Goal: Task Accomplishment & Management: Manage account settings

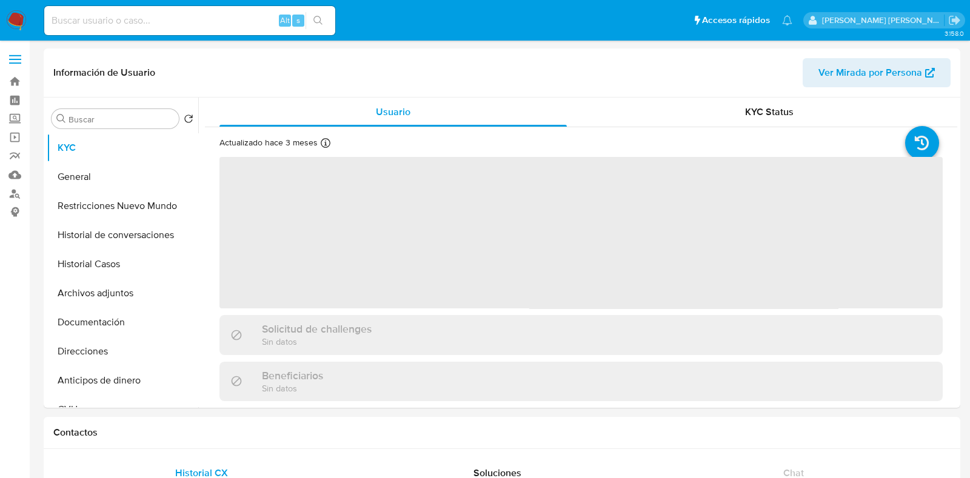
select select "10"
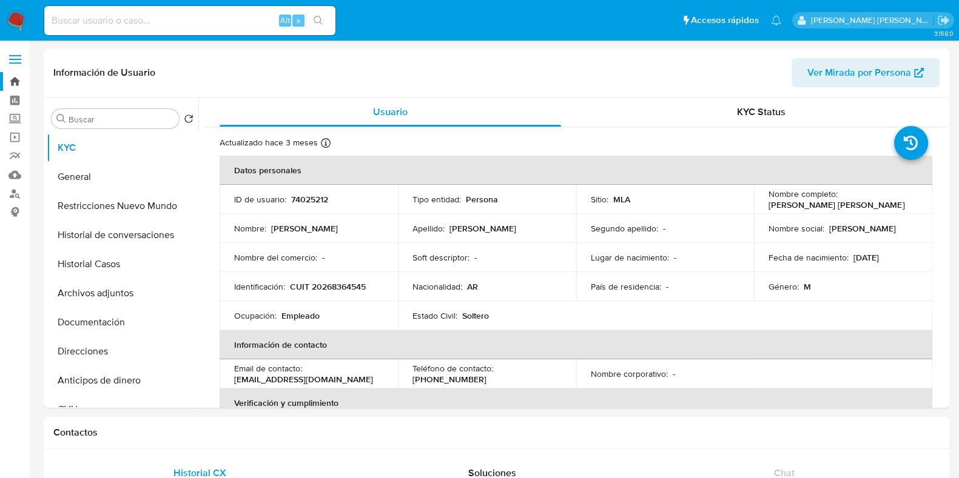
click at [13, 82] on link "Bandeja" at bounding box center [72, 81] width 144 height 19
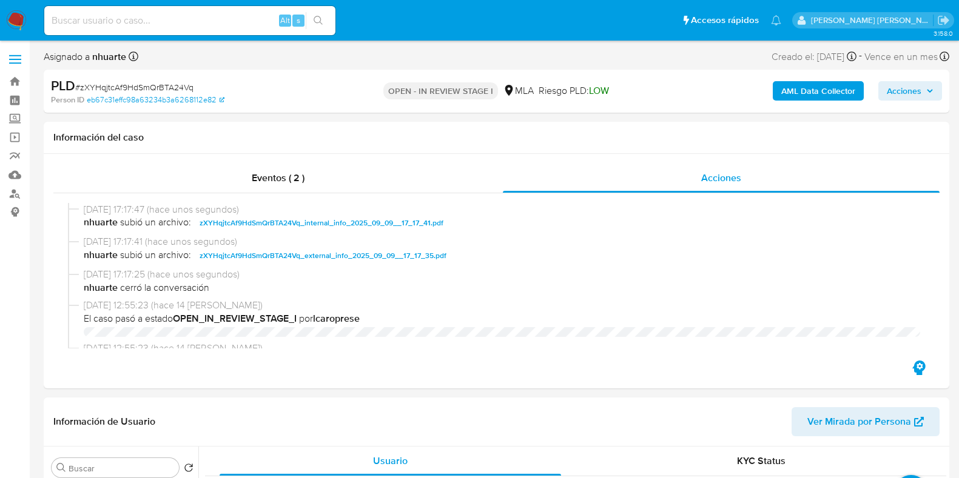
select select "10"
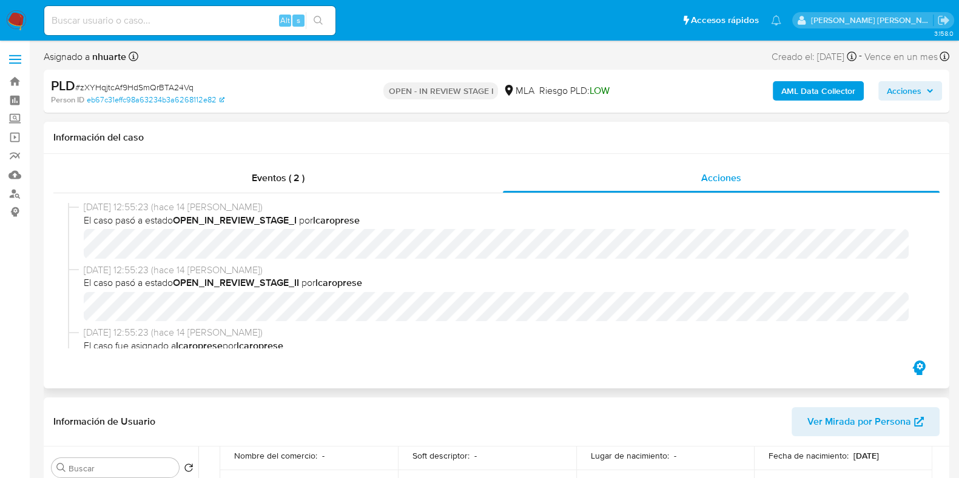
scroll to position [227, 0]
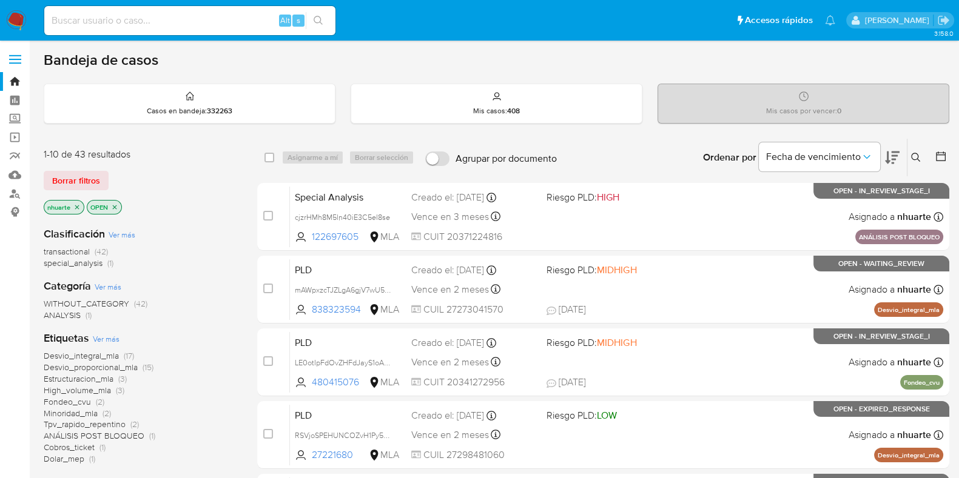
click at [99, 13] on input at bounding box center [189, 21] width 291 height 16
paste input "57885674"
type input "57885674"
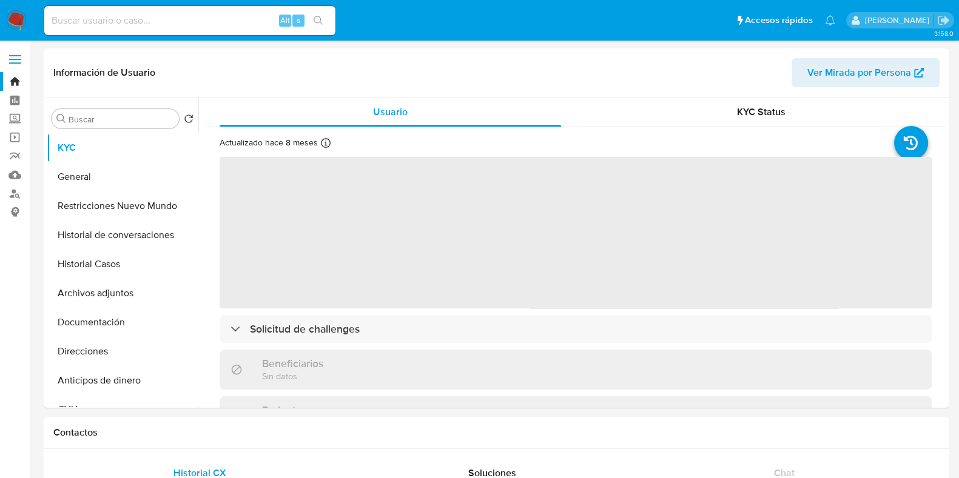
select select "10"
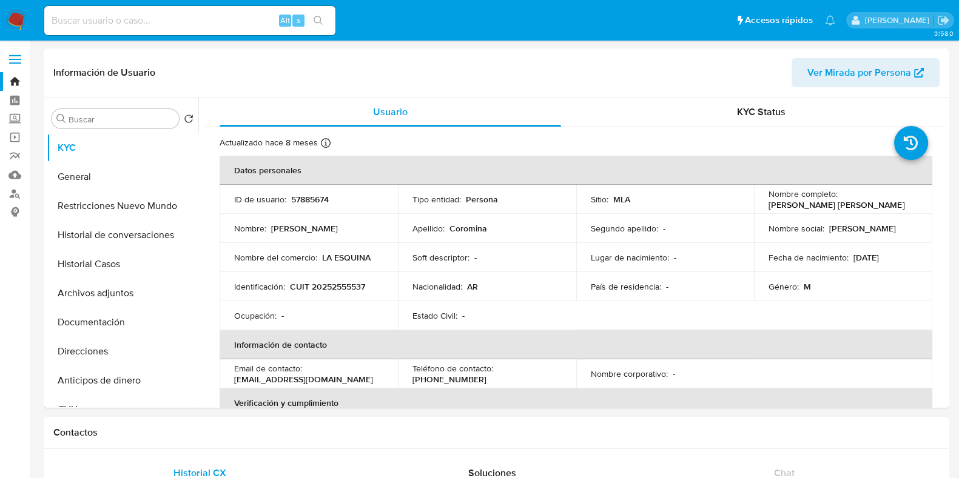
click at [142, 25] on input at bounding box center [189, 21] width 291 height 16
paste input "57885674"
click at [311, 197] on p "57885674" at bounding box center [310, 199] width 38 height 11
copy p "57885674"
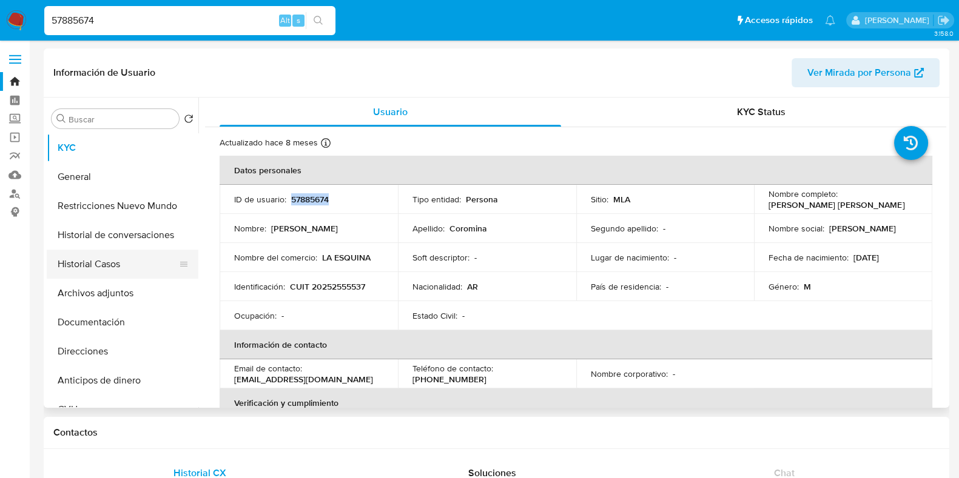
click at [147, 273] on button "Historial Casos" at bounding box center [118, 264] width 142 height 29
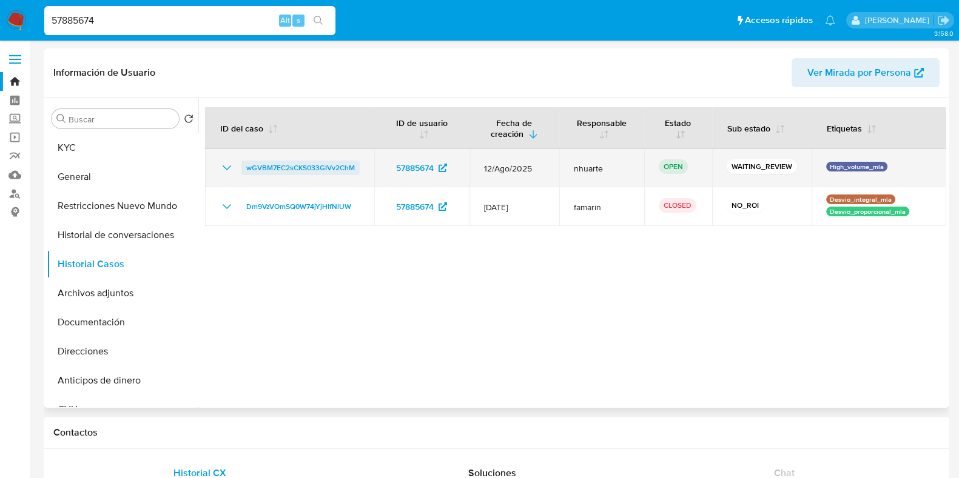
click at [321, 164] on span "wGVBM7EC2sCKS033GIVv2ChM" at bounding box center [300, 168] width 109 height 15
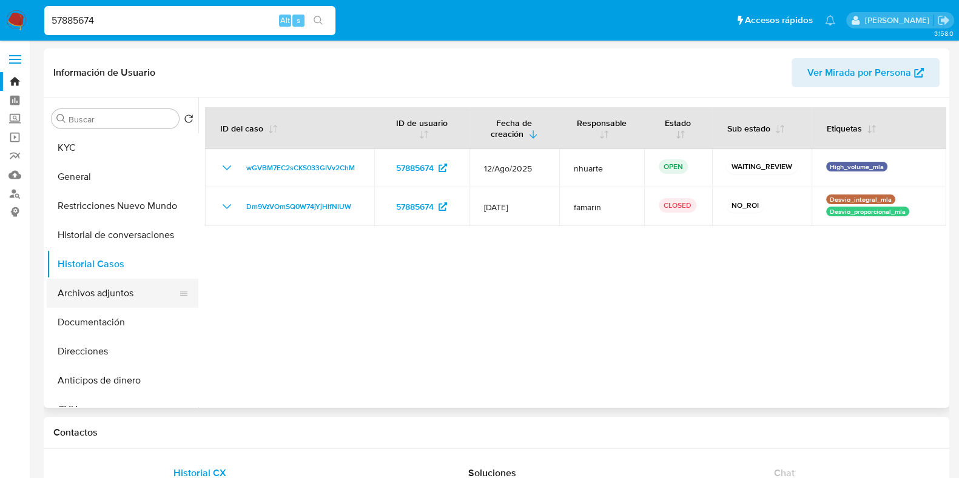
click at [115, 292] on button "Archivos adjuntos" at bounding box center [118, 293] width 142 height 29
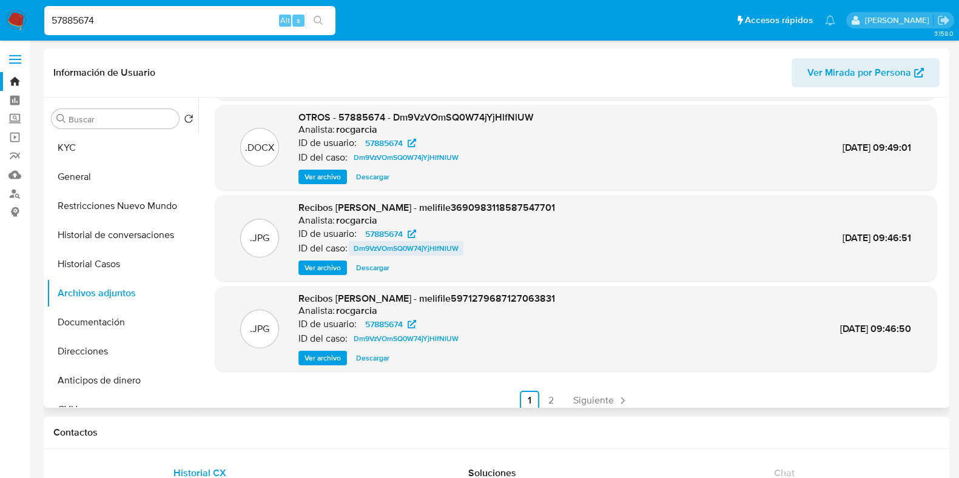
scroll to position [102, 0]
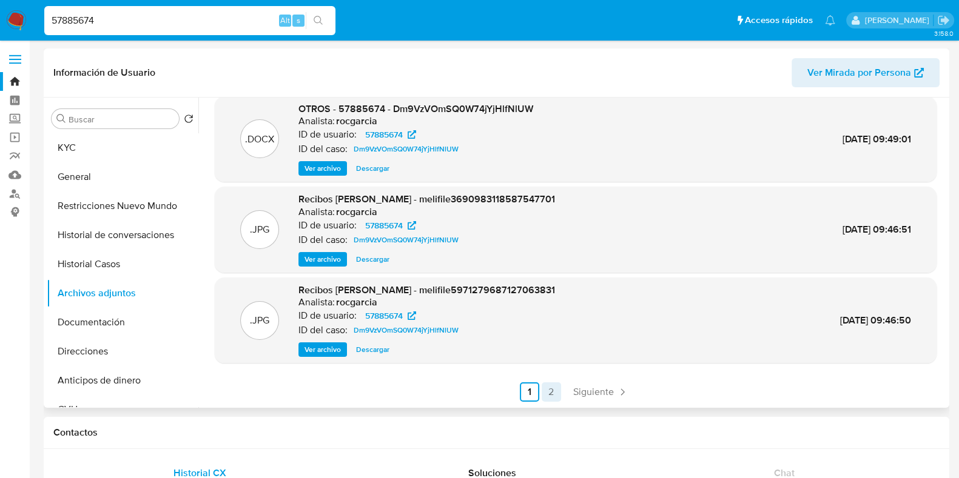
click at [548, 397] on link "2" at bounding box center [550, 392] width 19 height 19
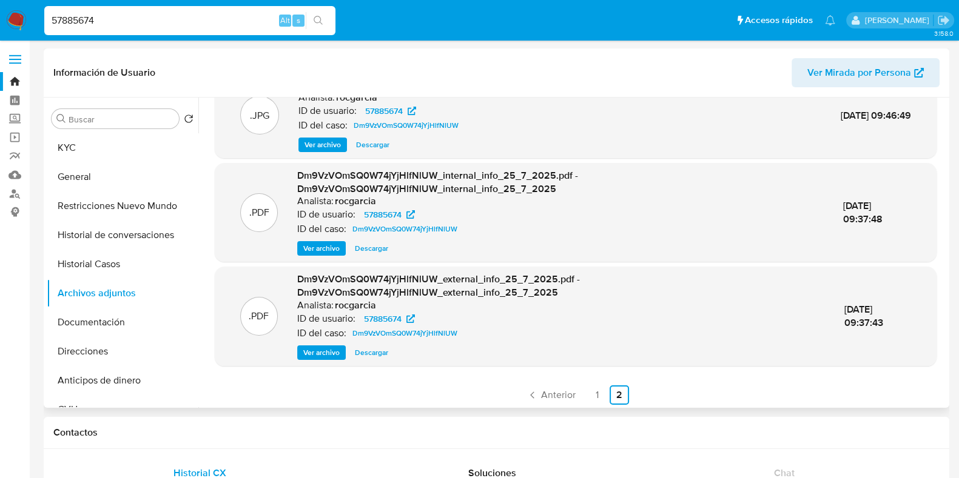
scroll to position [128, 0]
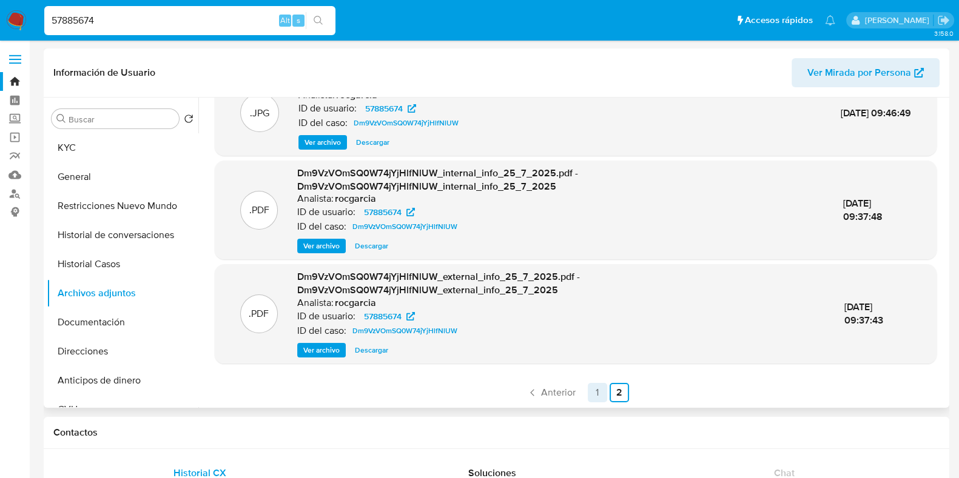
click at [589, 397] on link "1" at bounding box center [597, 392] width 19 height 19
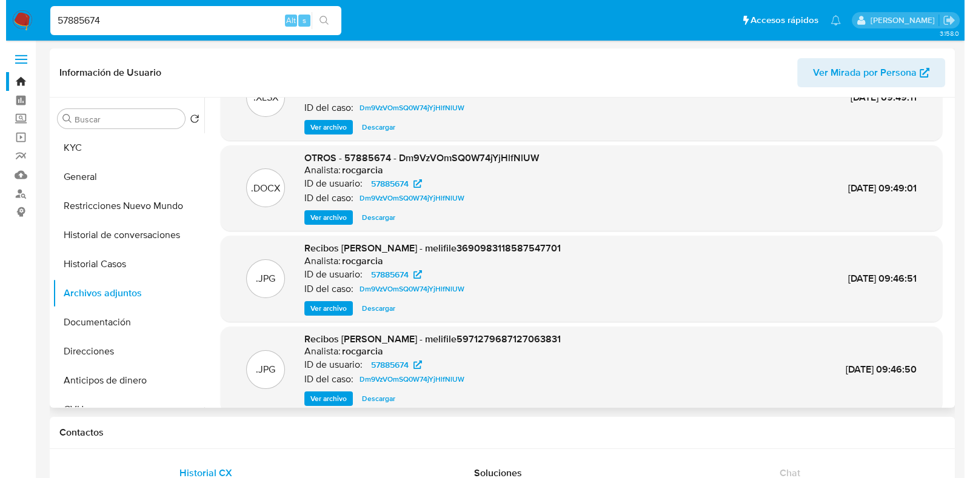
scroll to position [75, 0]
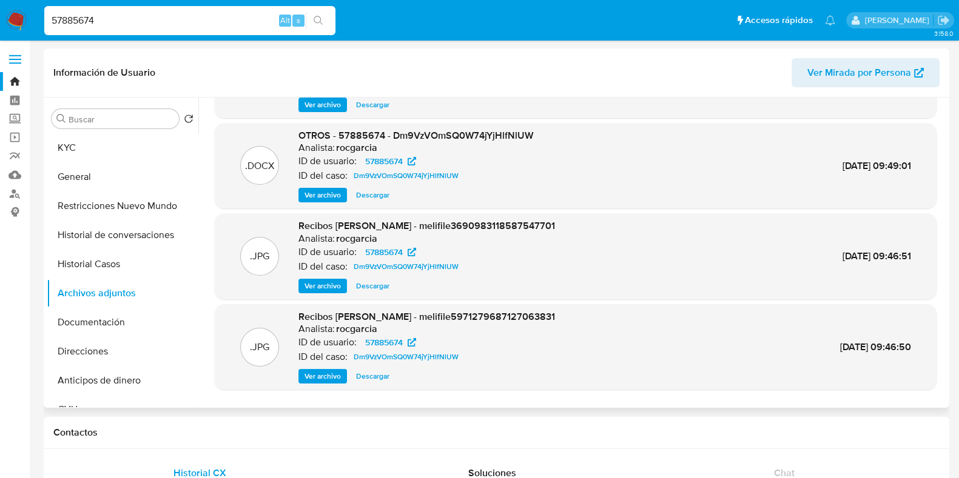
click at [324, 196] on span "Ver archivo" at bounding box center [322, 195] width 36 height 12
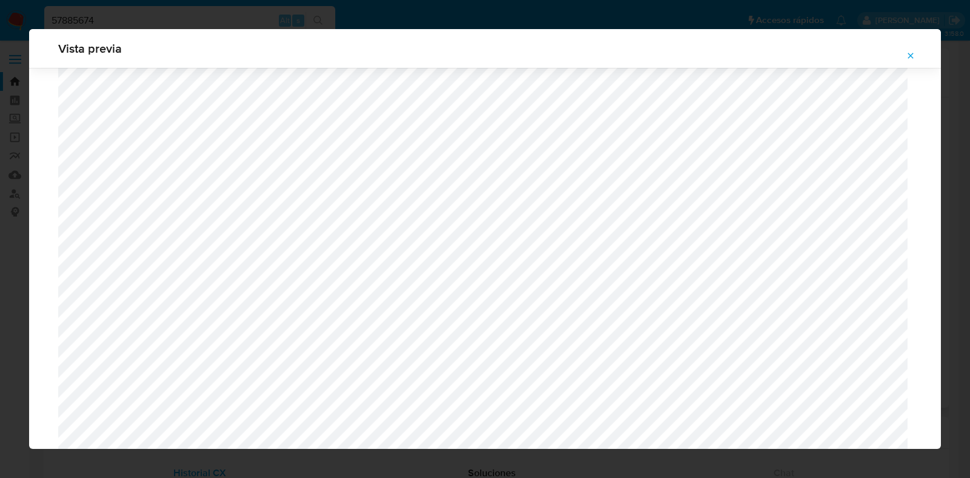
scroll to position [506, 0]
click at [912, 56] on icon "Attachment preview" at bounding box center [911, 56] width 10 height 10
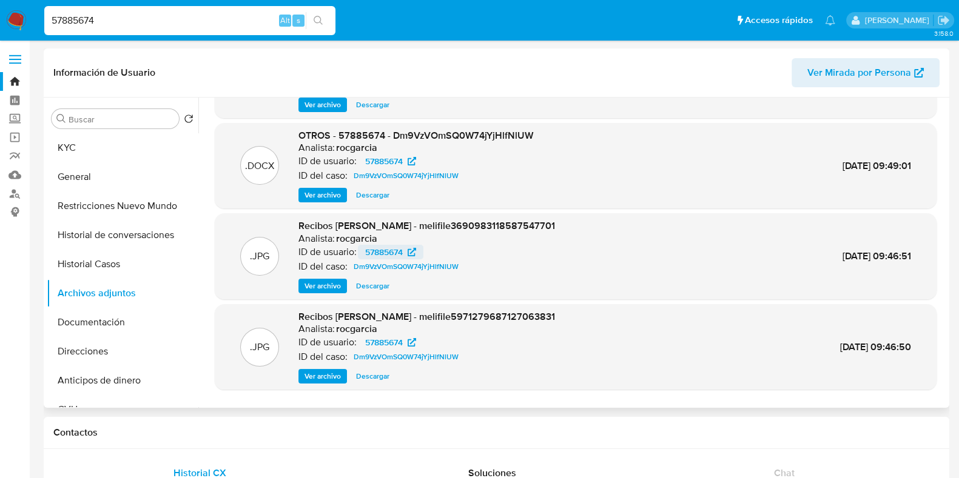
scroll to position [0, 0]
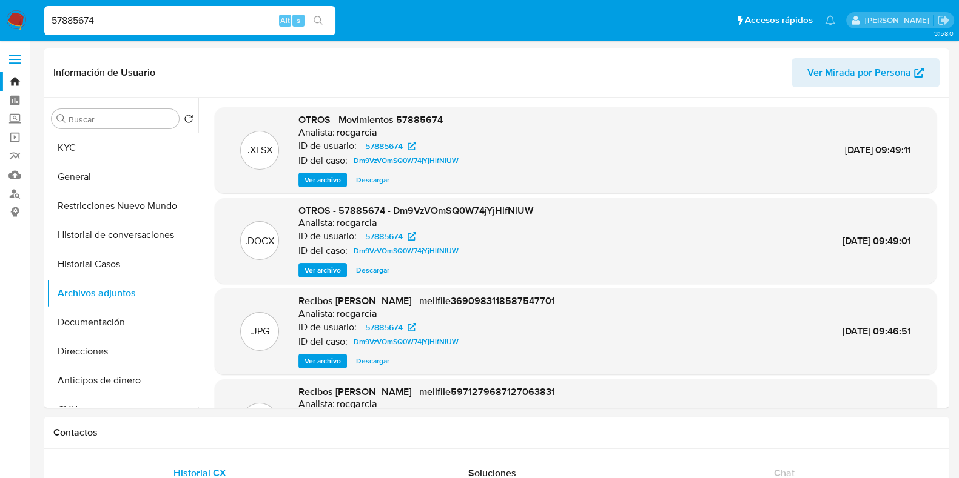
drag, startPoint x: 112, startPoint y: 19, endPoint x: 35, endPoint y: 20, distance: 77.0
click at [35, 20] on nav "Pausado Ver notificaciones 57885674 Alt s Accesos rápidos Presiona las siguient…" at bounding box center [479, 20] width 959 height 41
paste input "86984921"
type input "86984921"
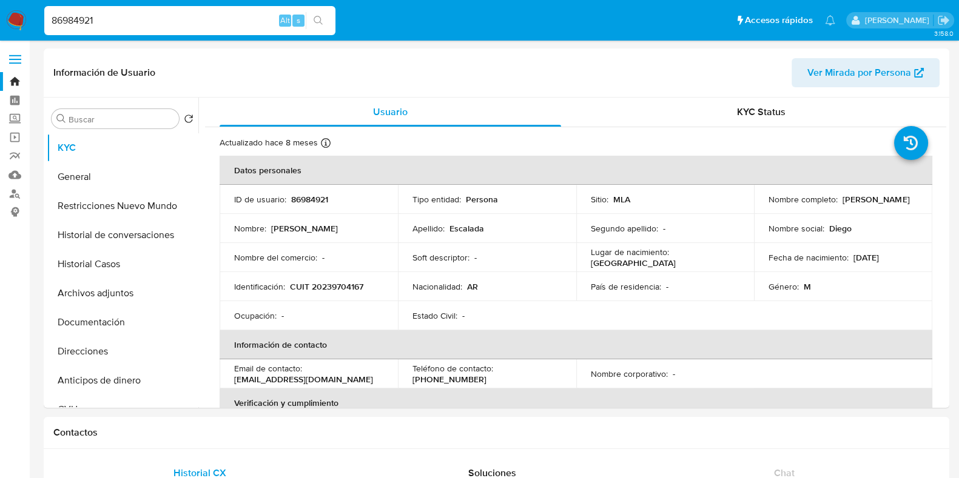
select select "10"
click at [126, 263] on button "Historial Casos" at bounding box center [118, 264] width 142 height 29
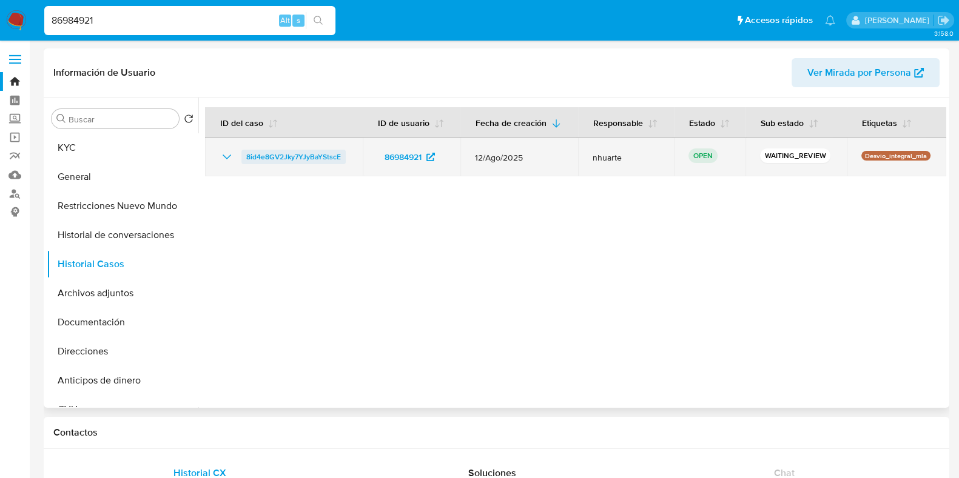
click at [280, 159] on span "8id4e8GV2Jky7YJyBaYStscE" at bounding box center [293, 157] width 95 height 15
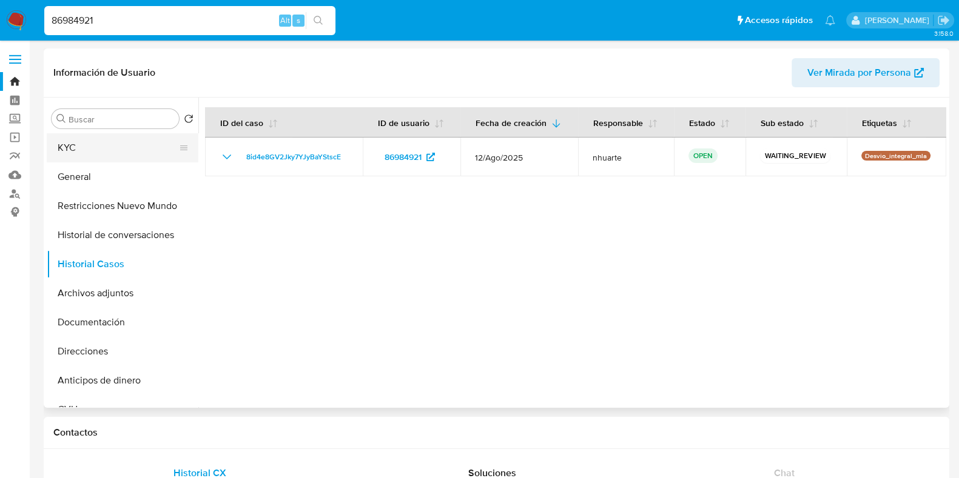
click at [117, 150] on button "KYC" at bounding box center [118, 147] width 142 height 29
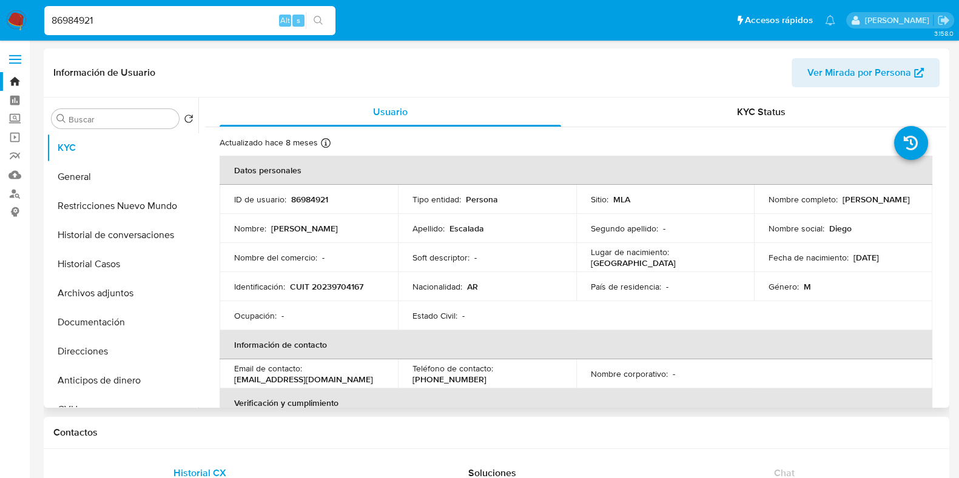
click at [311, 203] on p "86984921" at bounding box center [309, 199] width 37 height 11
copy p "86984921"
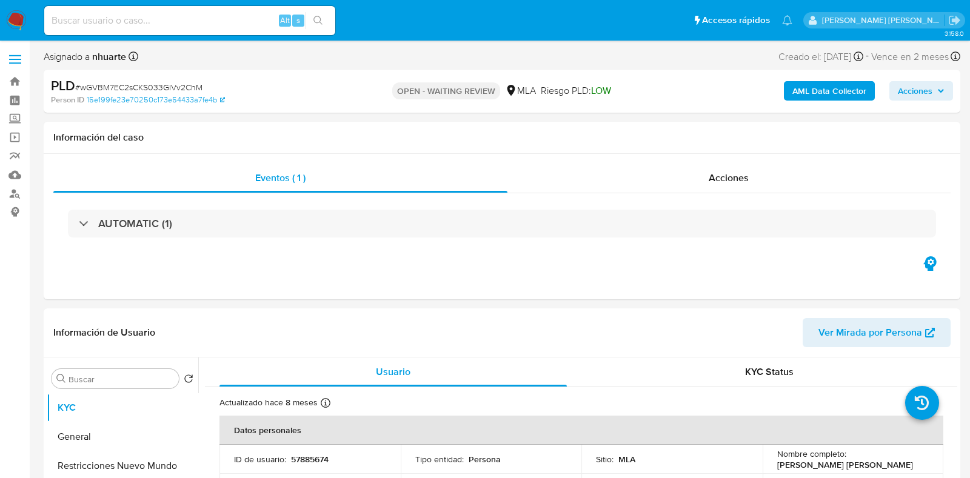
select select "10"
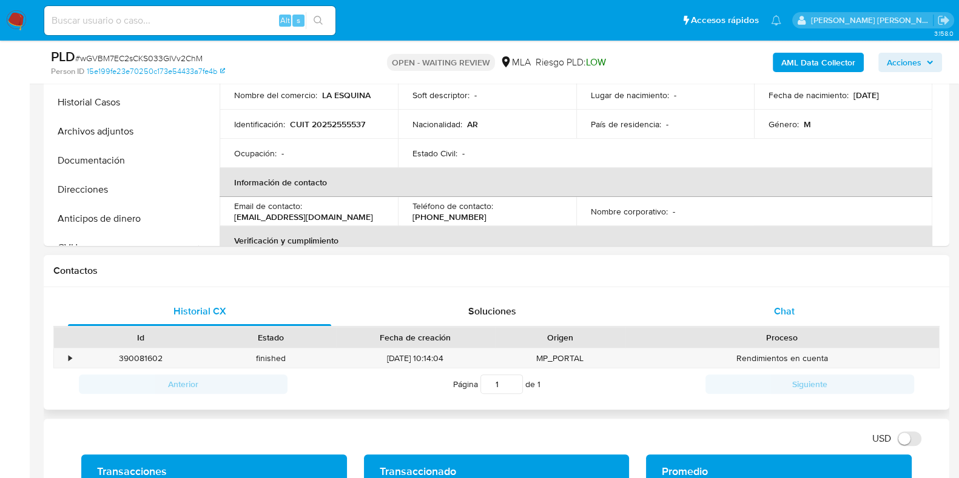
click at [799, 305] on div "Chat" at bounding box center [783, 311] width 263 height 29
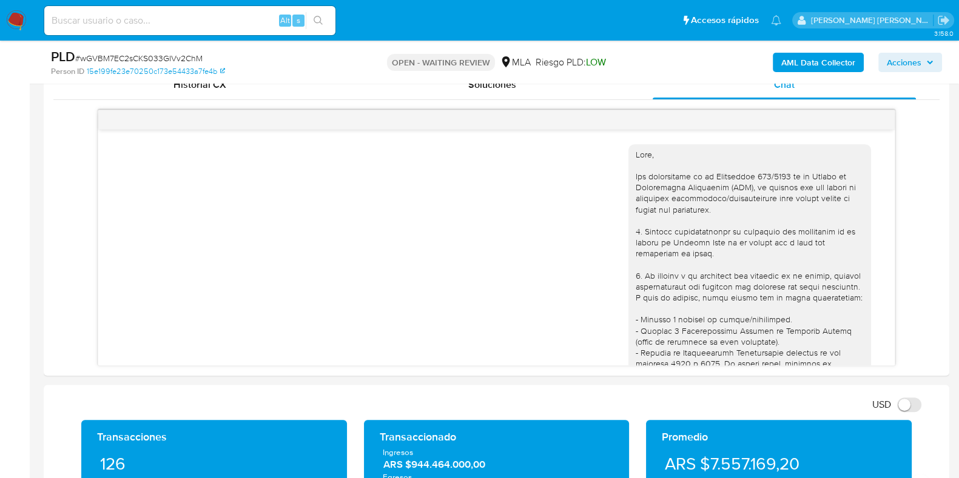
scroll to position [632, 0]
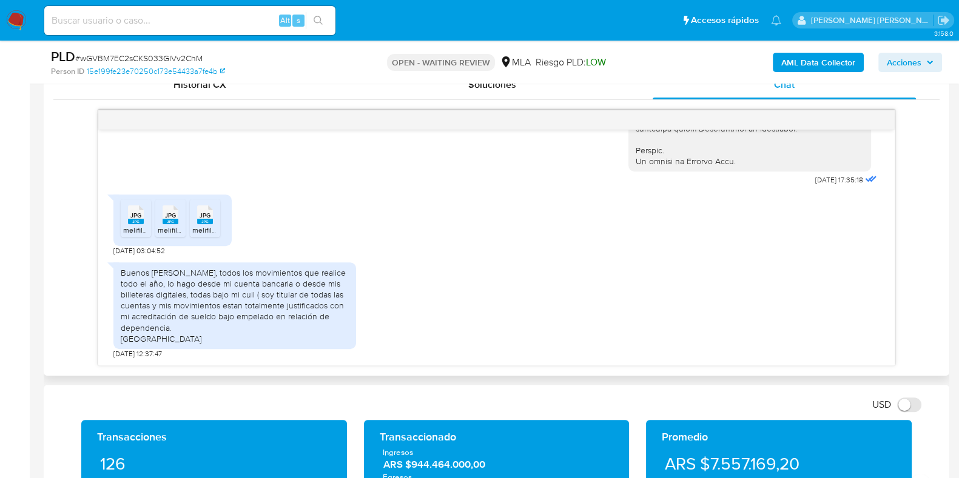
click at [138, 224] on icon "JPG" at bounding box center [136, 214] width 16 height 21
click at [176, 220] on rect at bounding box center [170, 221] width 16 height 5
click at [209, 219] on rect at bounding box center [205, 221] width 16 height 5
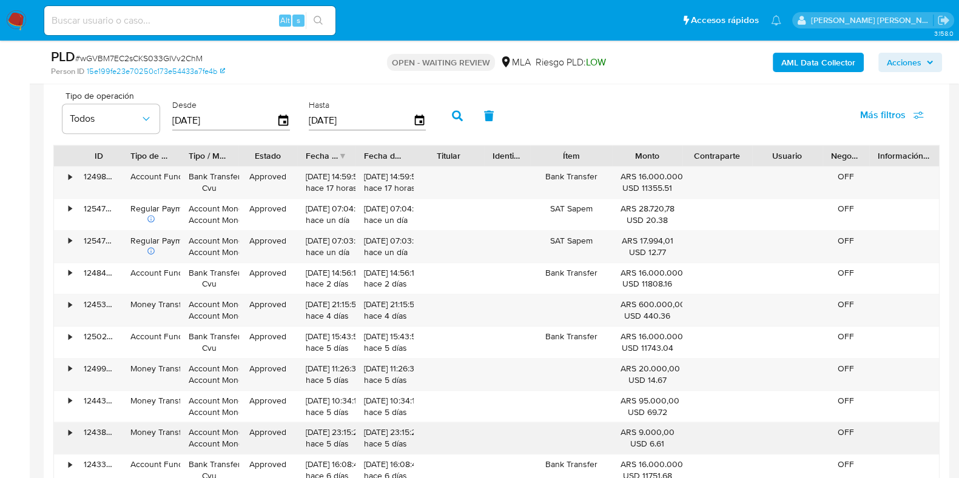
scroll to position [1364, 0]
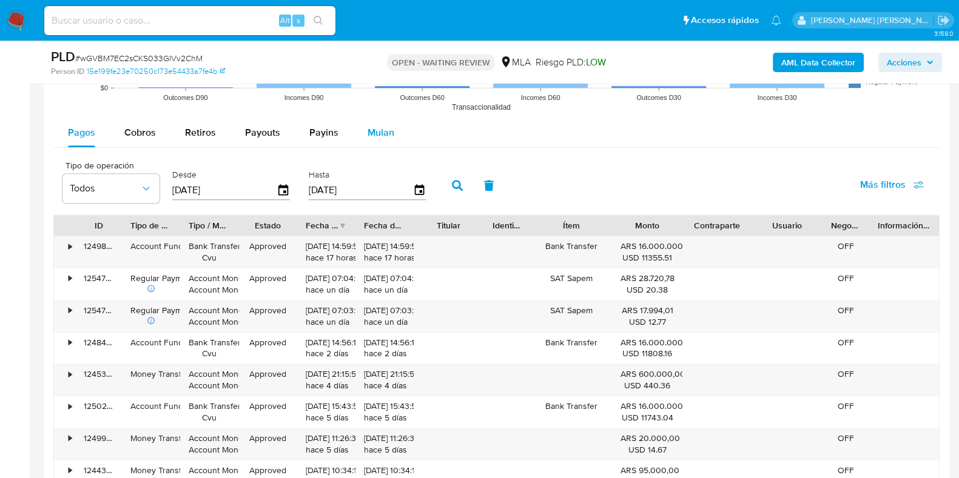
click at [381, 138] on span "Mulan" at bounding box center [380, 133] width 27 height 14
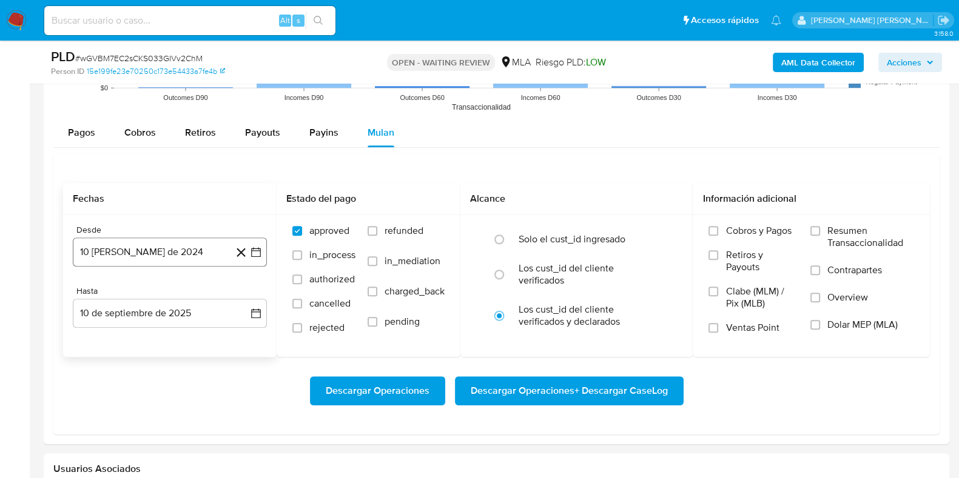
click at [153, 246] on button "10 de agosto de 2024" at bounding box center [170, 252] width 194 height 29
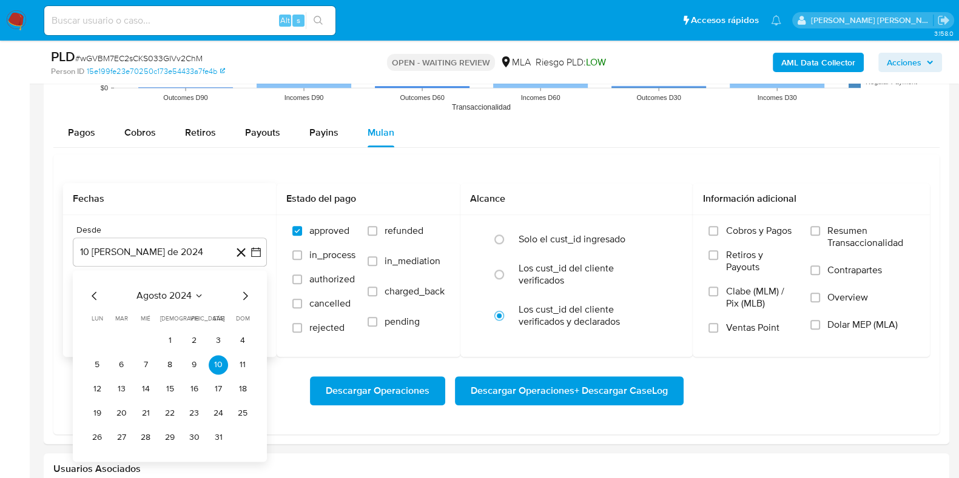
click at [246, 298] on icon "Mes siguiente" at bounding box center [245, 296] width 15 height 15
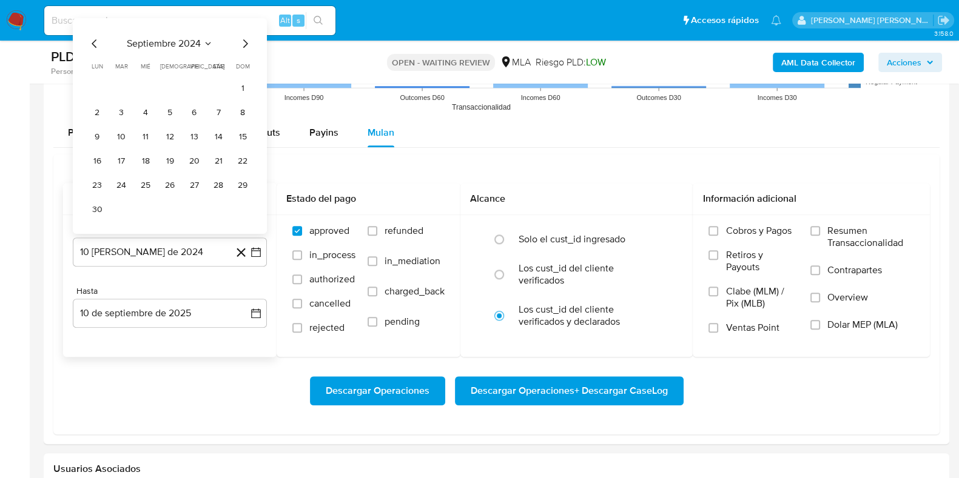
click at [243, 43] on icon "Mes siguiente" at bounding box center [245, 43] width 15 height 15
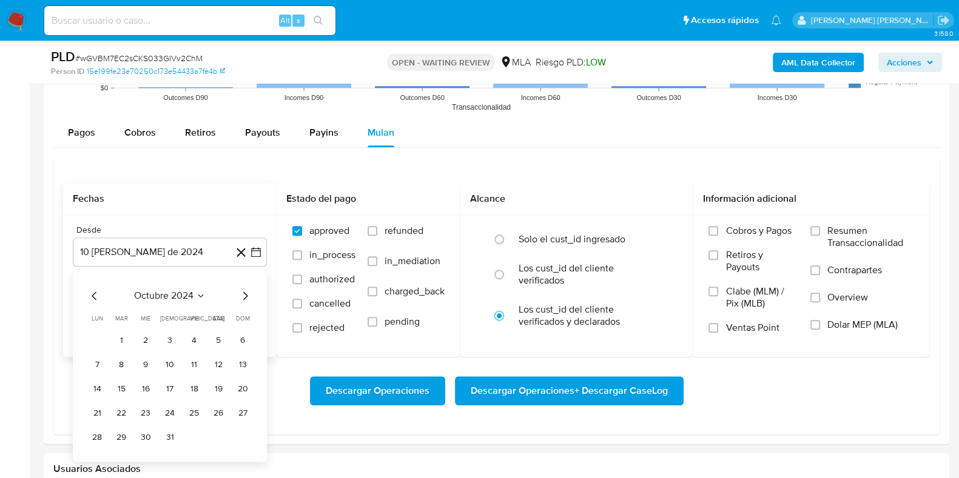
click at [243, 292] on icon "Mes siguiente" at bounding box center [245, 296] width 5 height 8
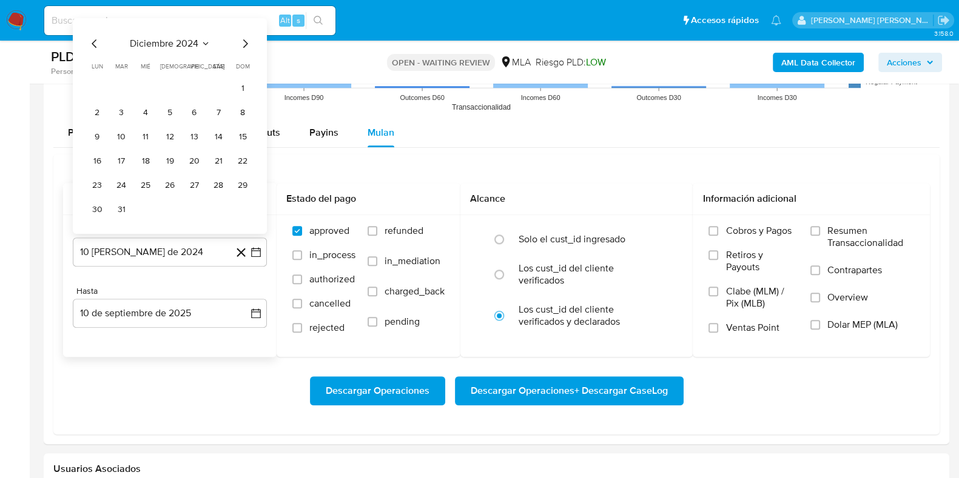
click at [246, 41] on icon "Mes siguiente" at bounding box center [245, 43] width 15 height 15
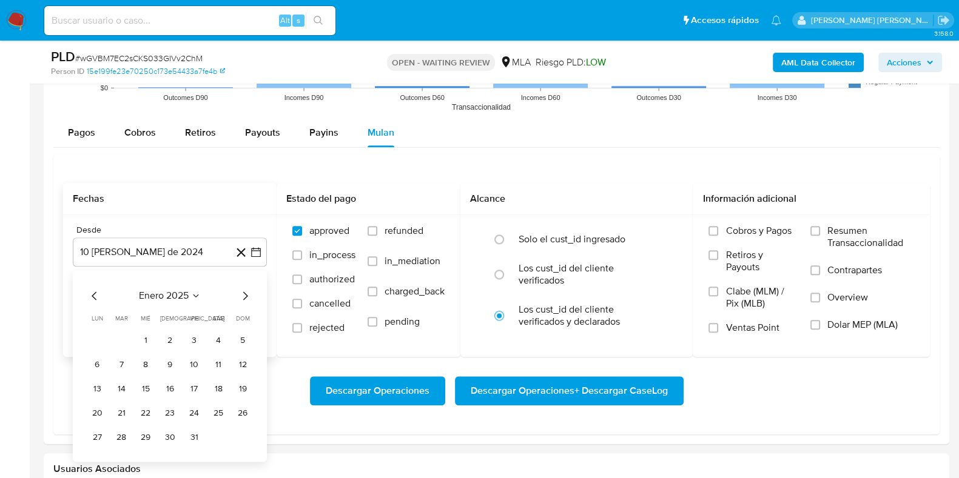
click at [242, 295] on icon "Mes siguiente" at bounding box center [245, 296] width 15 height 15
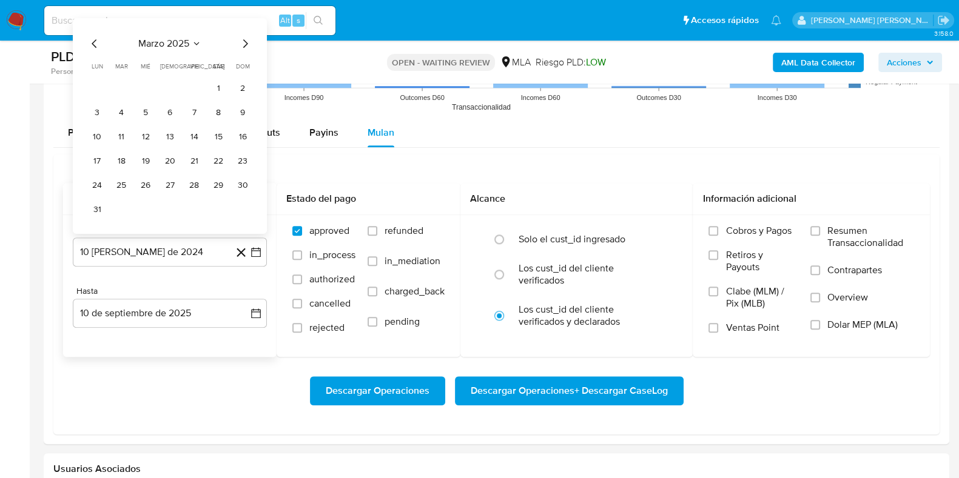
click at [238, 42] on icon "Mes siguiente" at bounding box center [245, 43] width 15 height 15
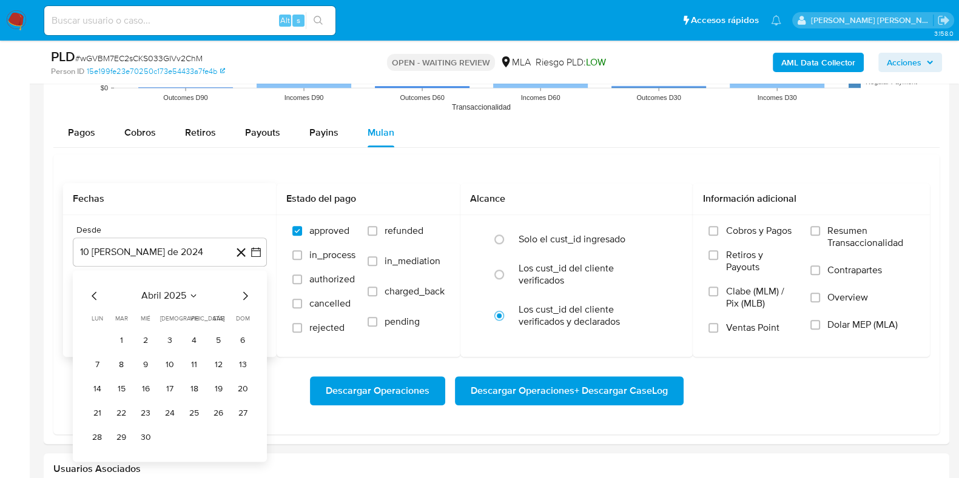
click at [243, 293] on icon "Mes siguiente" at bounding box center [245, 296] width 15 height 15
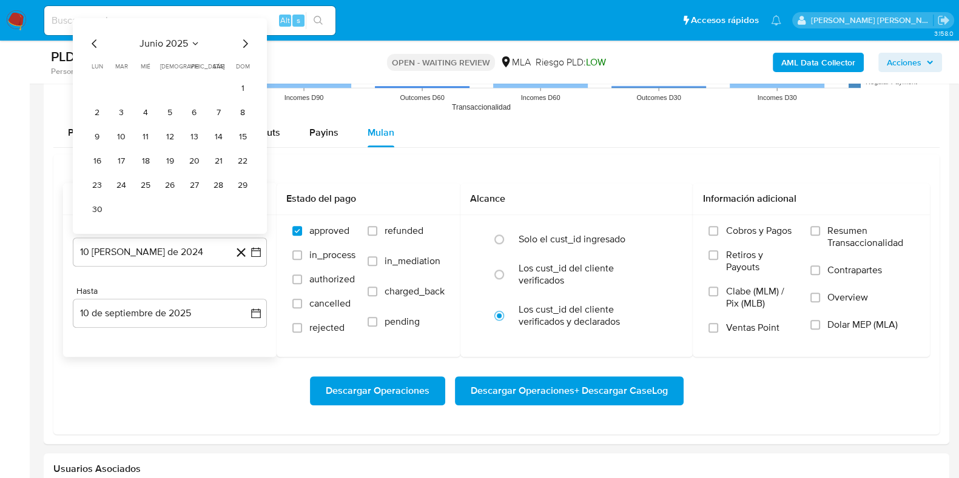
click at [244, 45] on icon "Mes siguiente" at bounding box center [245, 43] width 15 height 15
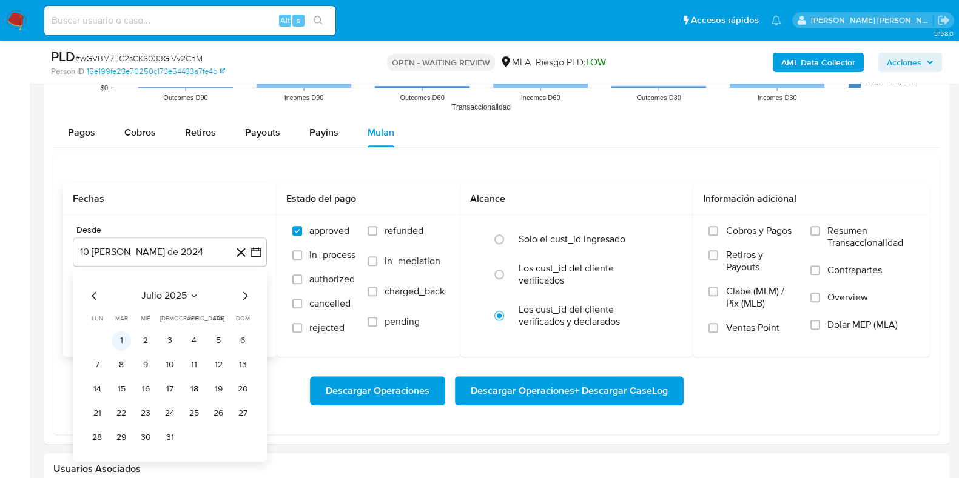
click at [122, 336] on button "1" at bounding box center [121, 340] width 19 height 19
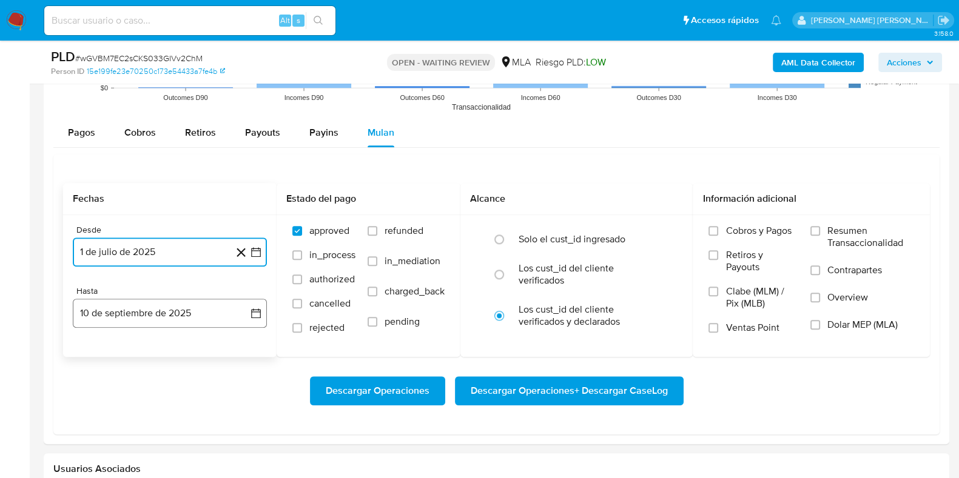
click at [126, 320] on button "10 de septiembre de 2025" at bounding box center [170, 313] width 194 height 29
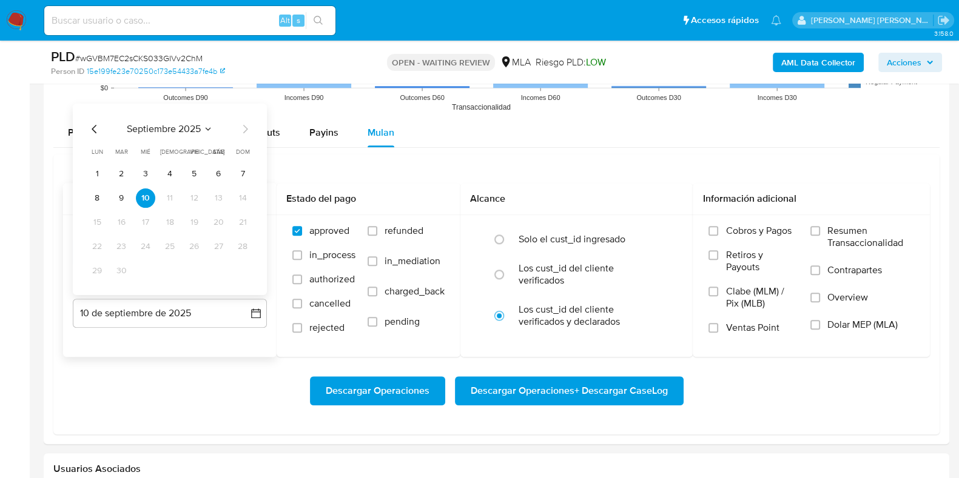
click at [94, 131] on icon "Mes anterior" at bounding box center [94, 129] width 5 height 8
click at [241, 272] on button "31" at bounding box center [242, 270] width 19 height 19
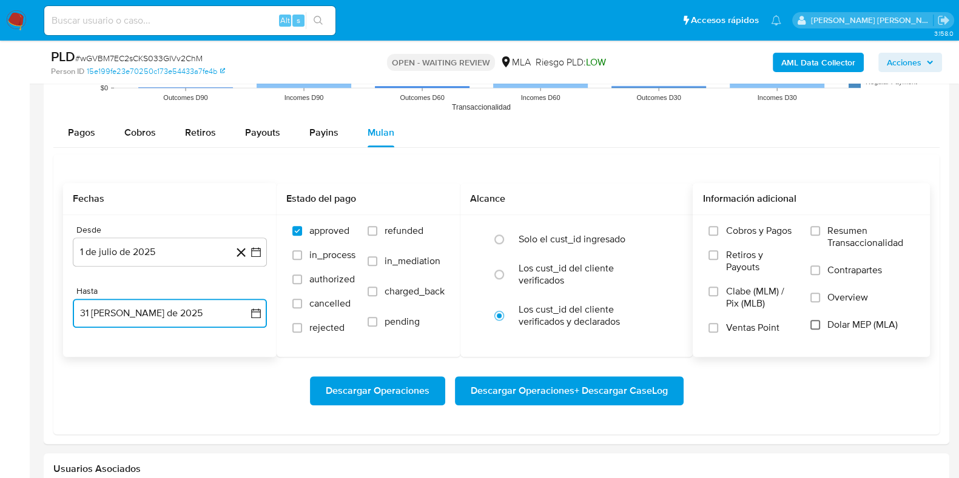
click at [819, 328] on input "Dolar MEP (MLA)" at bounding box center [815, 325] width 10 height 10
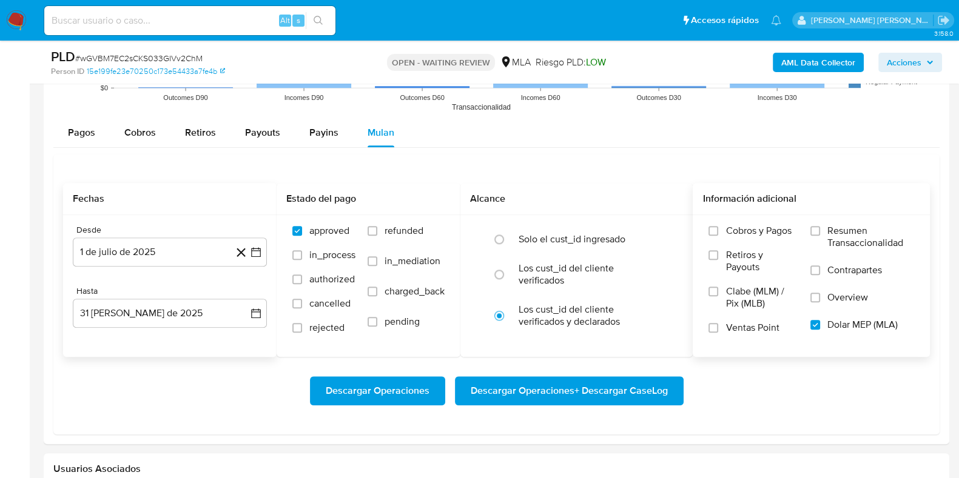
click at [514, 387] on span "Descargar Operaciones + Descargar CaseLog" at bounding box center [569, 391] width 197 height 27
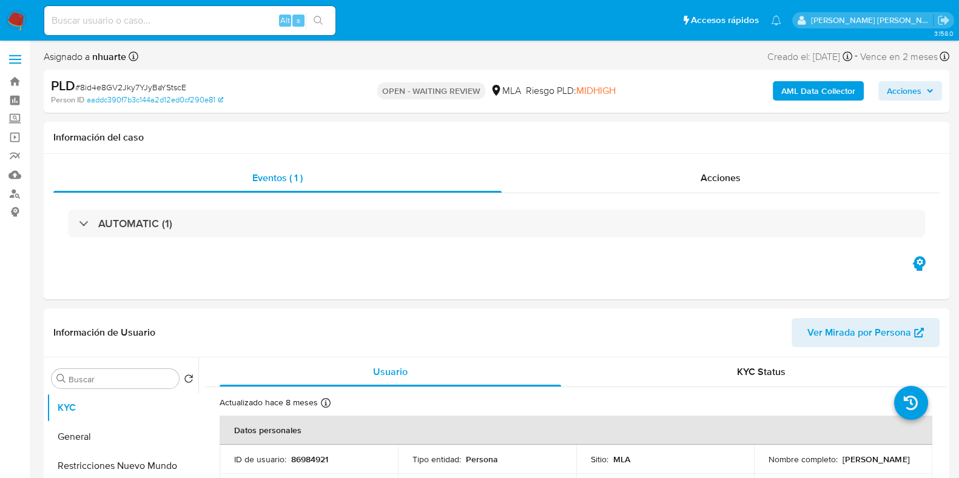
select select "10"
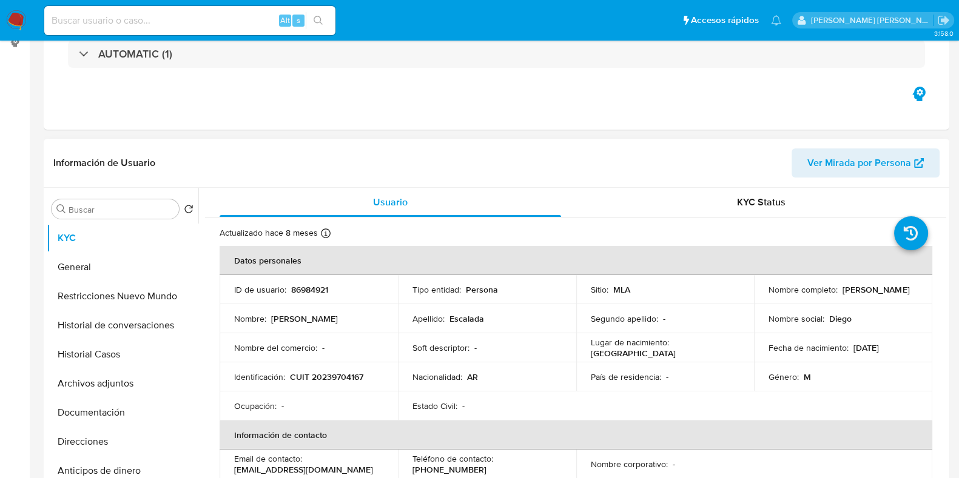
scroll to position [303, 0]
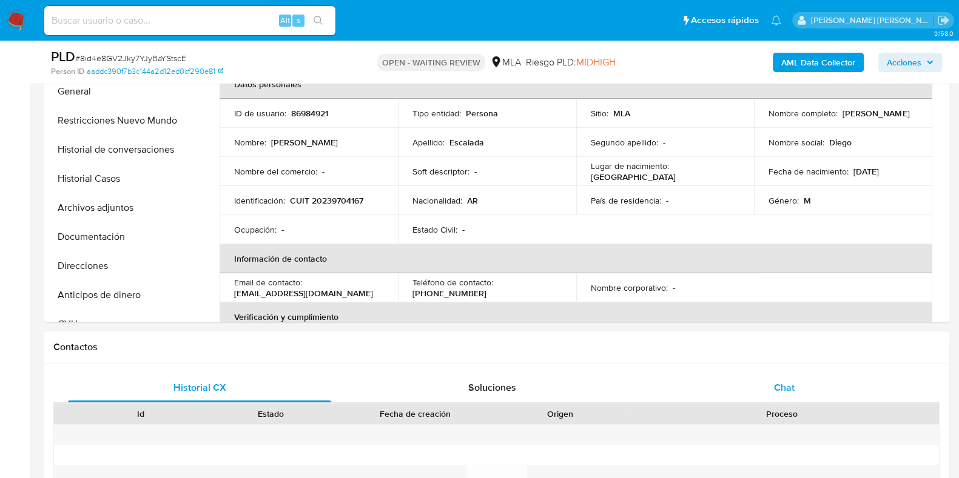
click at [789, 378] on div "Chat" at bounding box center [783, 388] width 263 height 29
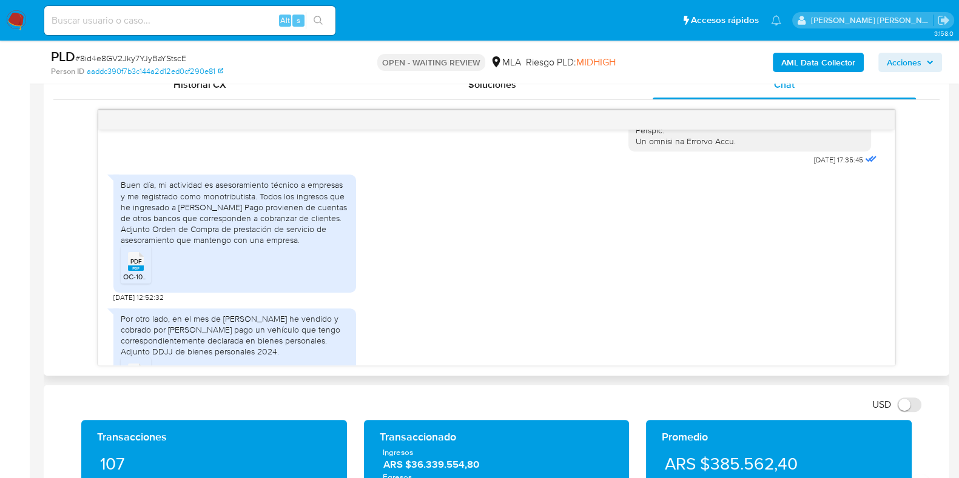
scroll to position [706, 0]
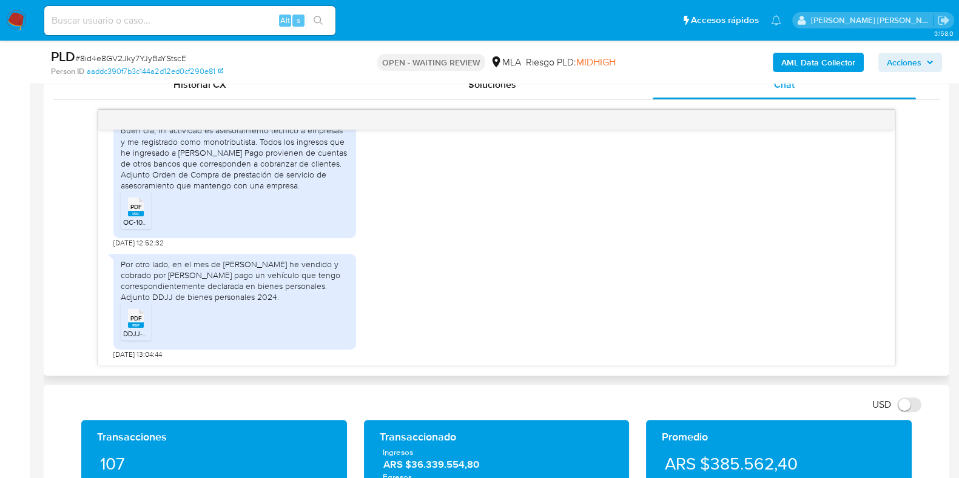
click at [132, 205] on span "PDF" at bounding box center [136, 207] width 12 height 8
click at [136, 318] on span "PDF" at bounding box center [136, 319] width 12 height 8
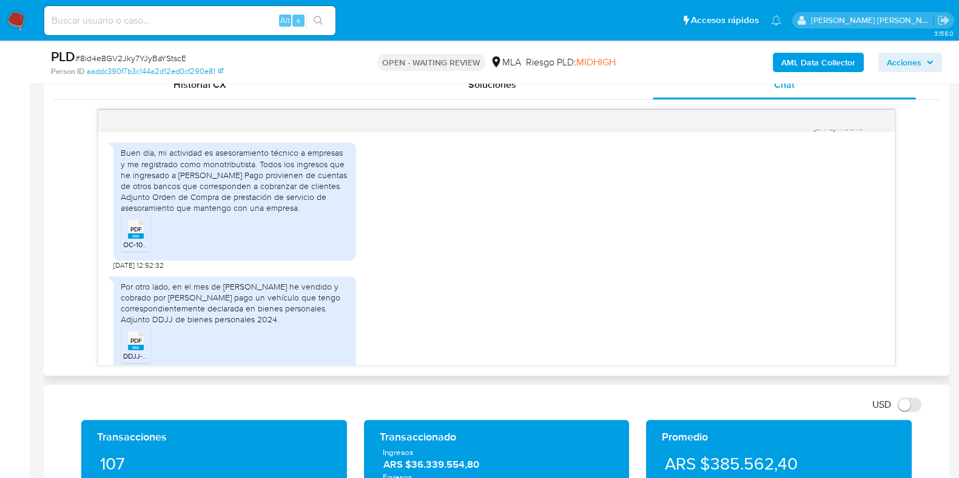
scroll to position [631, 0]
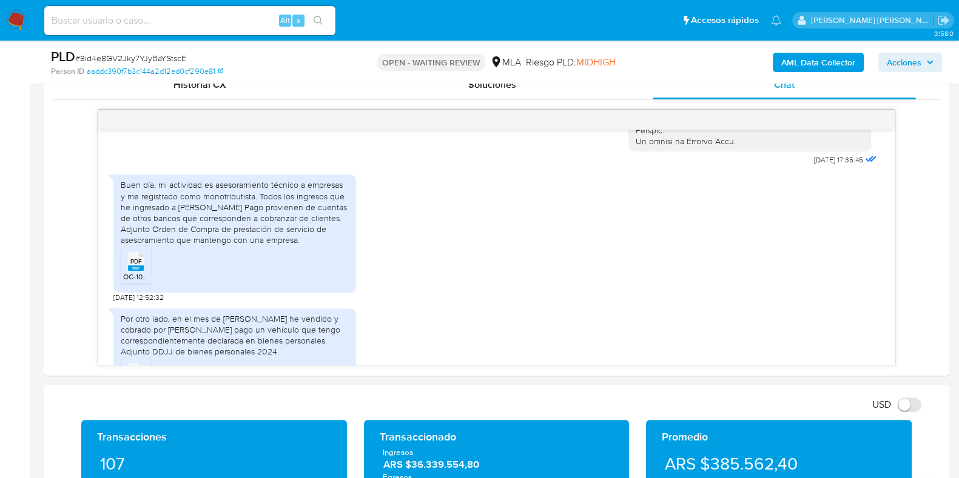
click at [125, 59] on span "# 8id4e8GV2Jky7YJyBaYStscE" at bounding box center [130, 58] width 111 height 12
copy span "8id4e8GV2Jky7YJyBaYStscE"
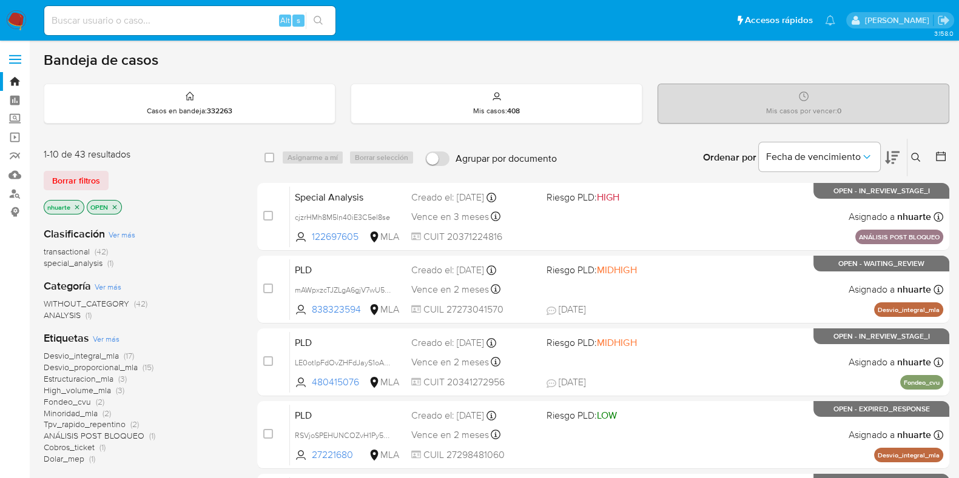
click at [914, 156] on icon at bounding box center [916, 158] width 10 height 10
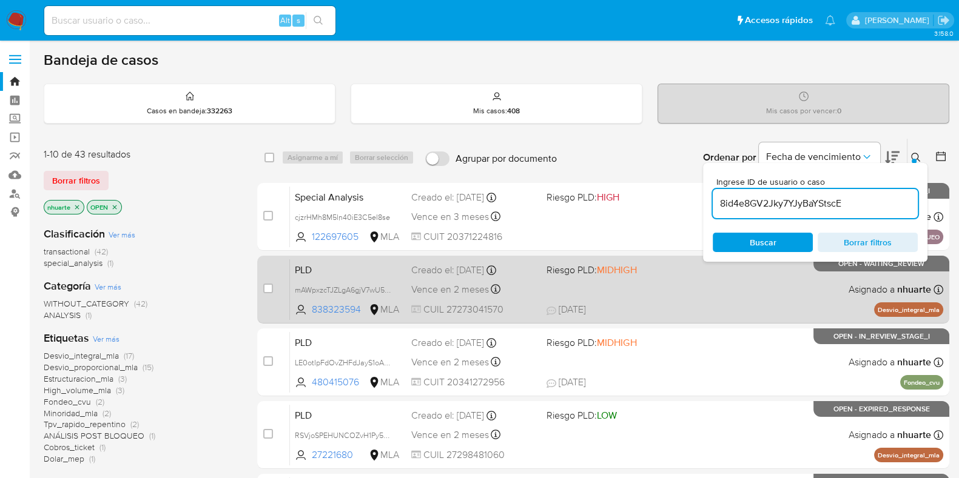
type input "8id4e8GV2Jky7YJyBaYStscE"
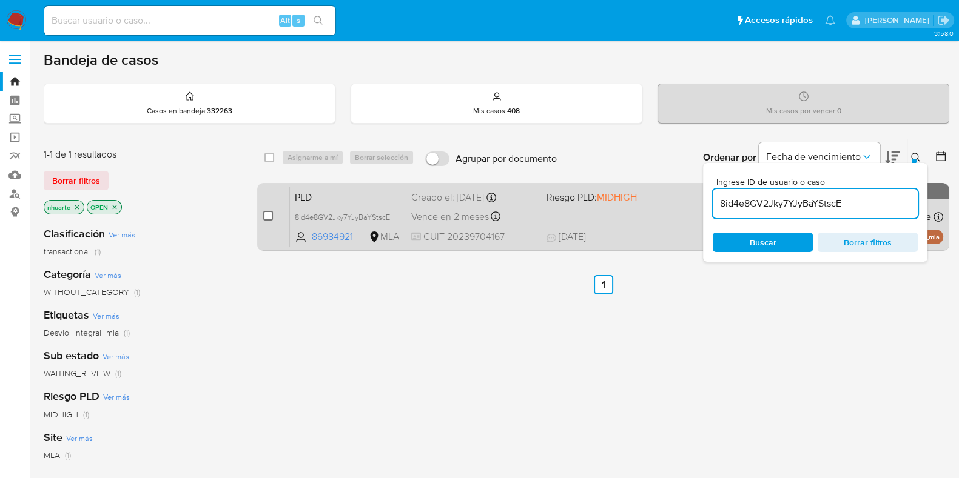
click at [266, 214] on input "checkbox" at bounding box center [268, 216] width 10 height 10
checkbox input "true"
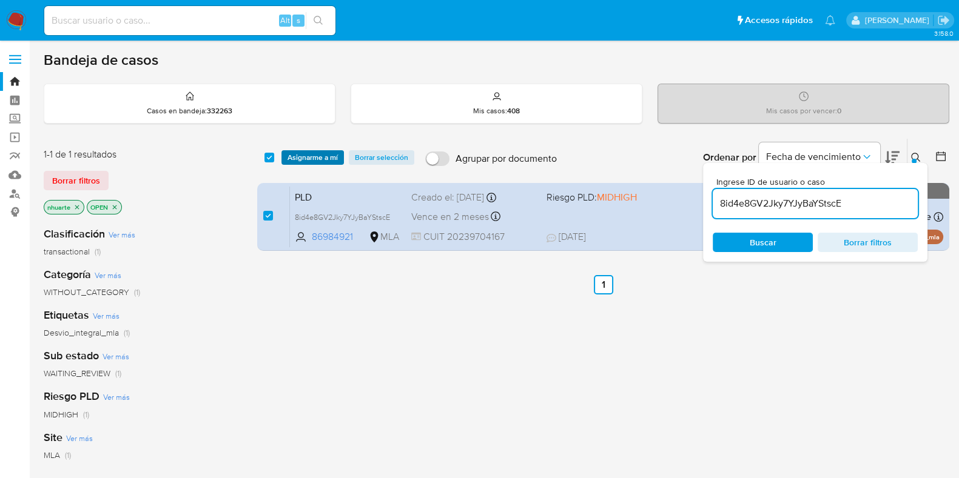
click at [323, 159] on span "Asignarme a mí" at bounding box center [312, 158] width 50 height 12
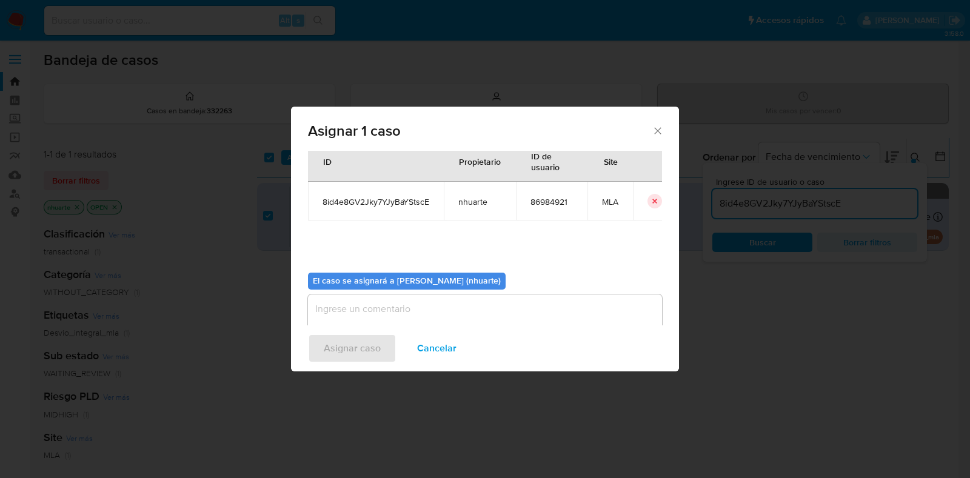
scroll to position [62, 0]
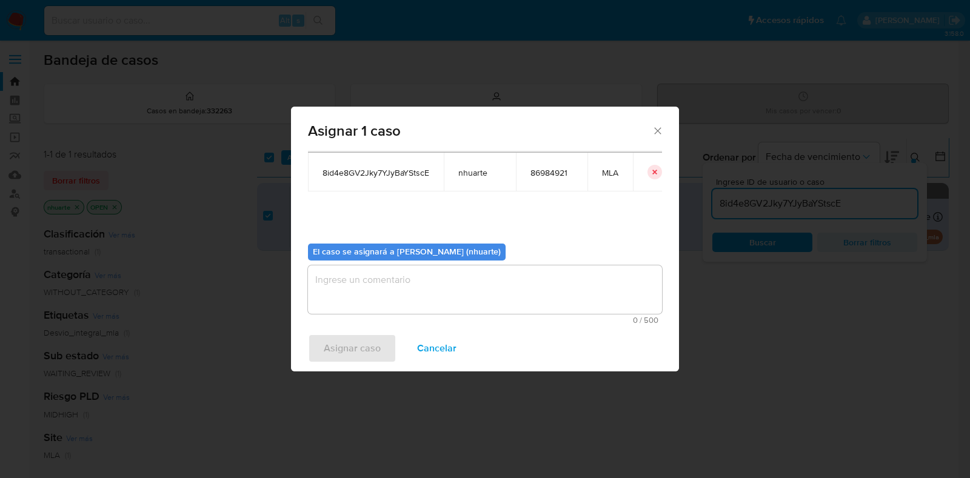
click at [379, 271] on textarea "assign-modal" at bounding box center [485, 290] width 354 height 49
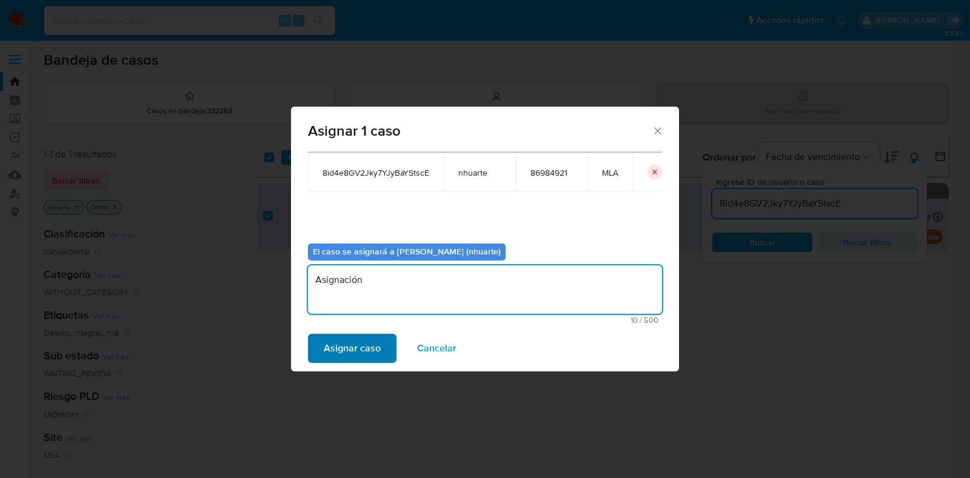
type textarea "Asignación"
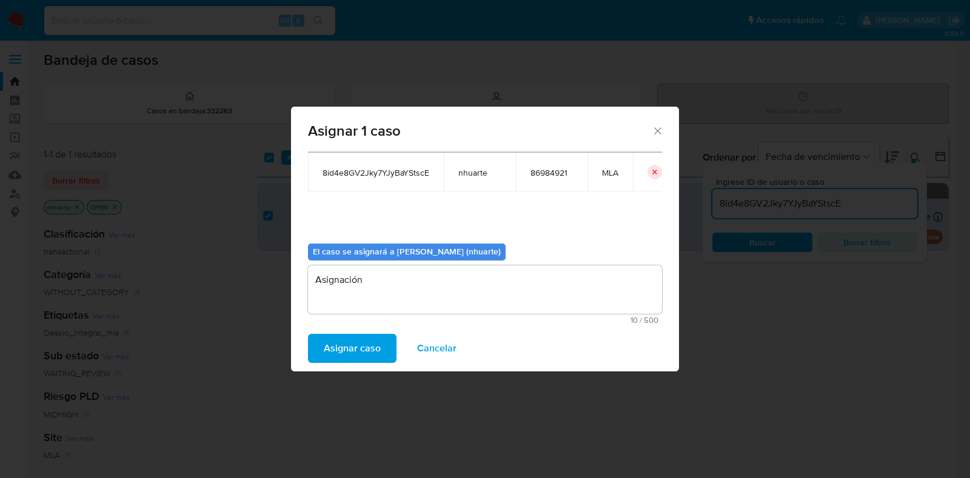
click at [363, 348] on span "Asignar caso" at bounding box center [352, 348] width 57 height 27
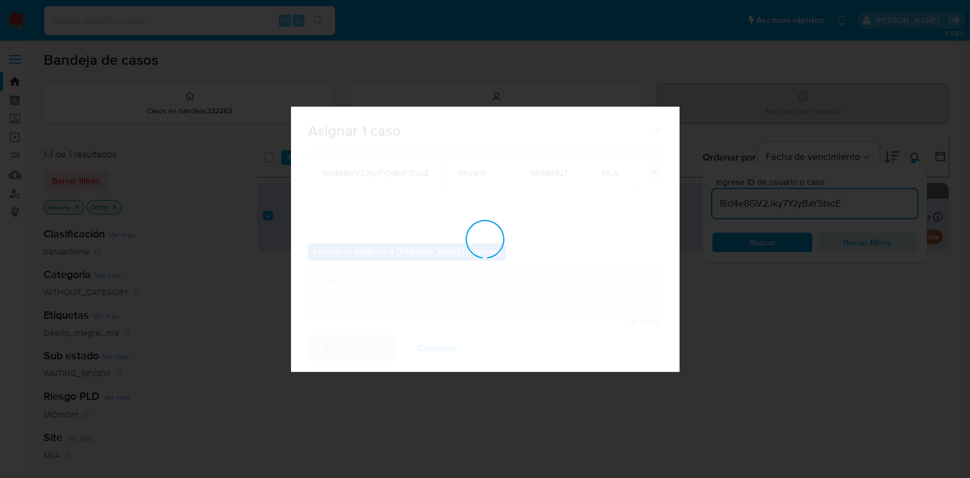
checkbox input "false"
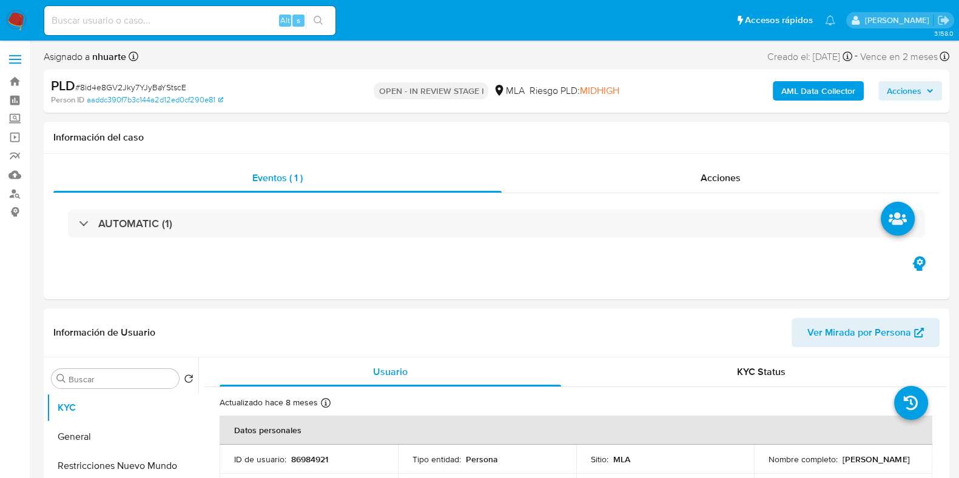
select select "10"
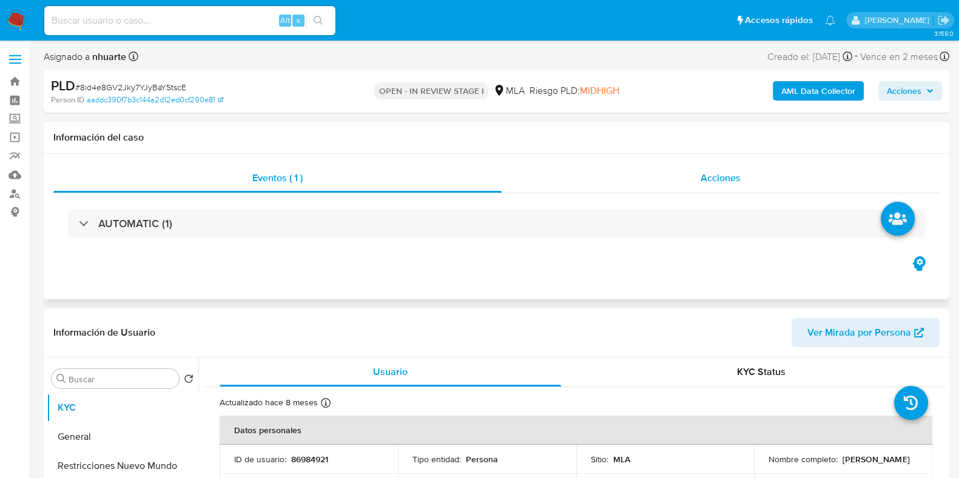
click at [740, 177] on span "Acciones" at bounding box center [720, 178] width 40 height 14
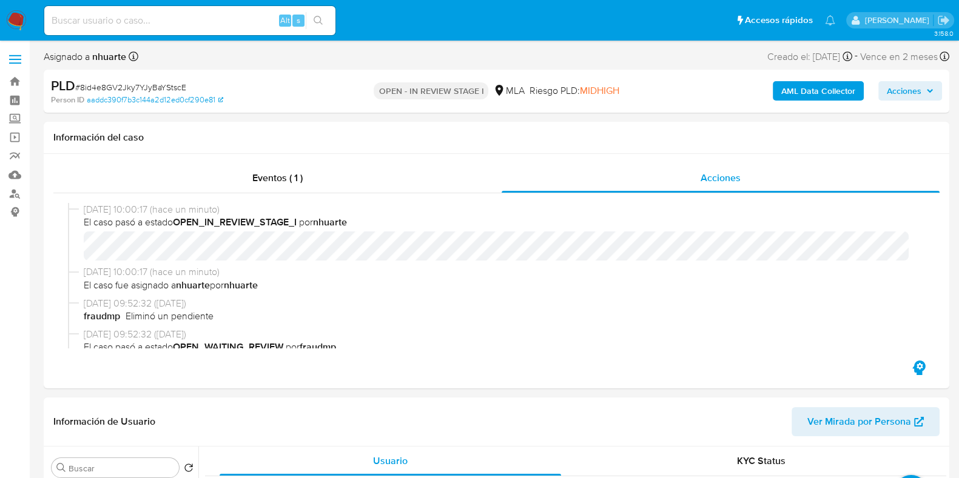
click at [803, 95] on b "AML Data Collector" at bounding box center [818, 90] width 74 height 19
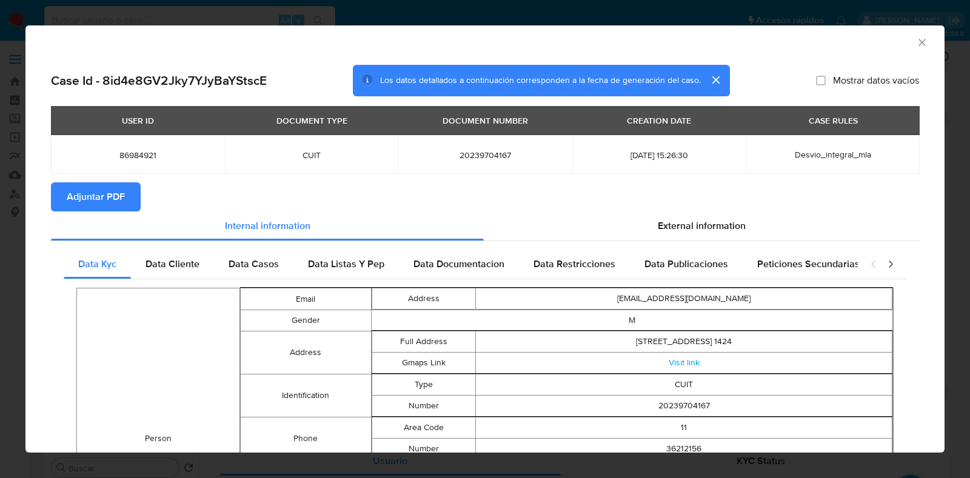
click at [916, 43] on icon "Cerrar ventana" at bounding box center [922, 42] width 12 height 12
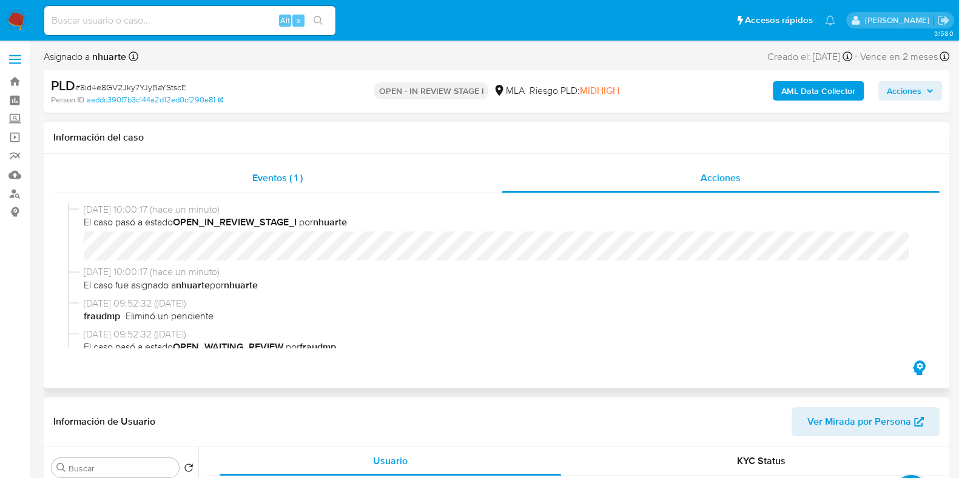
click at [273, 175] on span "Eventos ( 1 )" at bounding box center [277, 178] width 50 height 14
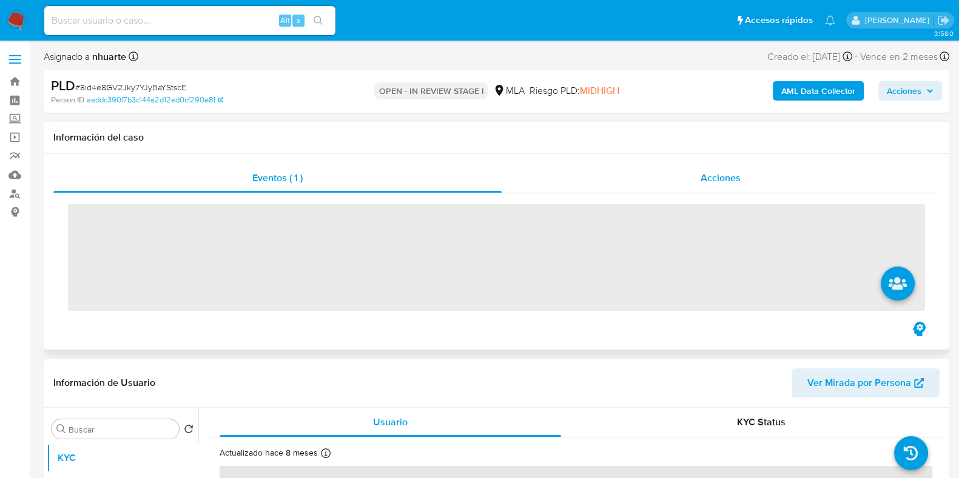
click at [719, 174] on span "Acciones" at bounding box center [720, 178] width 40 height 14
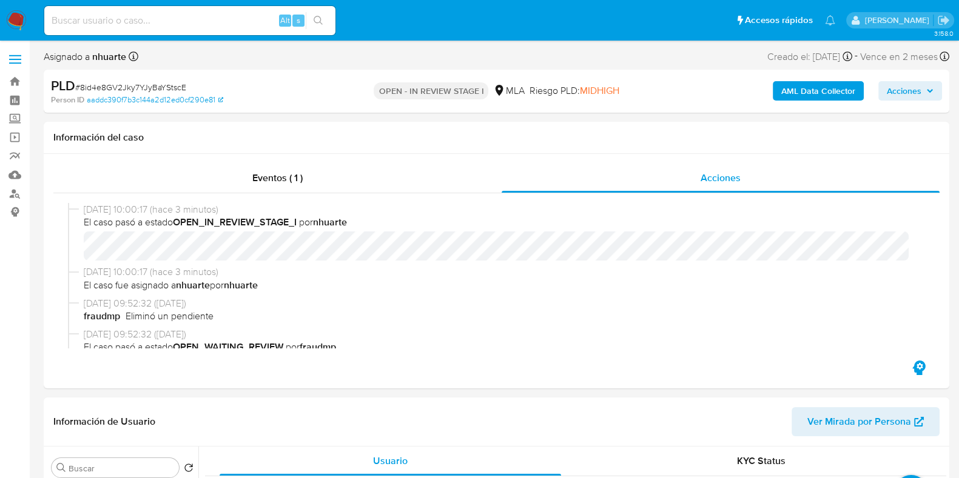
click at [812, 95] on b "AML Data Collector" at bounding box center [818, 90] width 74 height 19
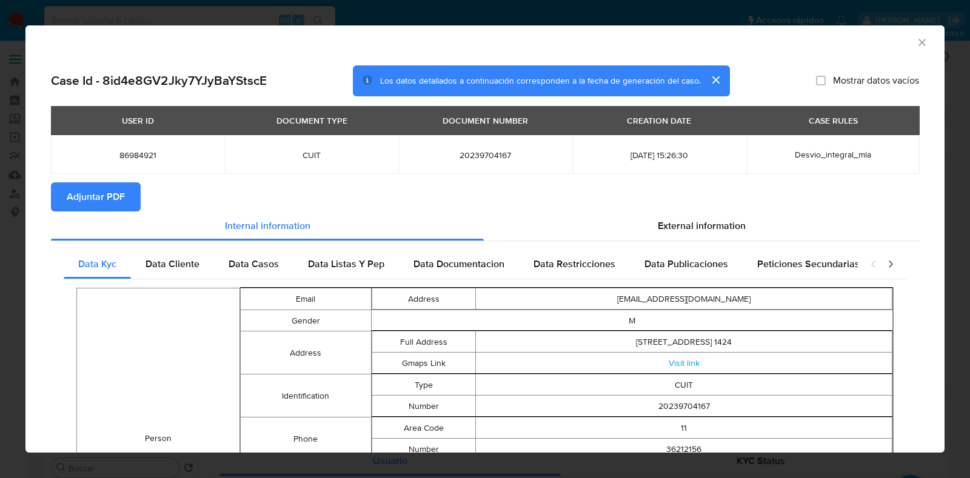
click at [96, 199] on span "Adjuntar PDF" at bounding box center [96, 197] width 58 height 27
click at [919, 41] on icon "Cerrar ventana" at bounding box center [922, 42] width 7 height 7
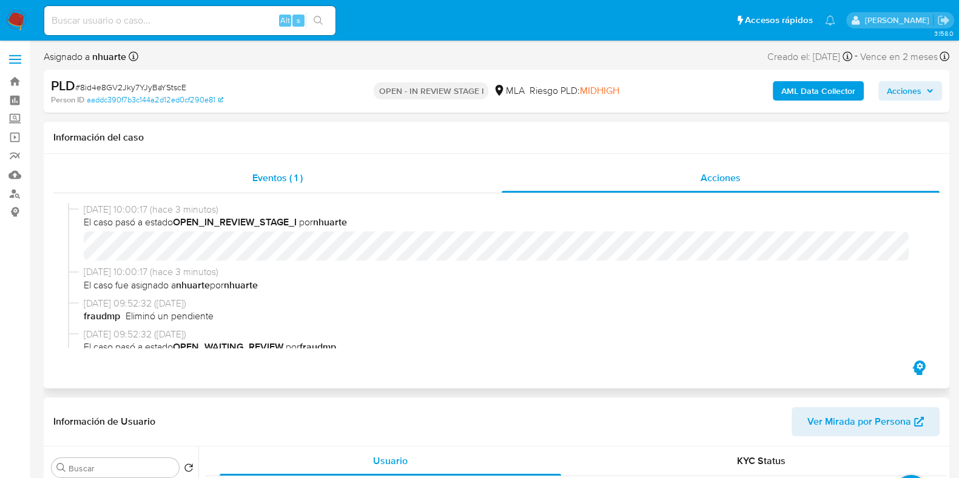
click at [278, 181] on span "Eventos ( 1 )" at bounding box center [277, 178] width 50 height 14
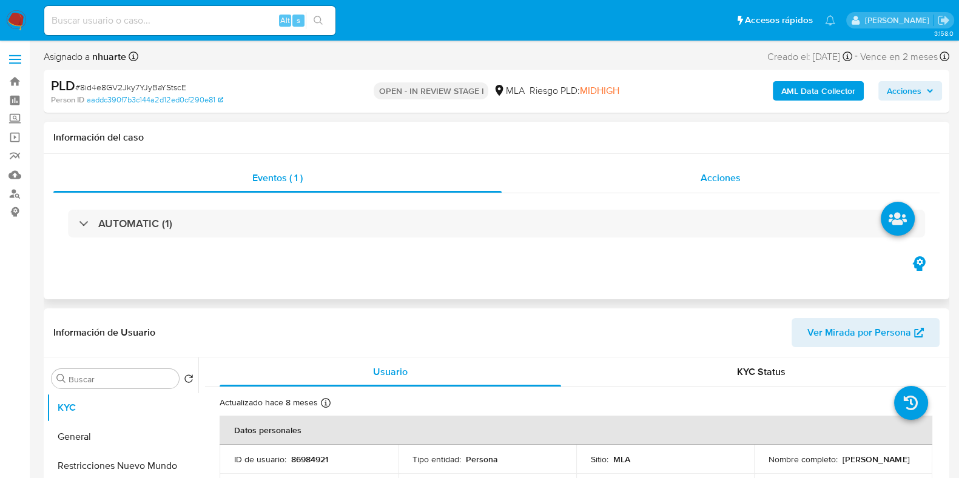
click at [706, 179] on span "Acciones" at bounding box center [720, 178] width 40 height 14
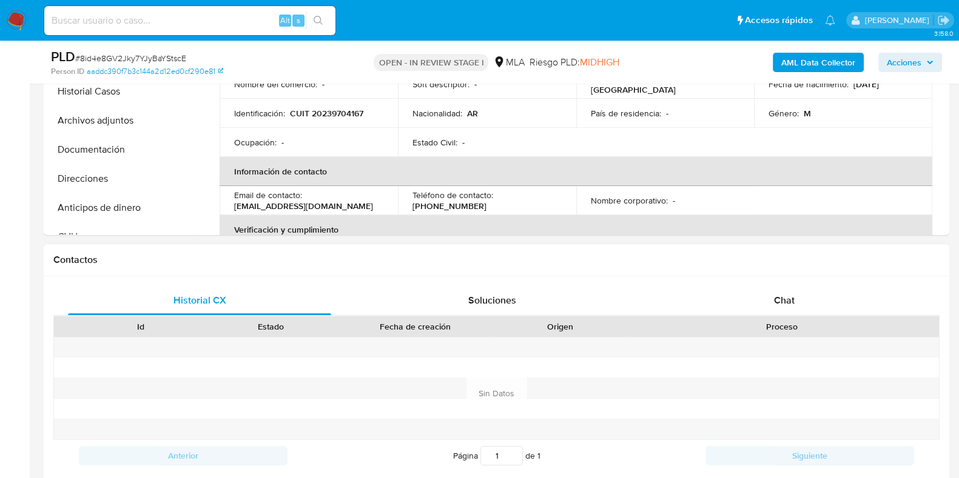
scroll to position [530, 0]
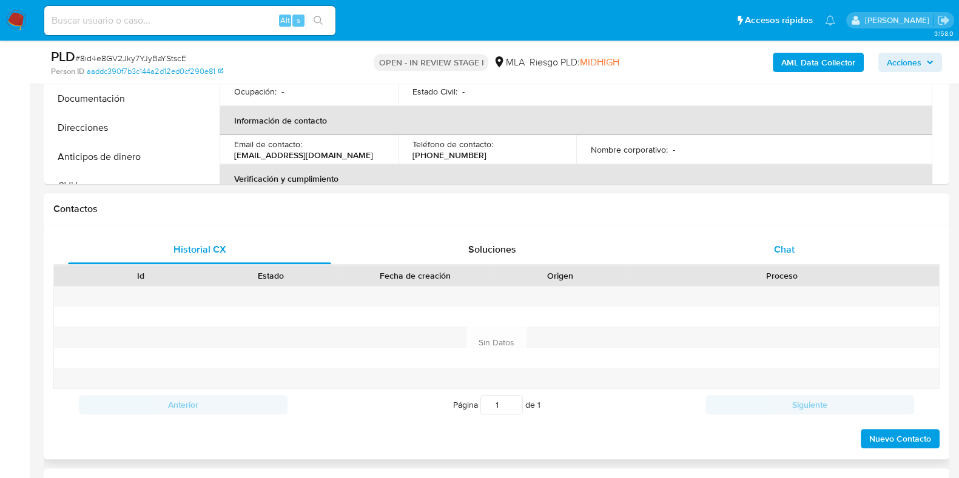
click at [780, 247] on span "Chat" at bounding box center [784, 250] width 21 height 14
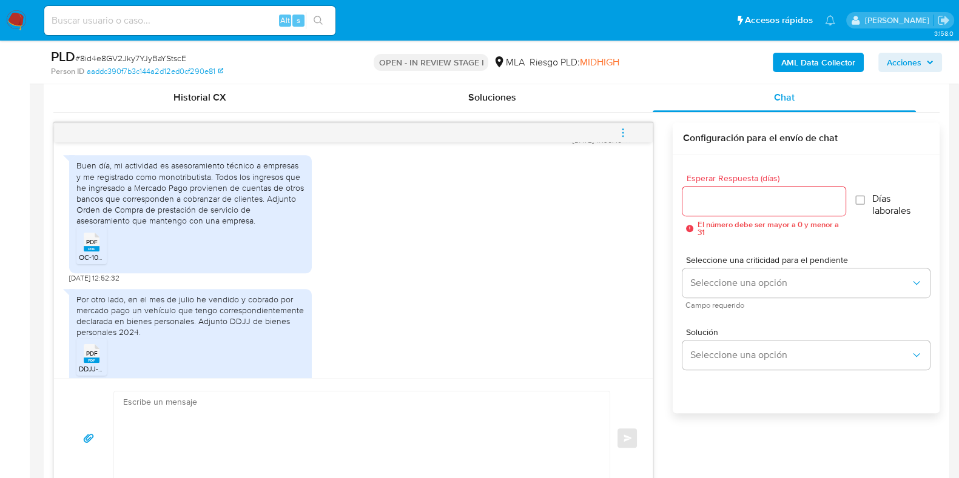
scroll to position [631, 0]
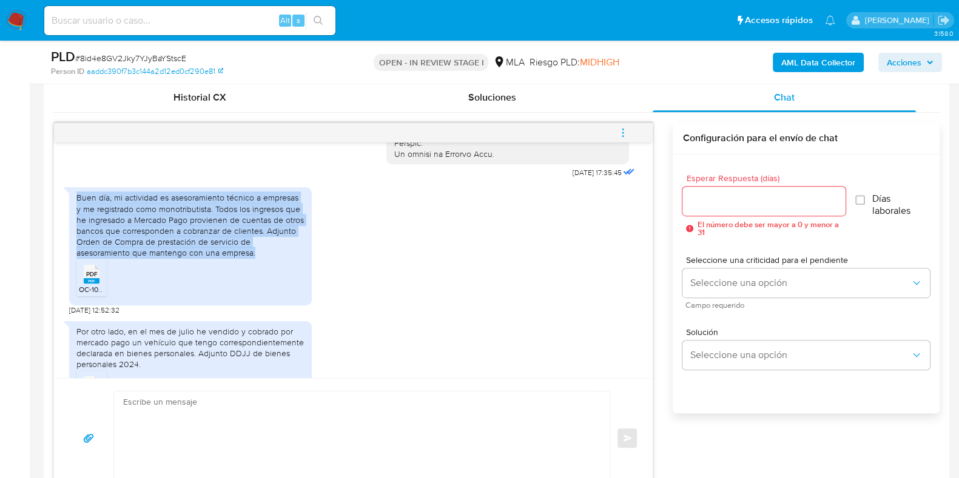
drag, startPoint x: 76, startPoint y: 219, endPoint x: 262, endPoint y: 272, distance: 192.9
click at [262, 258] on div "Buen día, mi actividad es asesoramiento técnico a empresas y me registrado como…" at bounding box center [190, 225] width 228 height 66
copy div "Buen día, mi actividad es asesoramiento técnico a empresas y me registrado como…"
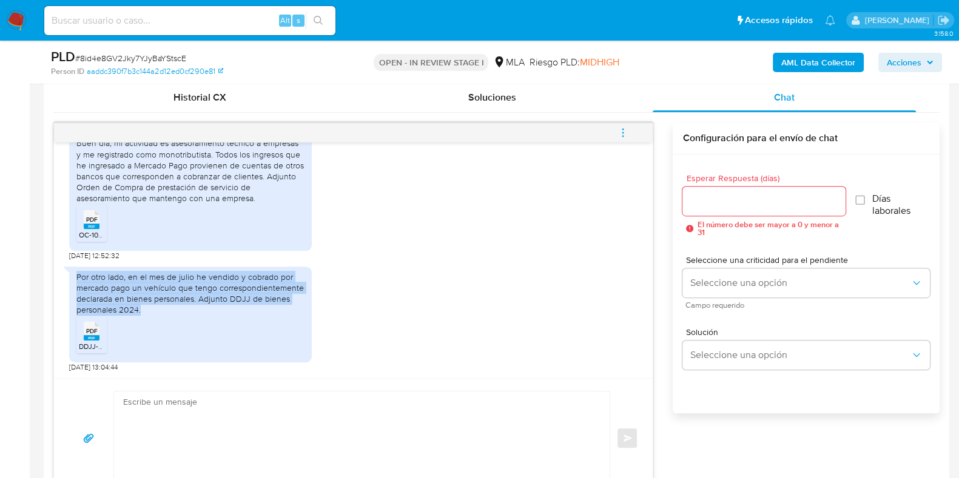
drag, startPoint x: 76, startPoint y: 275, endPoint x: 143, endPoint y: 310, distance: 75.9
click at [143, 310] on div "Por otro lado, en el mes de julio he vendido y cobrado por mercado pago un vehí…" at bounding box center [190, 294] width 228 height 44
copy div "Por otro lado, en el mes de julio he vendido y cobrado por mercado pago un vehí…"
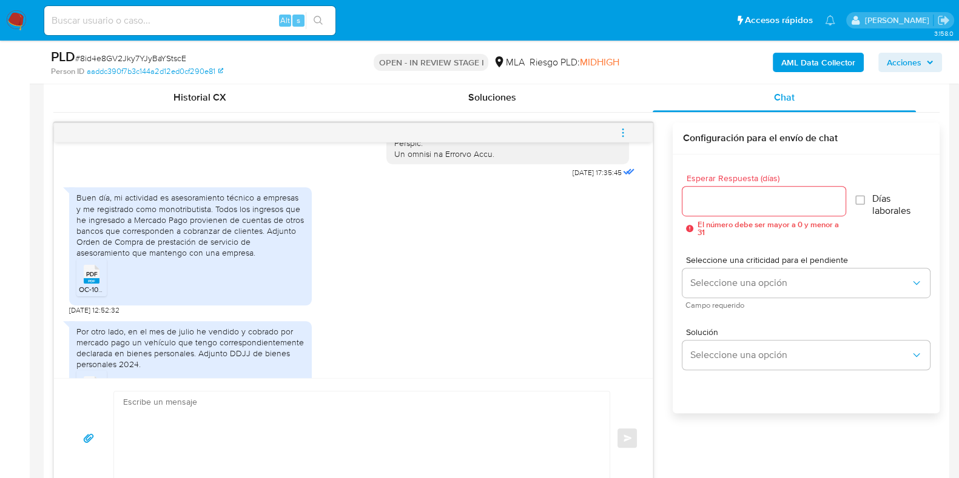
click at [86, 284] on rect at bounding box center [92, 280] width 16 height 5
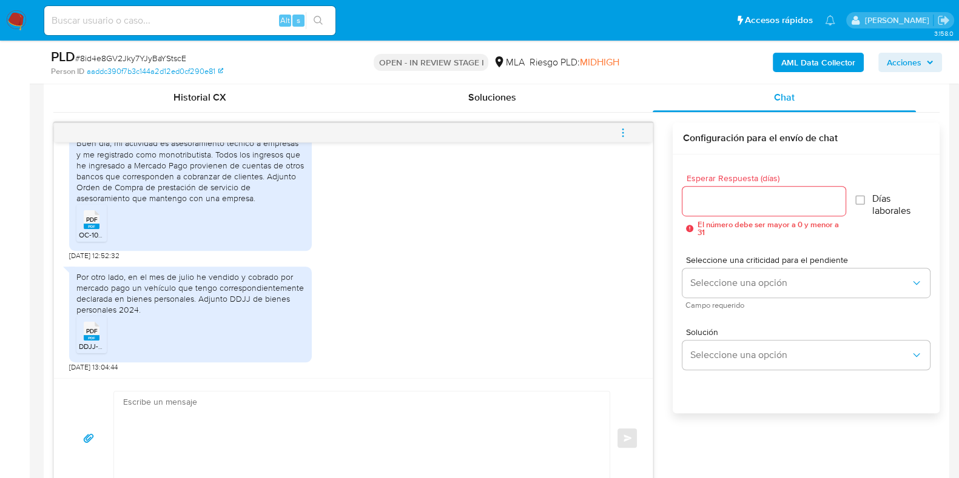
scroll to position [706, 0]
paste textarea "Hola, ¡Muchas gracias por tu respuesta! Confirmamos la recepción de la document…"
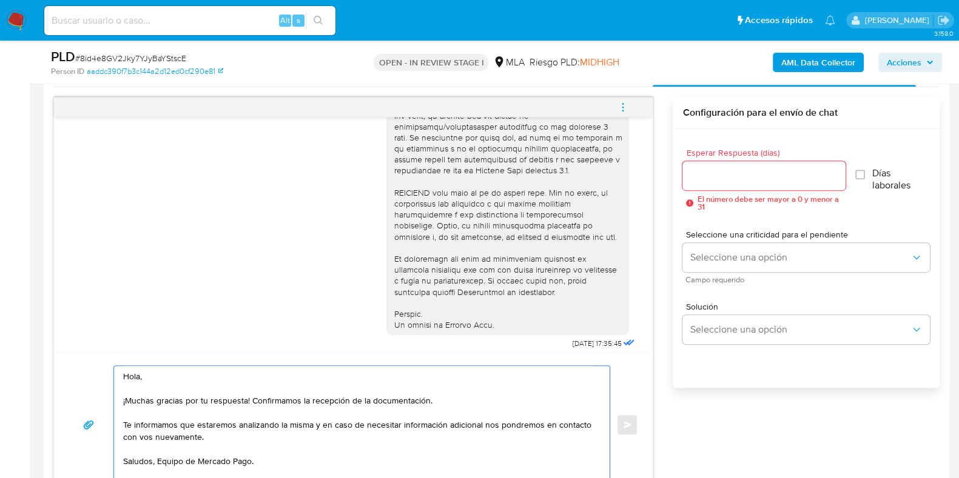
scroll to position [327, 0]
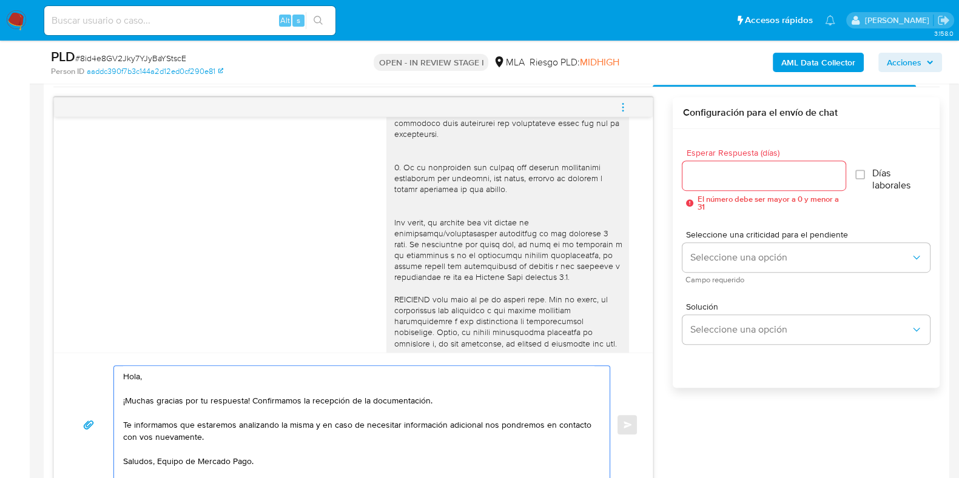
type textarea "Hola, ¡Muchas gracias por tu respuesta! Confirmamos la recepción de la document…"
click at [156, 56] on span "# 8id4e8GV2Jky7YJyBaYStscE" at bounding box center [130, 58] width 111 height 12
copy span "8id4e8GV2Jky7YJyBaYStscE"
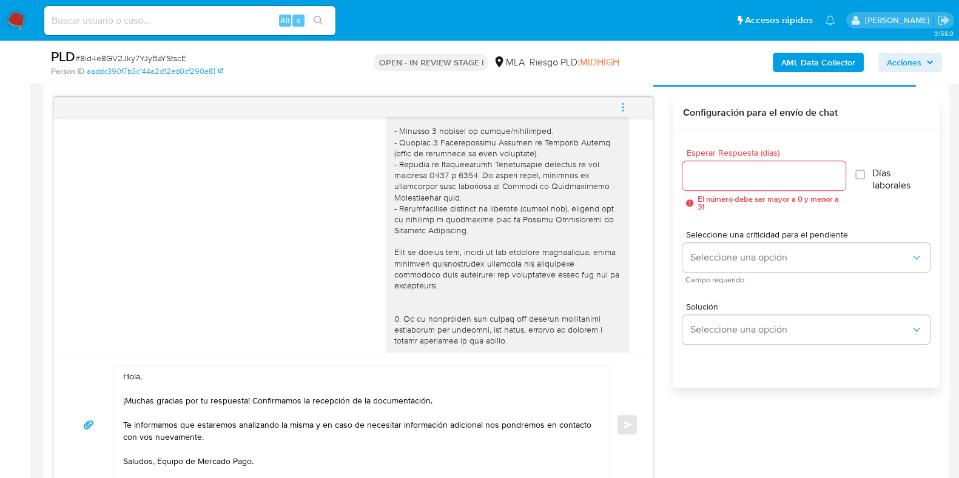
click at [706, 174] on input "Esperar Respuesta (días)" at bounding box center [763, 176] width 162 height 16
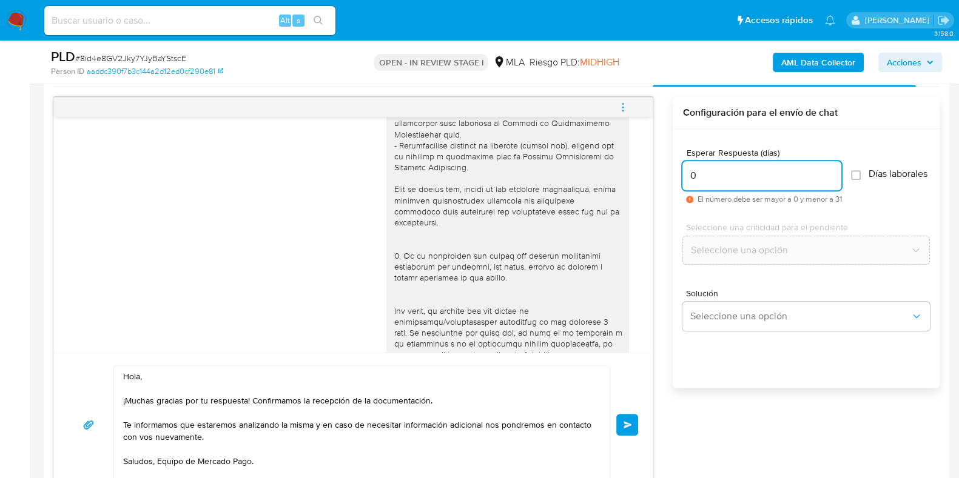
scroll to position [242, 0]
type input "0"
click at [626, 418] on button "Enviar" at bounding box center [627, 425] width 22 height 22
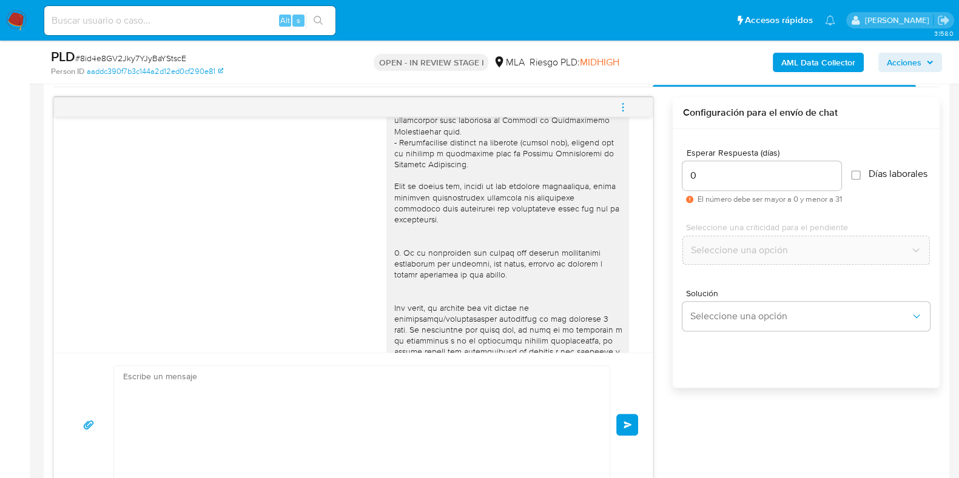
scroll to position [852, 0]
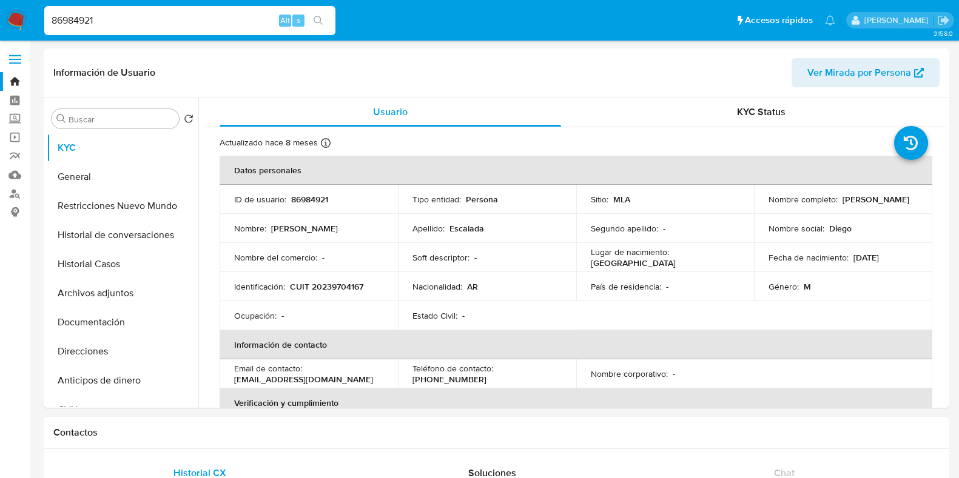
select select "10"
click at [327, 286] on p "CUIT 20239704167" at bounding box center [326, 286] width 73 height 11
copy p "20239704167"
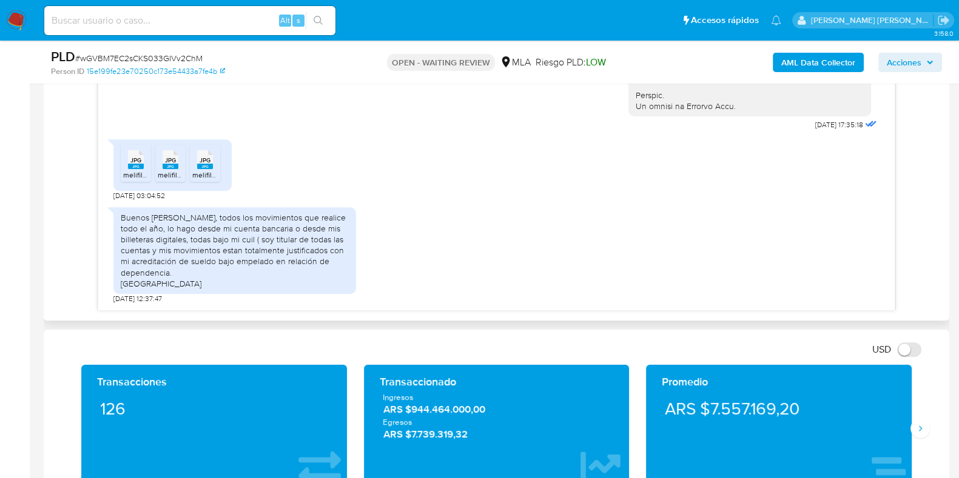
scroll to position [563, 0]
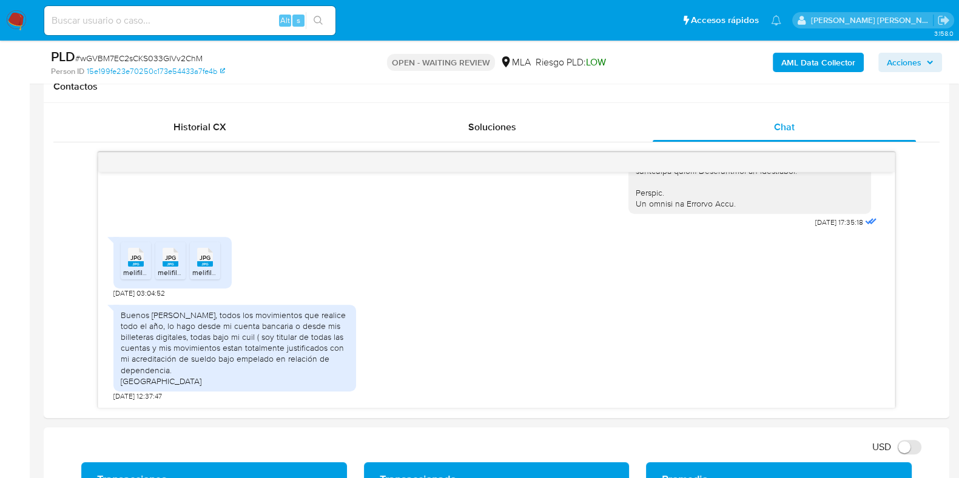
click at [181, 63] on span "# wGVBM7EC2sCKS033GIVv2ChM" at bounding box center [138, 58] width 127 height 12
copy span "wGVBM7EC2sCKS033GIVv2ChM"
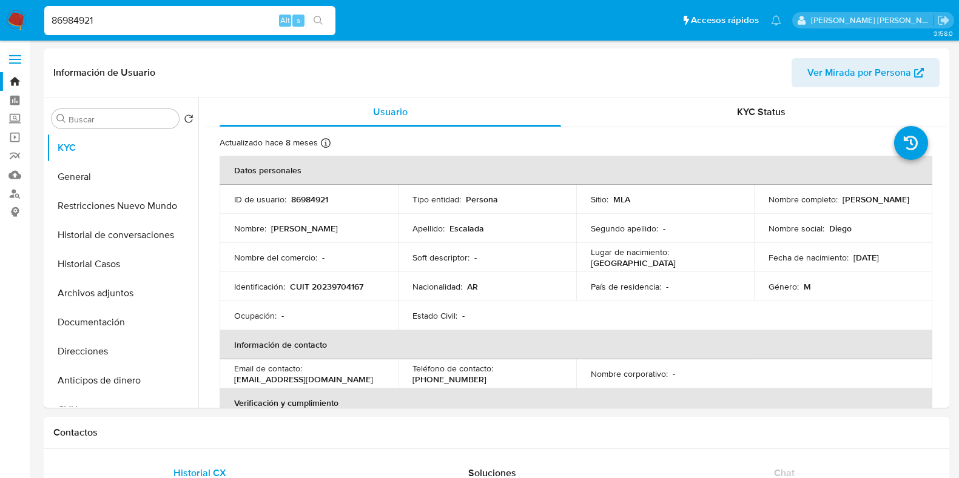
select select "10"
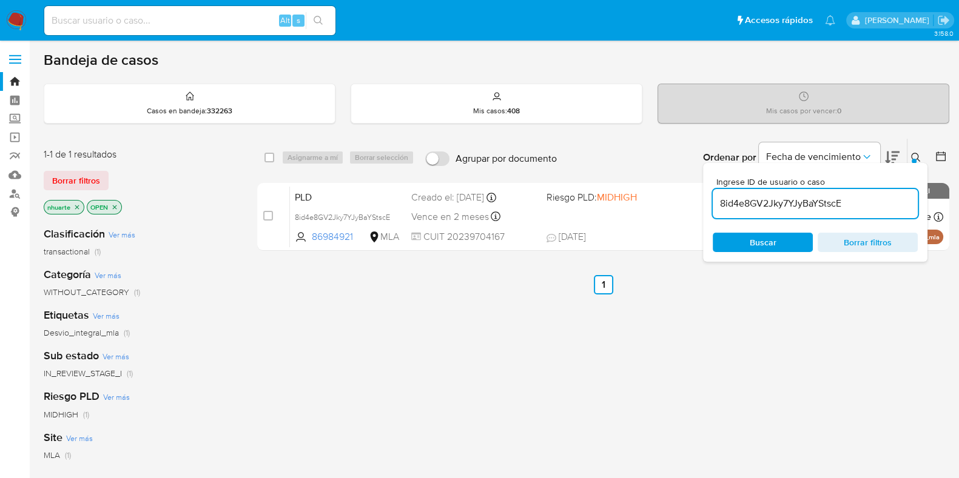
drag, startPoint x: 853, startPoint y: 203, endPoint x: 717, endPoint y: 204, distance: 135.2
click at [717, 204] on input "8id4e8GV2Jky7YJyBaYStscE" at bounding box center [814, 204] width 205 height 16
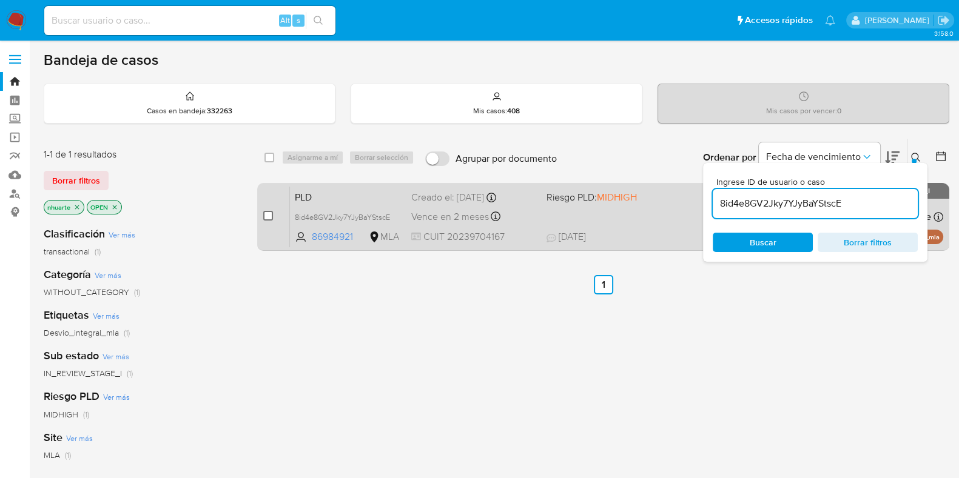
click at [270, 213] on input "checkbox" at bounding box center [268, 216] width 10 height 10
checkbox input "true"
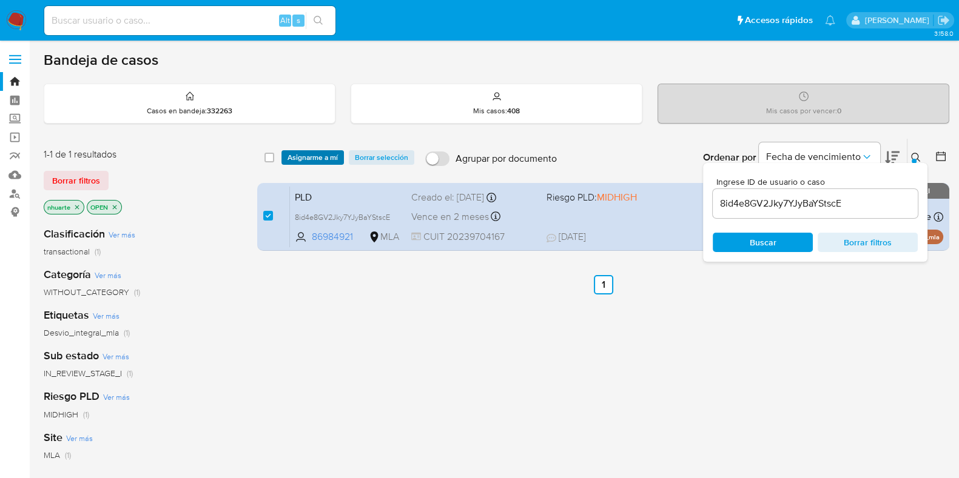
click at [324, 158] on span "Asignarme a mí" at bounding box center [312, 158] width 50 height 12
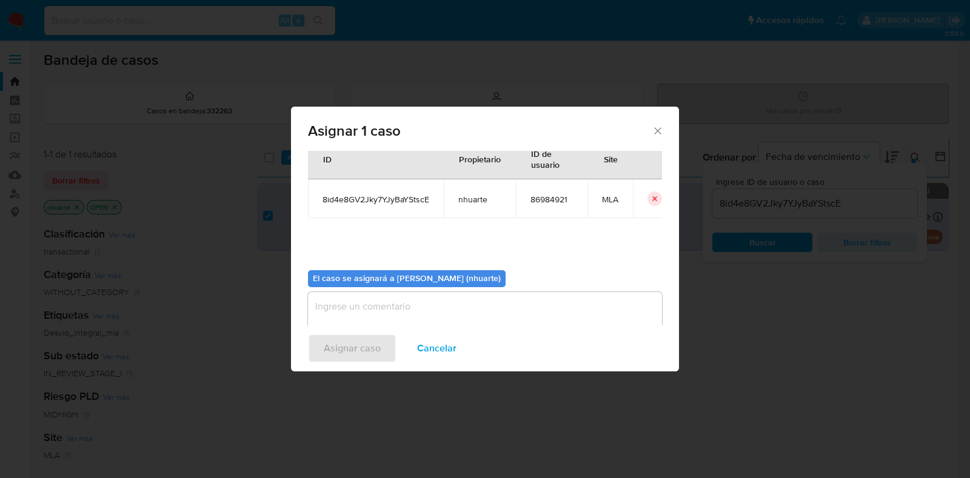
scroll to position [62, 0]
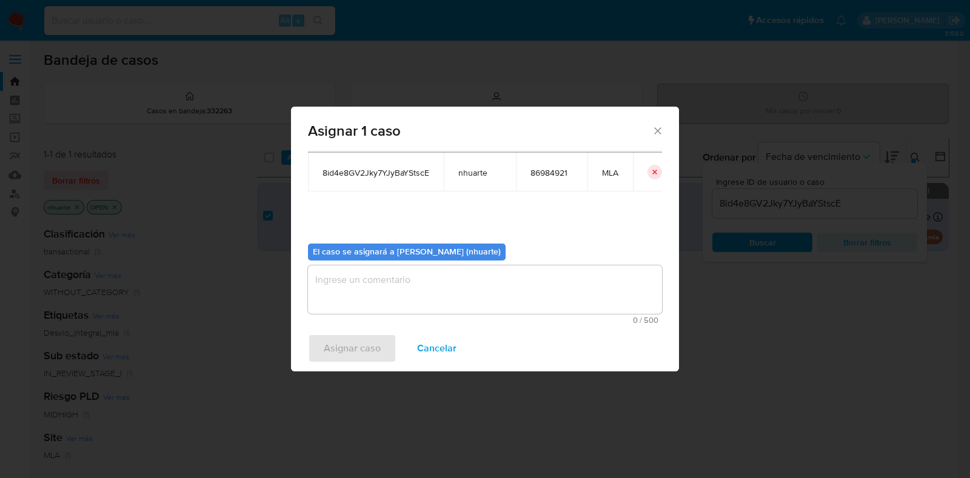
click at [413, 282] on textarea "assign-modal" at bounding box center [485, 290] width 354 height 49
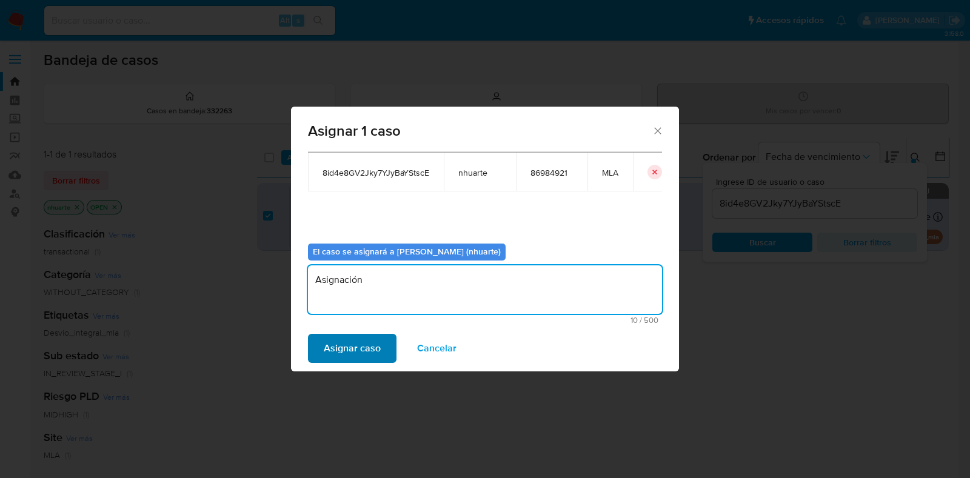
type textarea "Asignación"
click at [374, 345] on span "Asignar caso" at bounding box center [352, 348] width 57 height 27
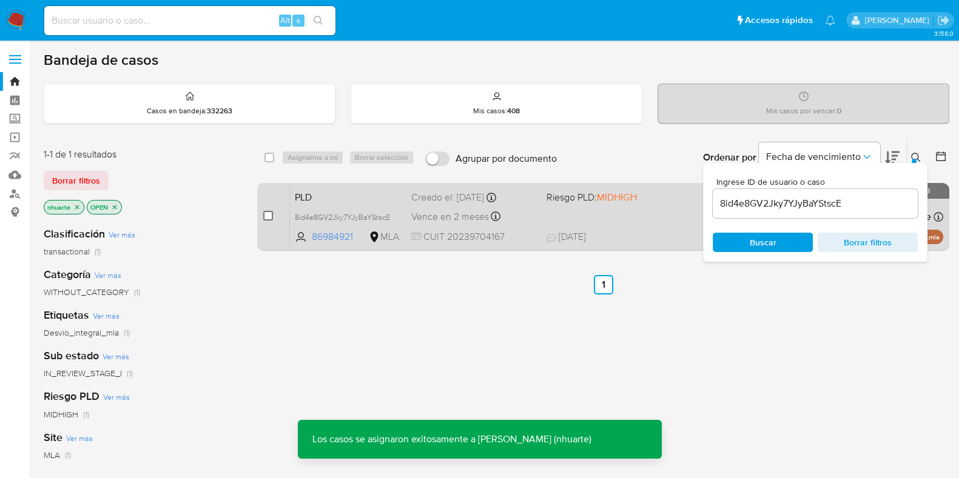
click at [269, 216] on input "checkbox" at bounding box center [268, 216] width 10 height 10
checkbox input "true"
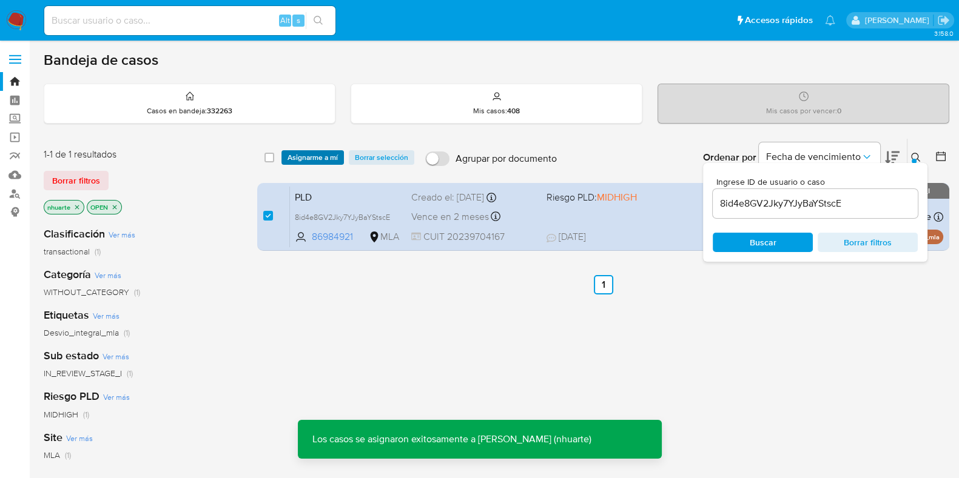
click at [306, 155] on span "Asignarme a mí" at bounding box center [312, 158] width 50 height 12
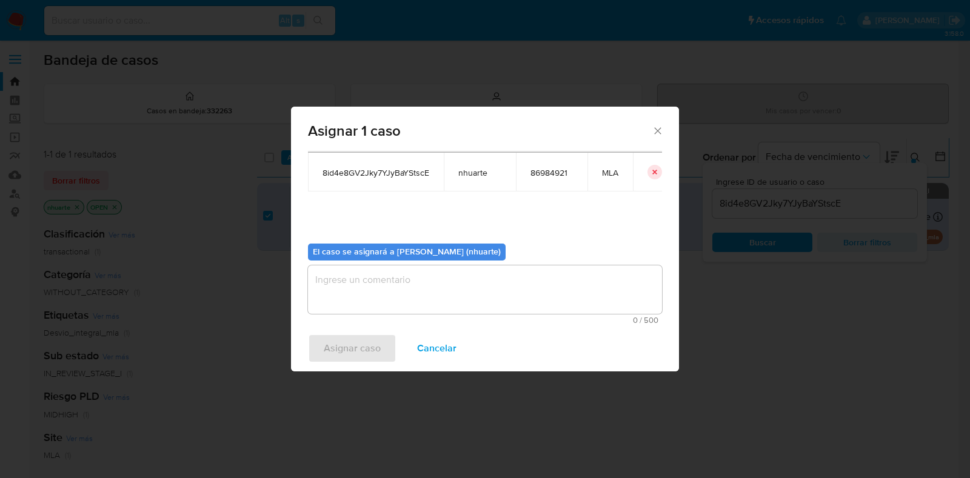
click at [471, 297] on textarea "assign-modal" at bounding box center [485, 290] width 354 height 49
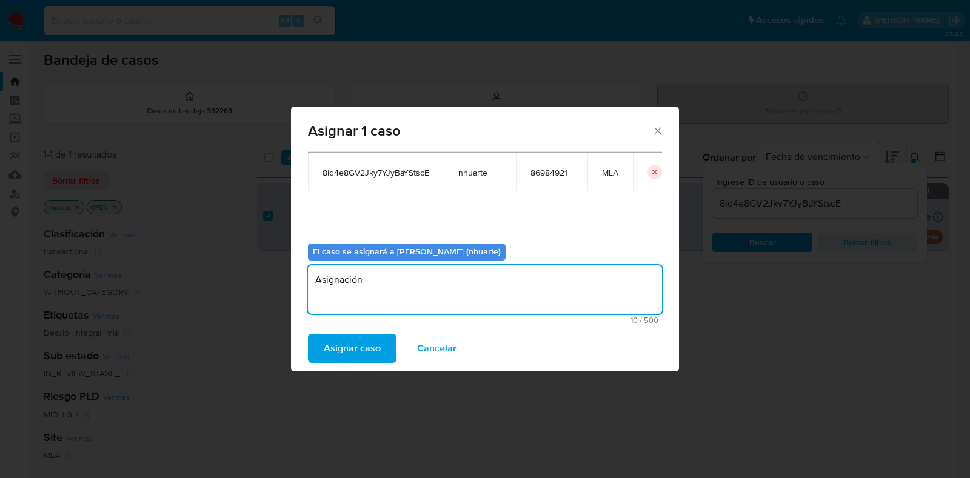
type textarea "Asignación"
click at [378, 347] on span "Asignar caso" at bounding box center [352, 348] width 57 height 27
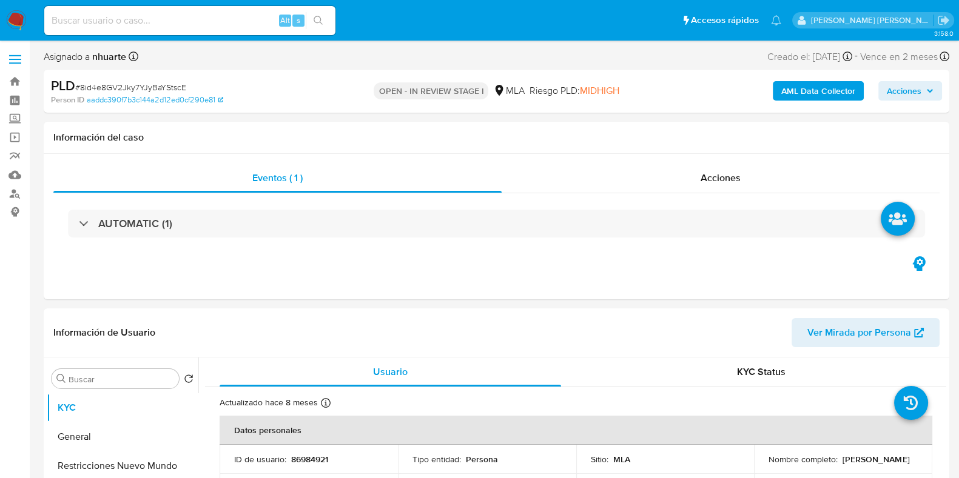
select select "10"
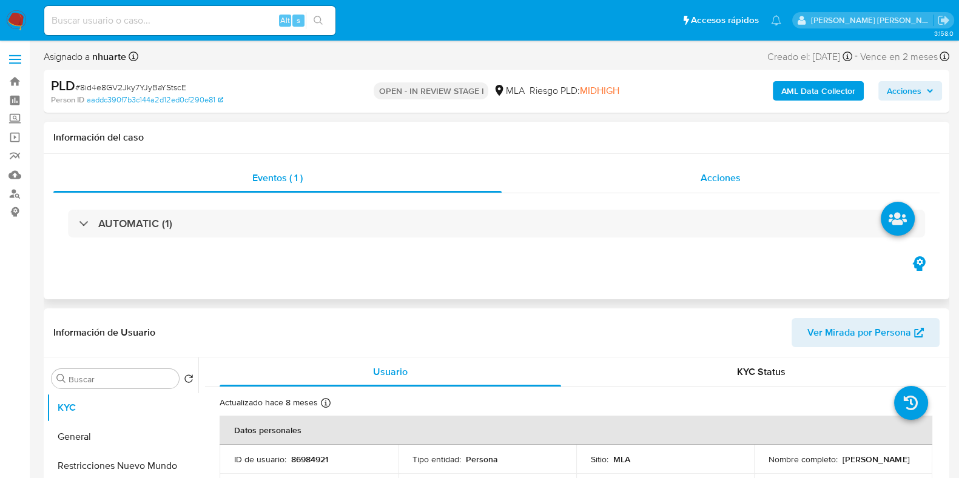
click at [705, 186] on div "Acciones" at bounding box center [720, 178] width 438 height 29
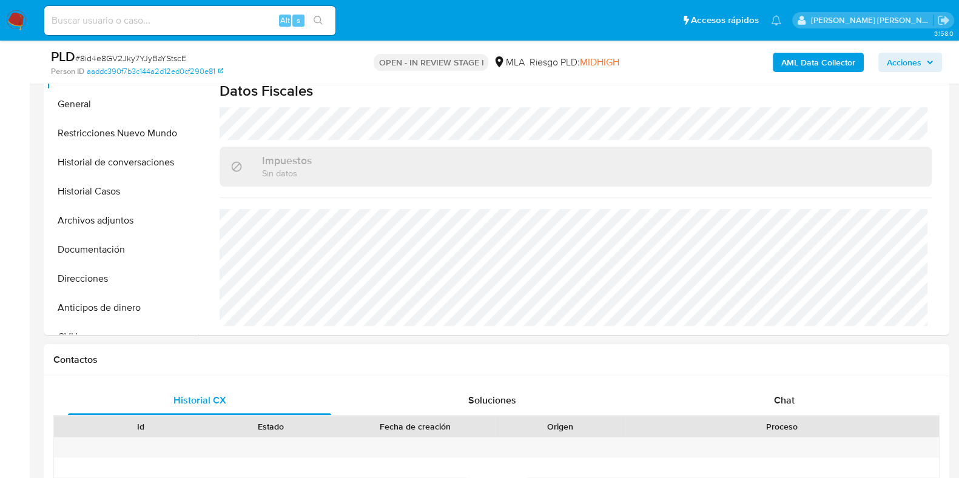
scroll to position [606, 0]
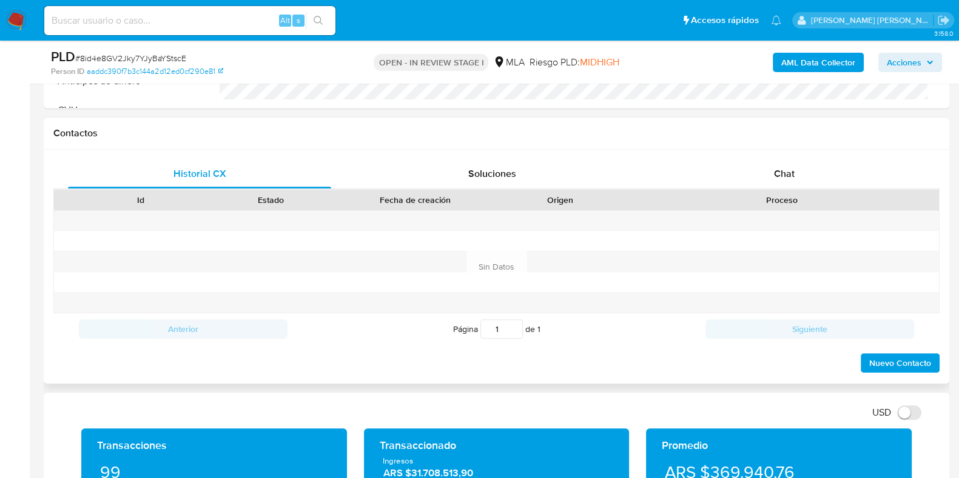
drag, startPoint x: 788, startPoint y: 171, endPoint x: 773, endPoint y: 187, distance: 21.9
click at [787, 171] on span "Chat" at bounding box center [784, 174] width 21 height 14
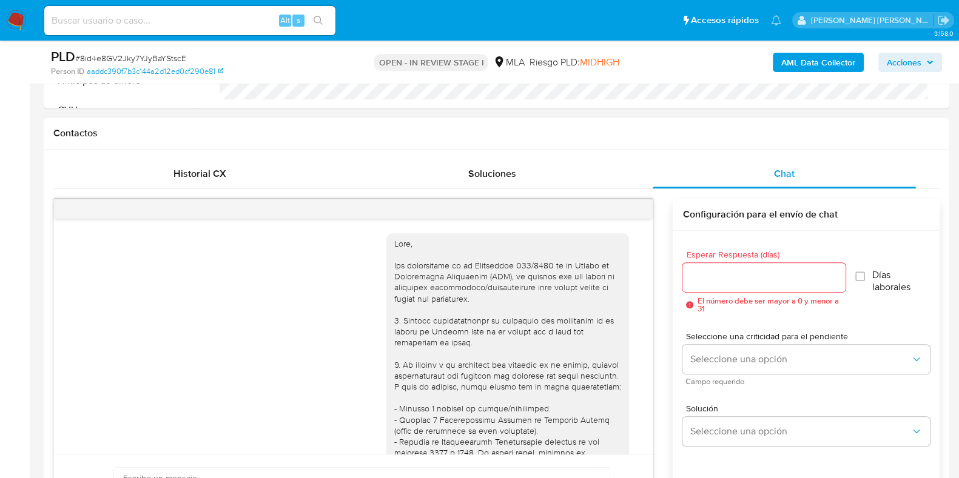
scroll to position [852, 0]
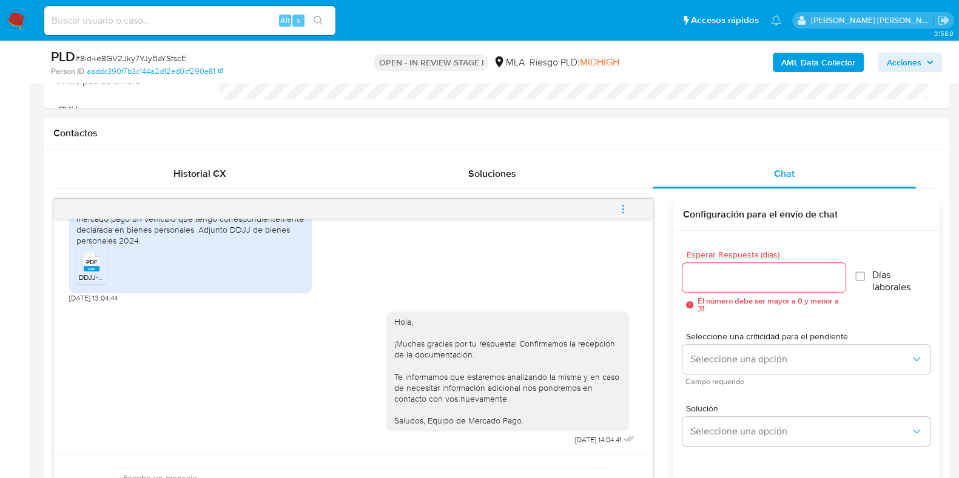
click at [625, 204] on icon "menu-action" at bounding box center [622, 209] width 11 height 11
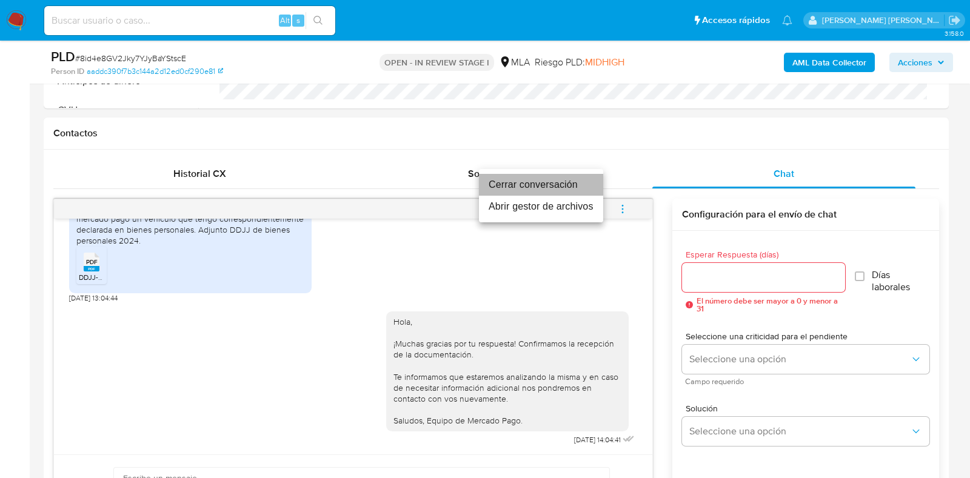
click at [562, 181] on li "Cerrar conversación" at bounding box center [541, 185] width 124 height 22
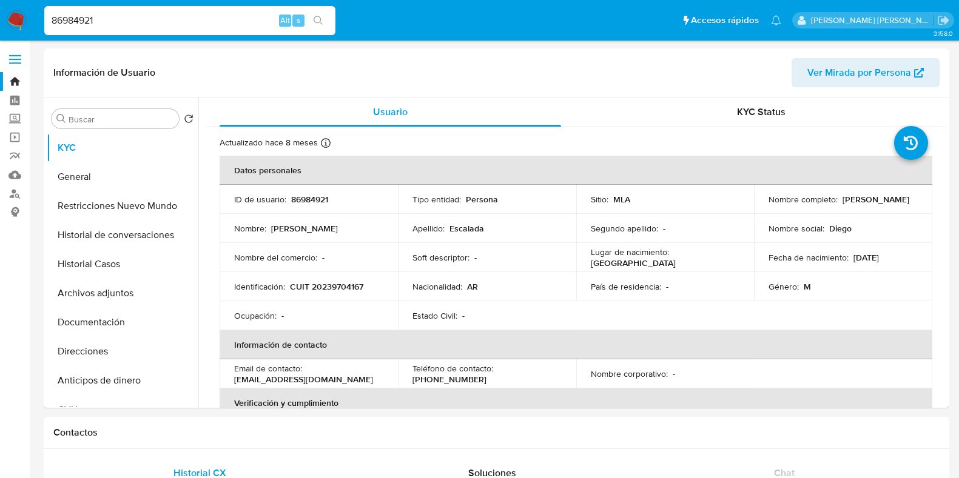
select select "10"
drag, startPoint x: 139, startPoint y: 18, endPoint x: 0, endPoint y: 24, distance: 139.0
click at [0, 24] on nav "Pausado Ver notificaciones 86984921 Alt s Accesos rápidos Presiona las siguient…" at bounding box center [479, 20] width 959 height 41
paste input "57885674"
type input "57885674"
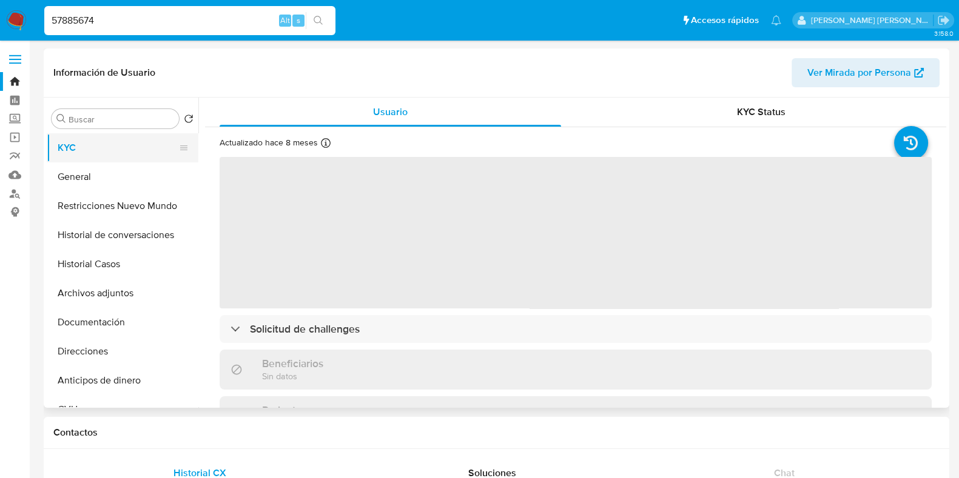
select select "10"
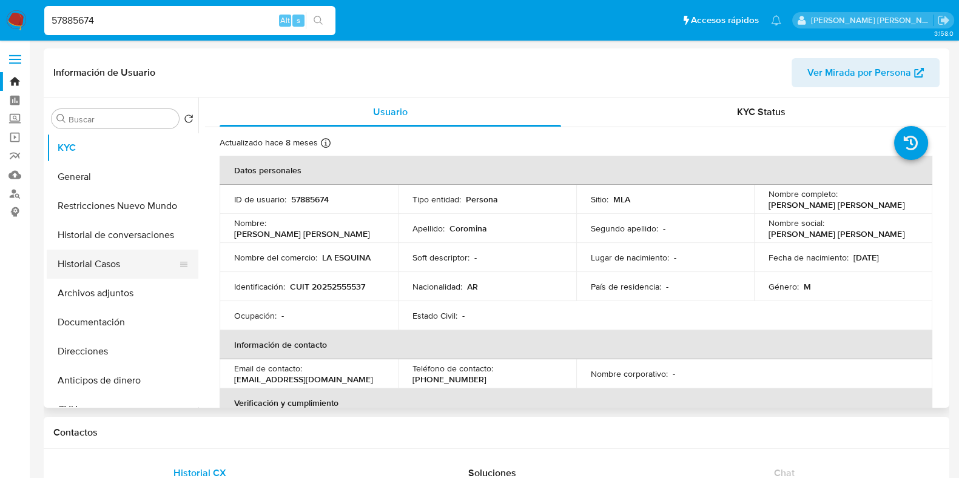
click at [123, 271] on button "Historial Casos" at bounding box center [118, 264] width 142 height 29
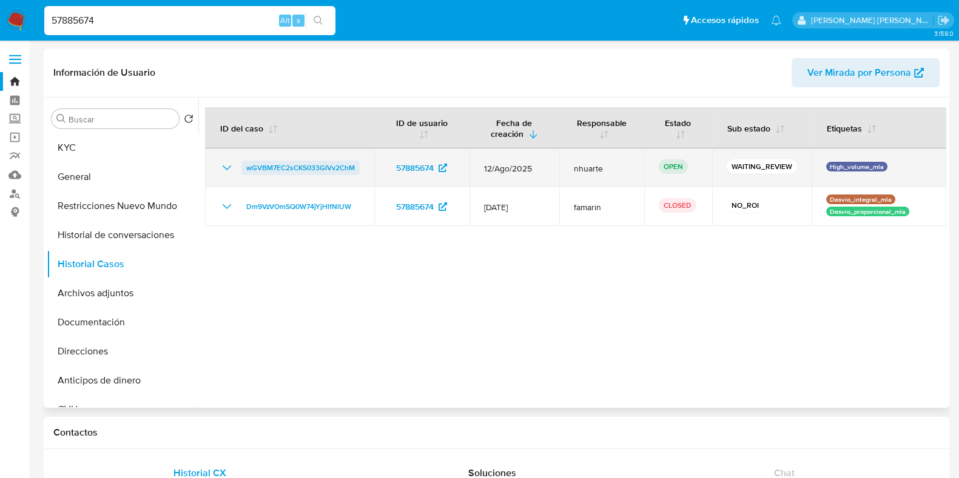
click at [326, 171] on span "wGVBM7EC2sCKS033GIVv2ChM" at bounding box center [300, 168] width 109 height 15
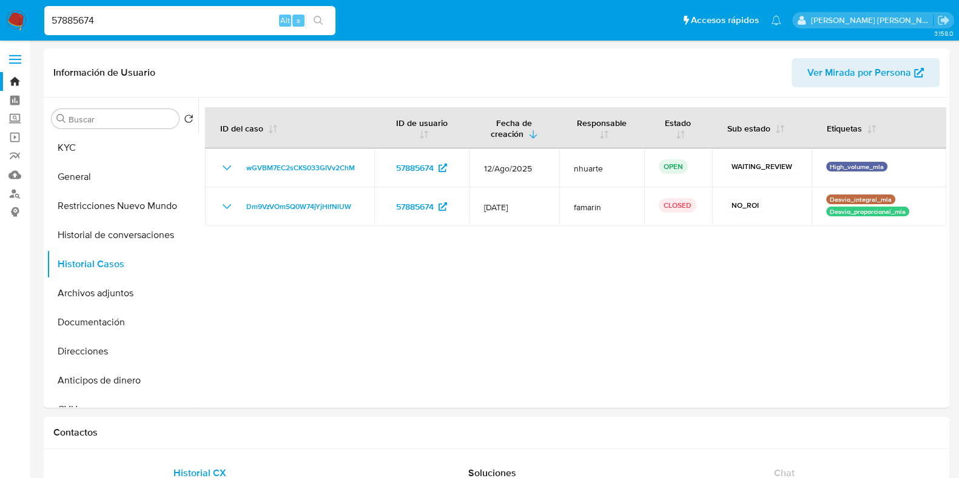
drag, startPoint x: 107, startPoint y: 21, endPoint x: 19, endPoint y: 9, distance: 88.7
click at [19, 9] on nav "Pausado Ver notificaciones 57885674 Alt s Accesos rápidos Presiona las siguient…" at bounding box center [479, 20] width 959 height 41
paste input "39244157"
type input "539244157"
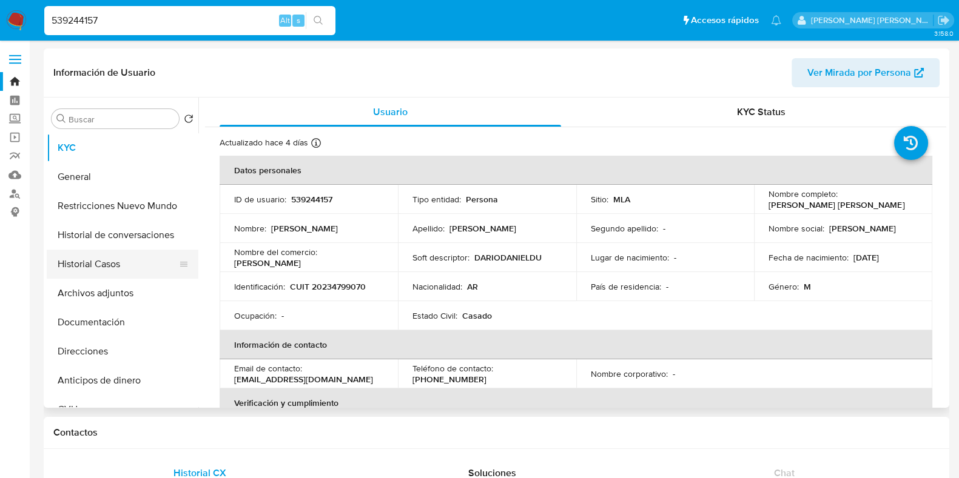
select select "10"
click at [98, 264] on button "Historial Casos" at bounding box center [118, 264] width 142 height 29
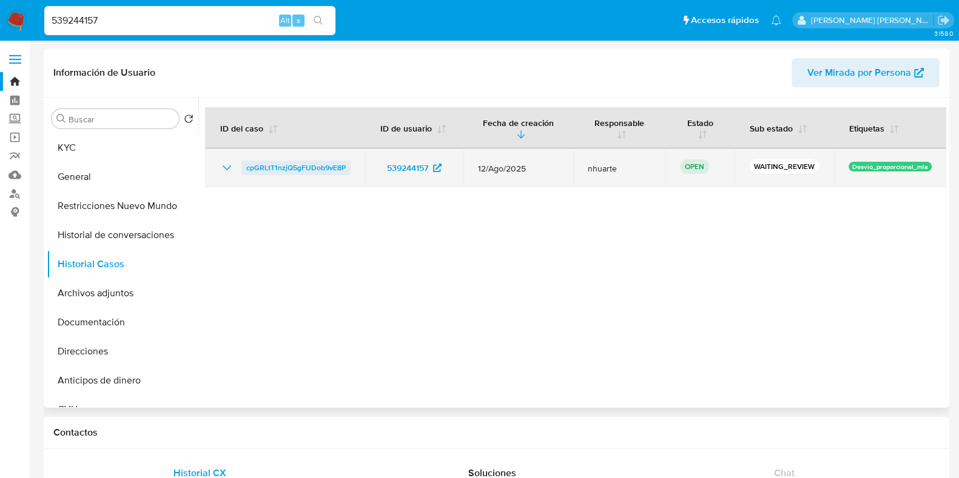
click at [285, 170] on span "cpGRLtT1nzjQ5gFUDob9vE8P" at bounding box center [295, 168] width 99 height 15
click at [267, 171] on span "cpGRLtT1nzjQ5gFUDob9vE8P" at bounding box center [295, 168] width 99 height 15
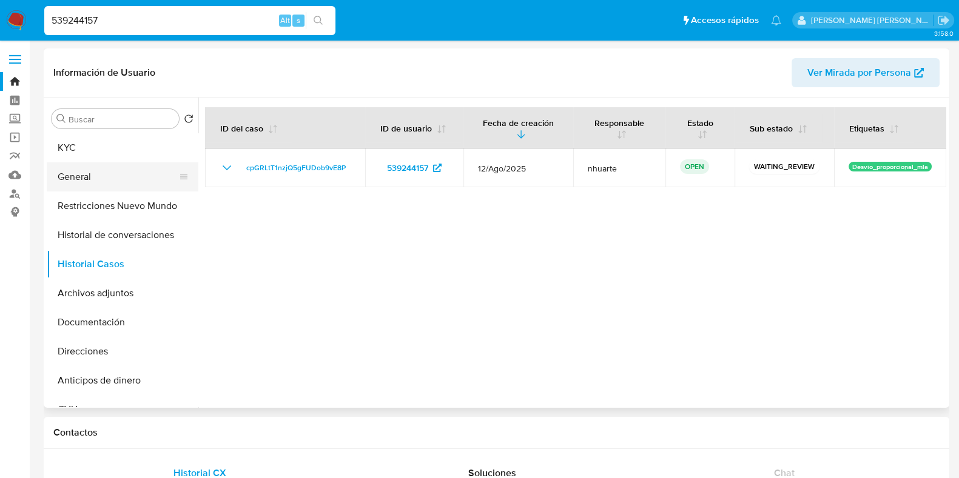
click at [118, 165] on button "General" at bounding box center [118, 176] width 142 height 29
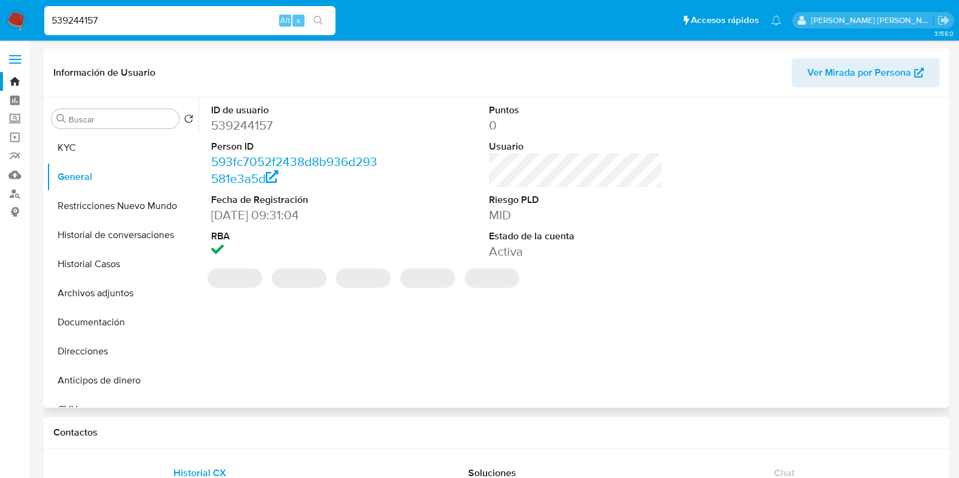
click at [260, 127] on dd "539244157" at bounding box center [297, 125] width 173 height 17
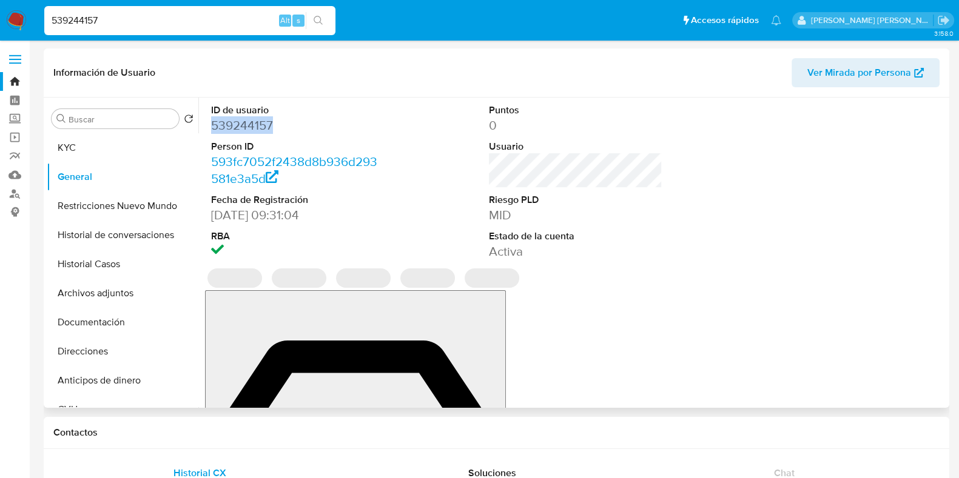
copy dd "539244157"
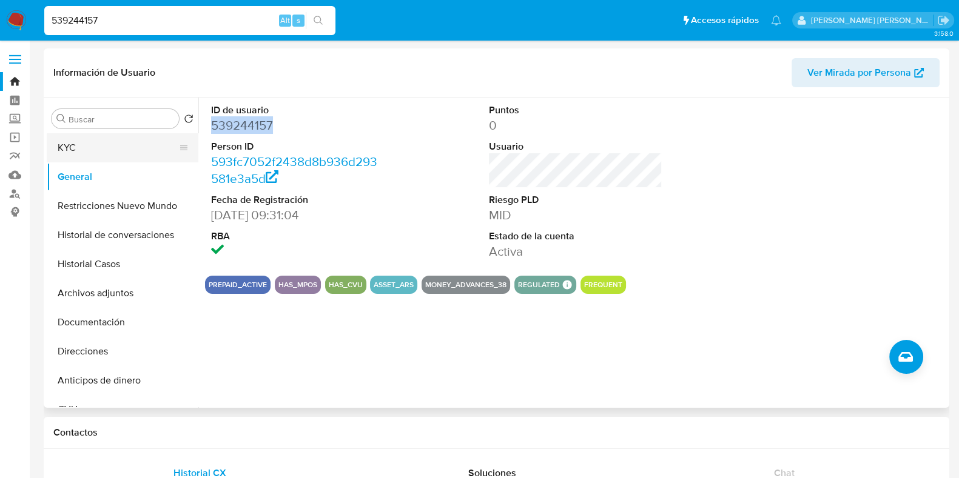
click at [137, 138] on button "KYC" at bounding box center [118, 147] width 142 height 29
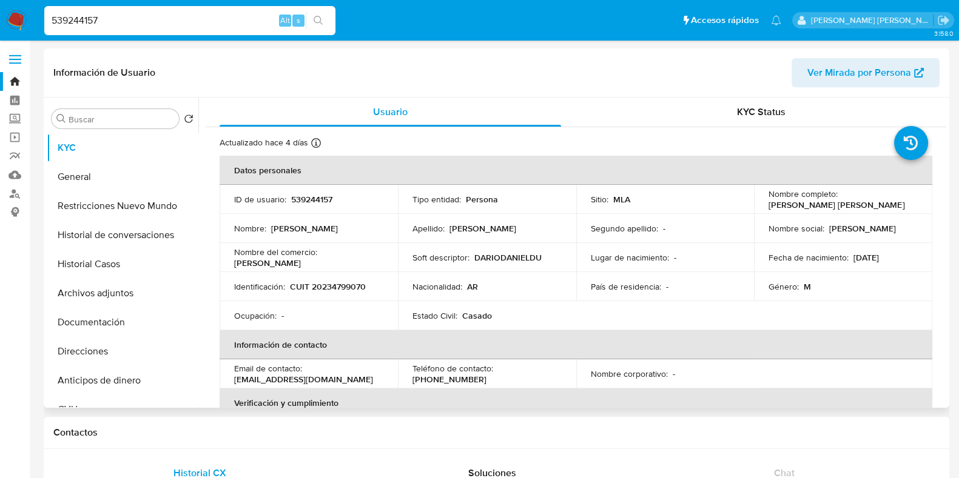
click at [306, 198] on p "539244157" at bounding box center [311, 199] width 41 height 11
copy p "539244157"
click at [346, 283] on p "CUIT 20234799070" at bounding box center [328, 286] width 76 height 11
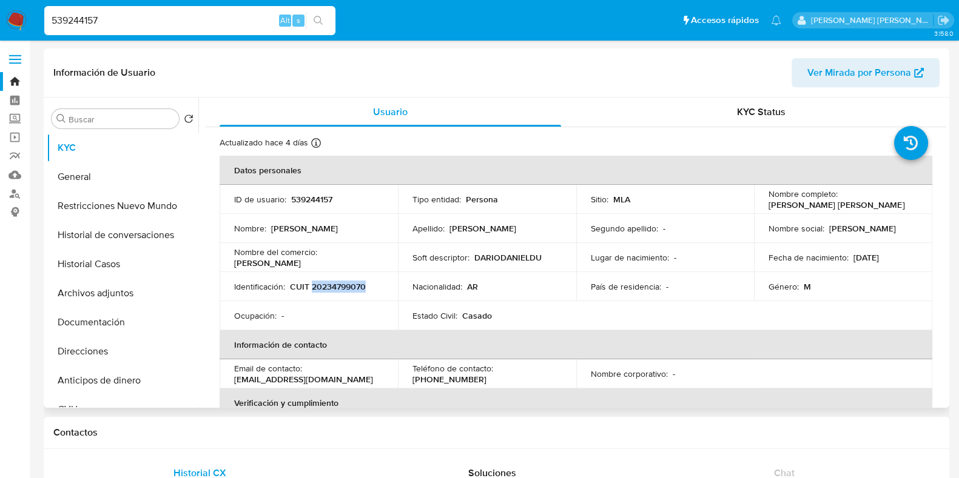
copy p "20234799070"
click at [106, 343] on button "Direcciones" at bounding box center [123, 351] width 152 height 29
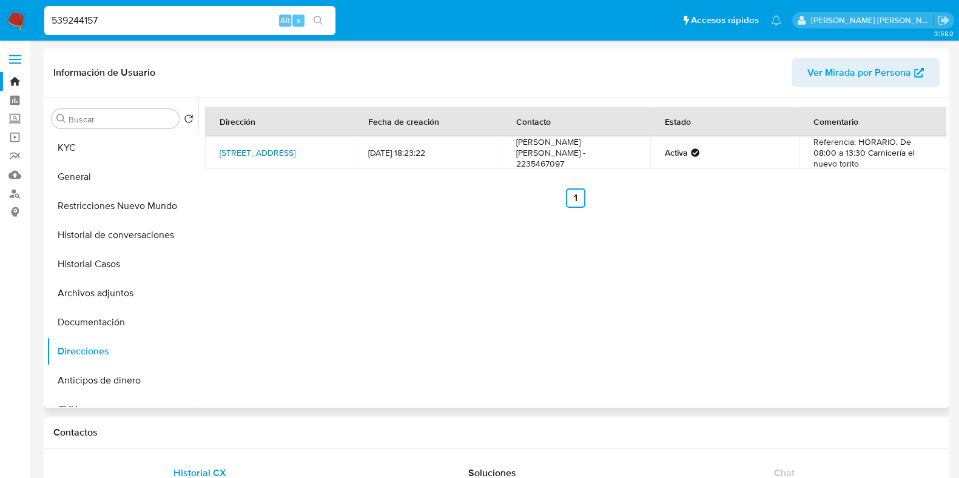
click at [267, 152] on link "Calle Antartida Argentina 2871, Mar Del Plata, Buenos Aires, 7610, Argentina 28…" at bounding box center [257, 153] width 76 height 12
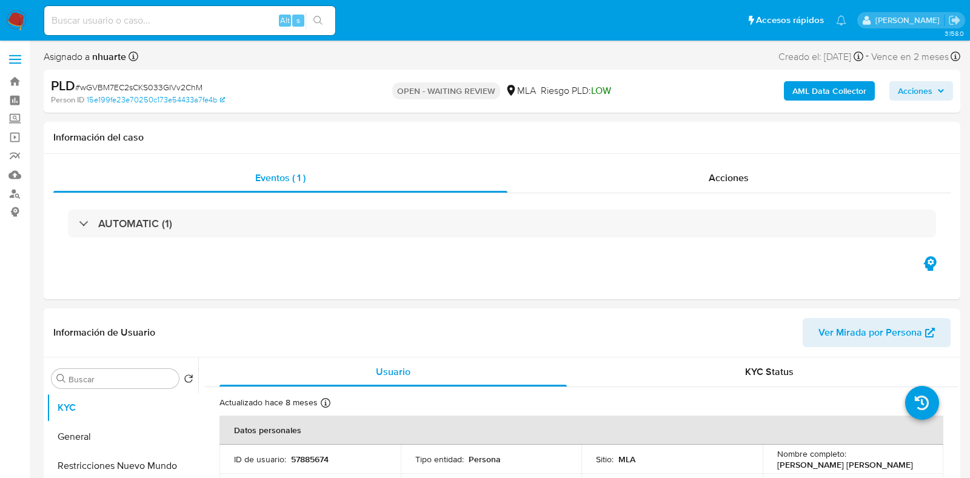
select select "10"
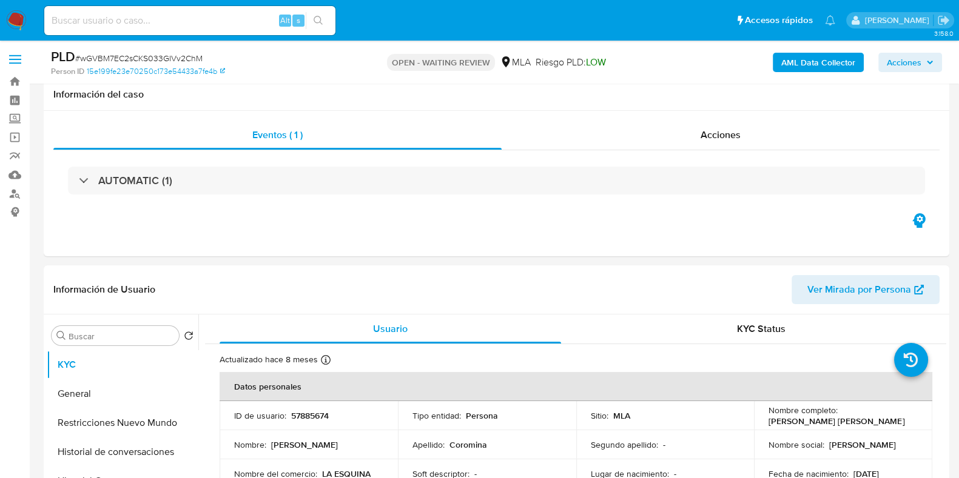
scroll to position [530, 0]
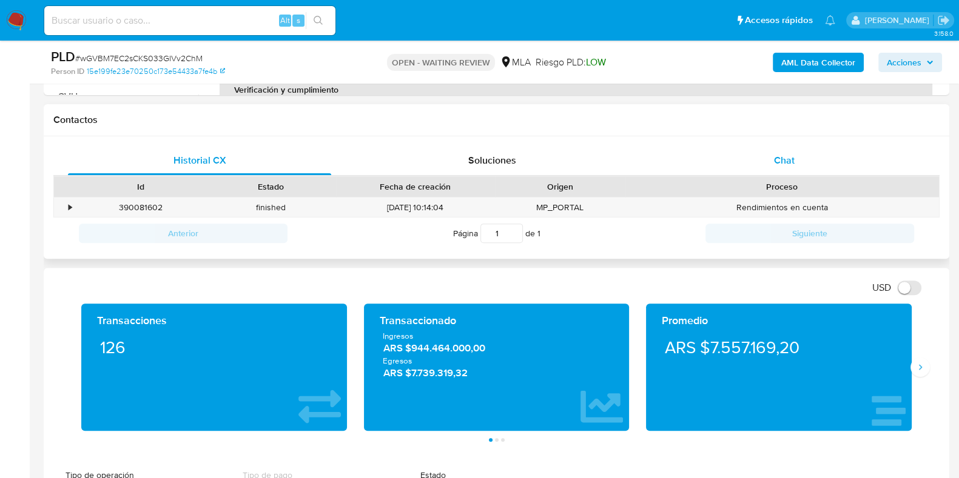
click at [799, 162] on div "Chat" at bounding box center [783, 160] width 263 height 29
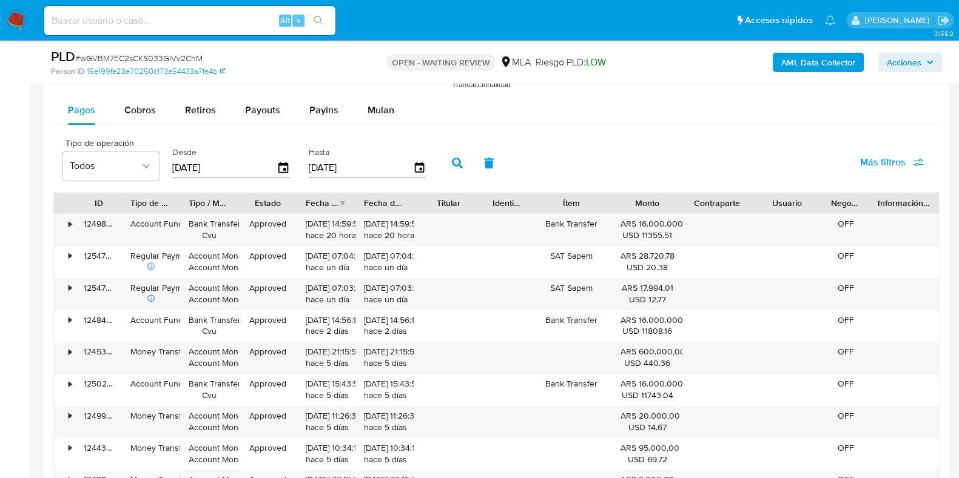
scroll to position [1364, 0]
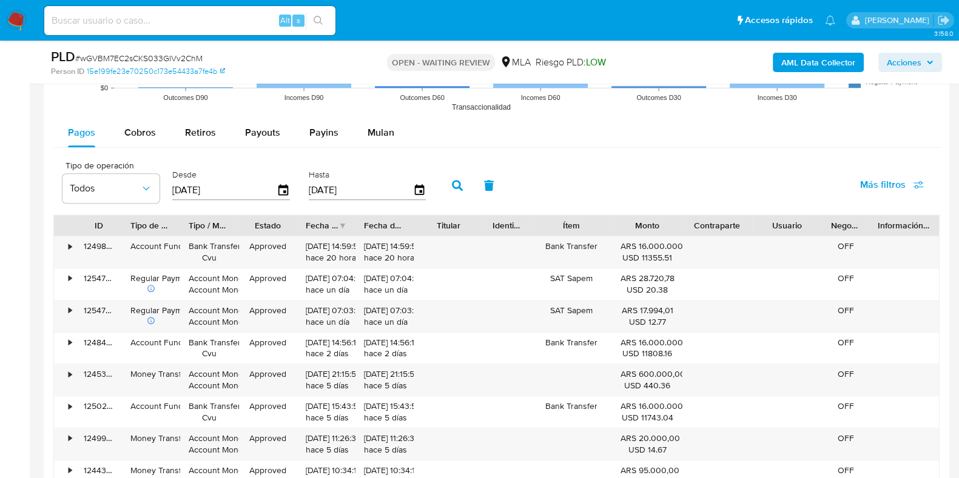
click at [367, 130] on span "Mulan" at bounding box center [380, 133] width 27 height 14
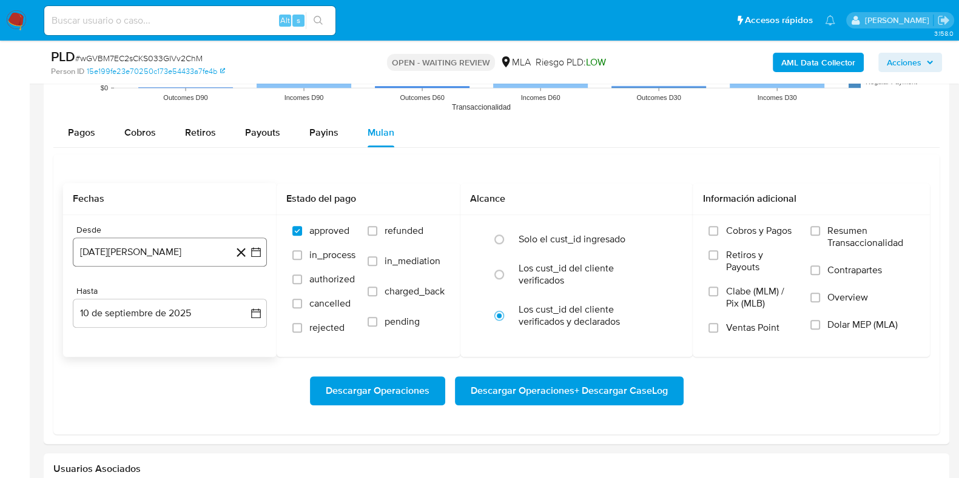
click at [122, 252] on button "[DATE][PERSON_NAME]" at bounding box center [170, 252] width 194 height 29
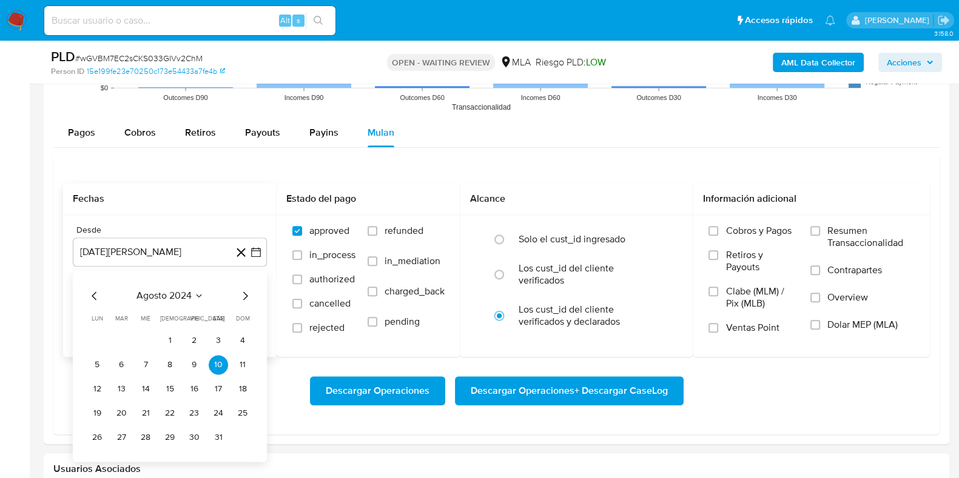
click at [247, 293] on icon "Mes siguiente" at bounding box center [245, 296] width 15 height 15
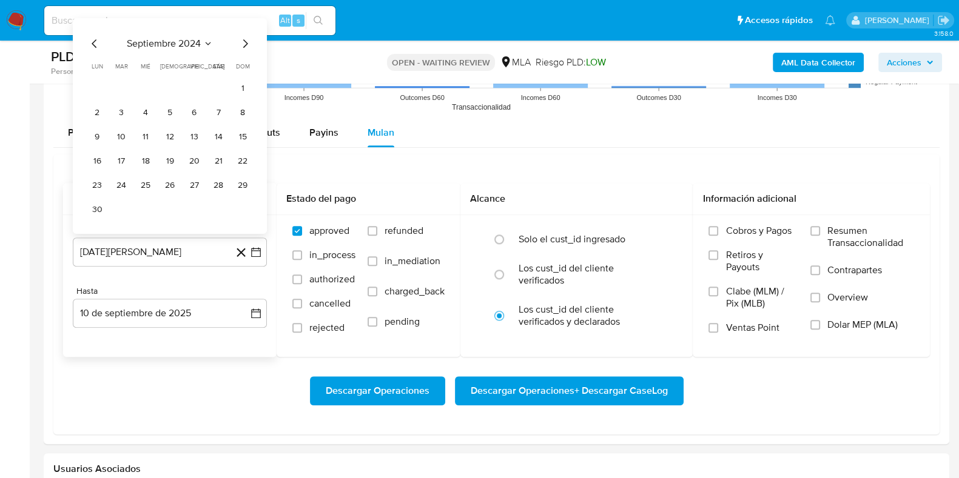
click at [245, 48] on icon "Mes siguiente" at bounding box center [245, 43] width 15 height 15
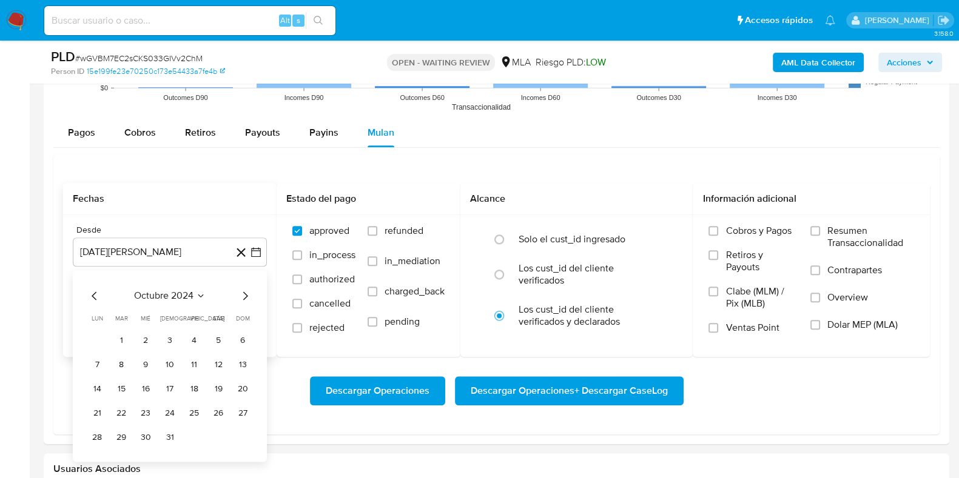
click at [243, 296] on icon "Mes siguiente" at bounding box center [245, 296] width 15 height 15
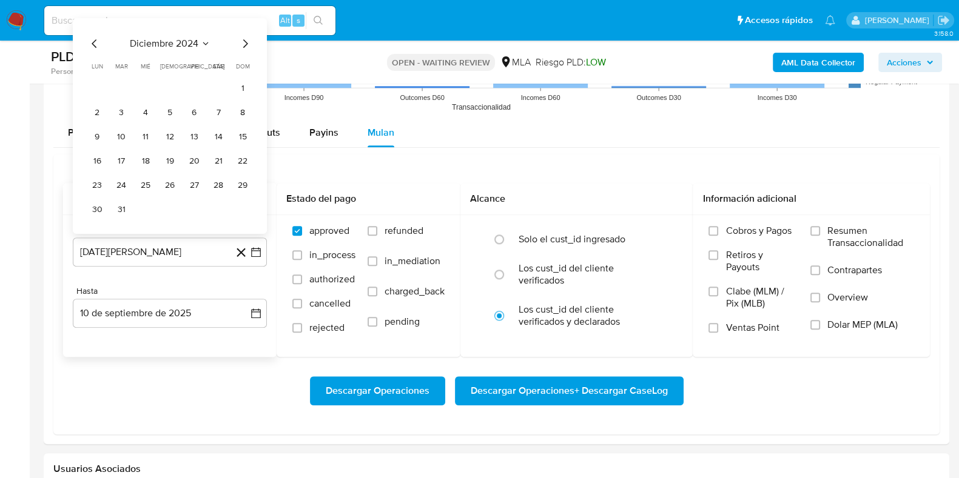
click at [245, 44] on icon "Mes siguiente" at bounding box center [245, 43] width 15 height 15
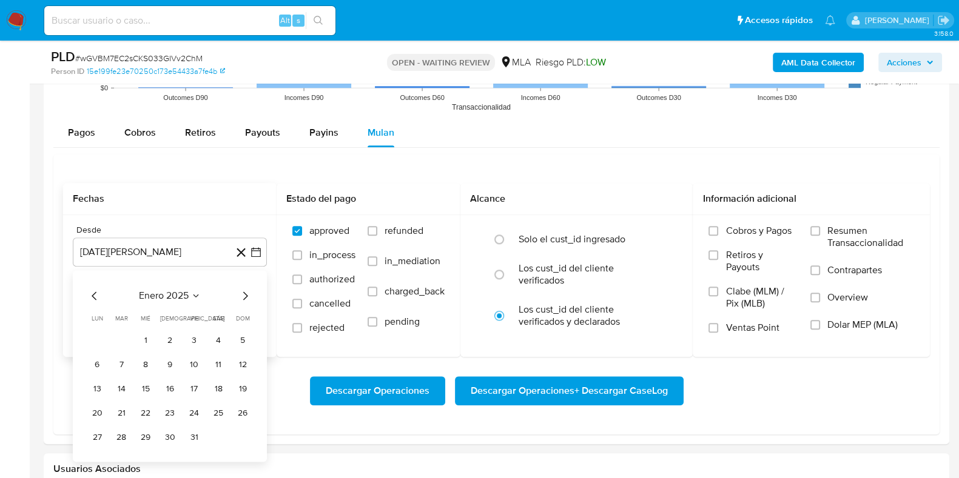
click at [246, 295] on icon "Mes siguiente" at bounding box center [245, 296] width 5 height 8
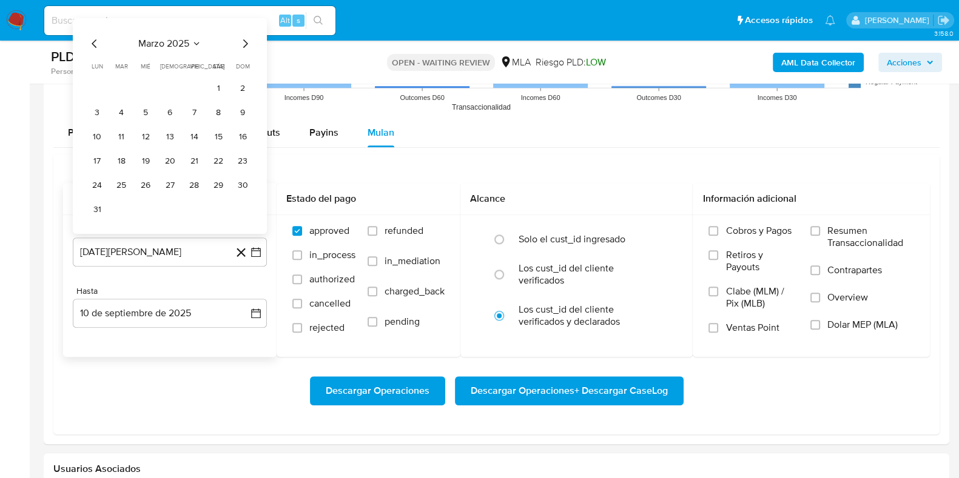
click at [243, 42] on icon "Mes siguiente" at bounding box center [245, 43] width 15 height 15
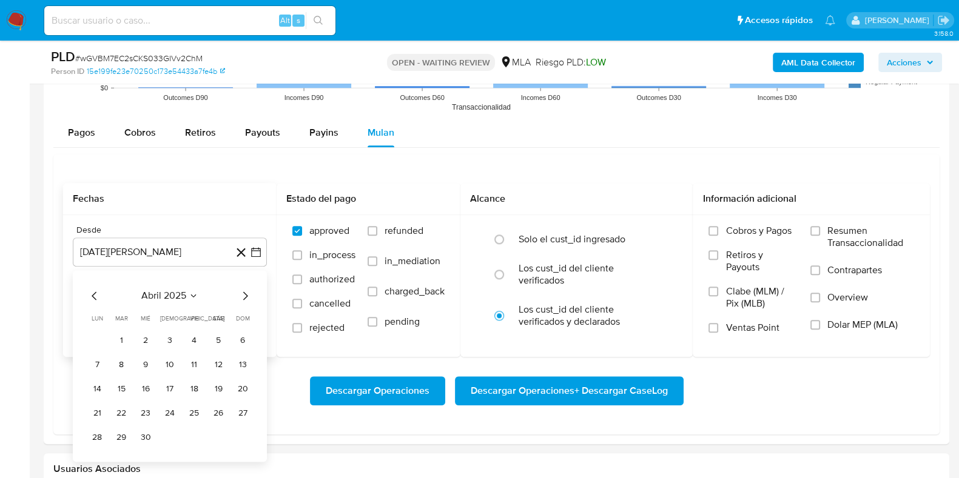
click at [247, 292] on icon "Mes siguiente" at bounding box center [245, 296] width 15 height 15
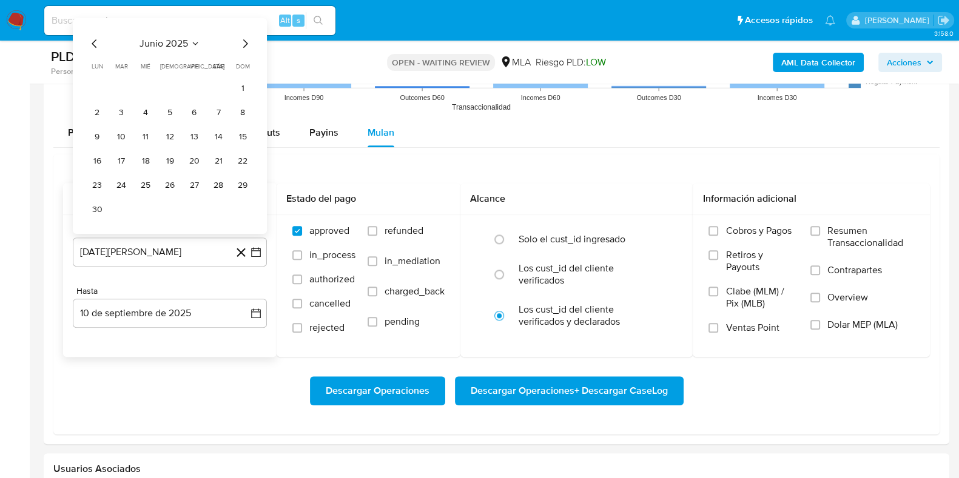
click at [244, 47] on icon "Mes siguiente" at bounding box center [245, 43] width 5 height 8
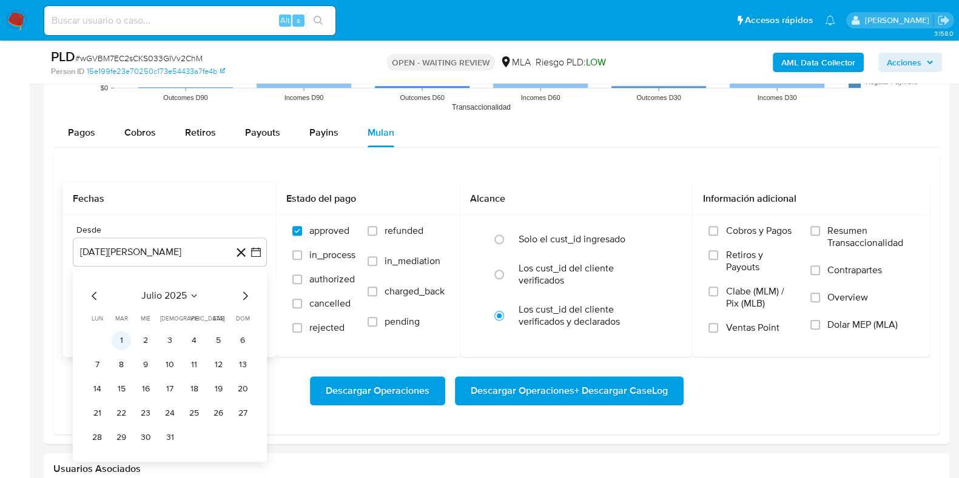
click at [118, 334] on button "1" at bounding box center [121, 340] width 19 height 19
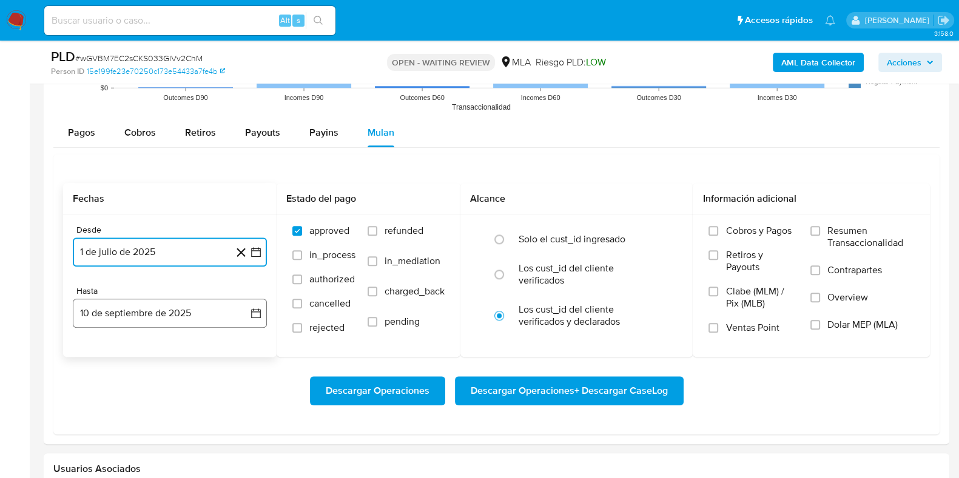
click at [155, 317] on button "10 de septiembre de 2025" at bounding box center [170, 313] width 194 height 29
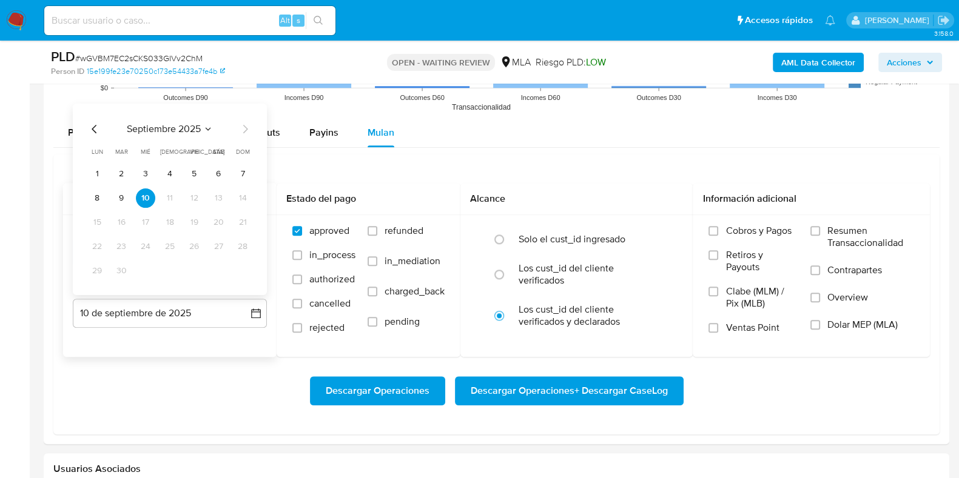
click at [94, 129] on icon "Mes anterior" at bounding box center [94, 129] width 15 height 15
click at [165, 274] on button "31" at bounding box center [169, 270] width 19 height 19
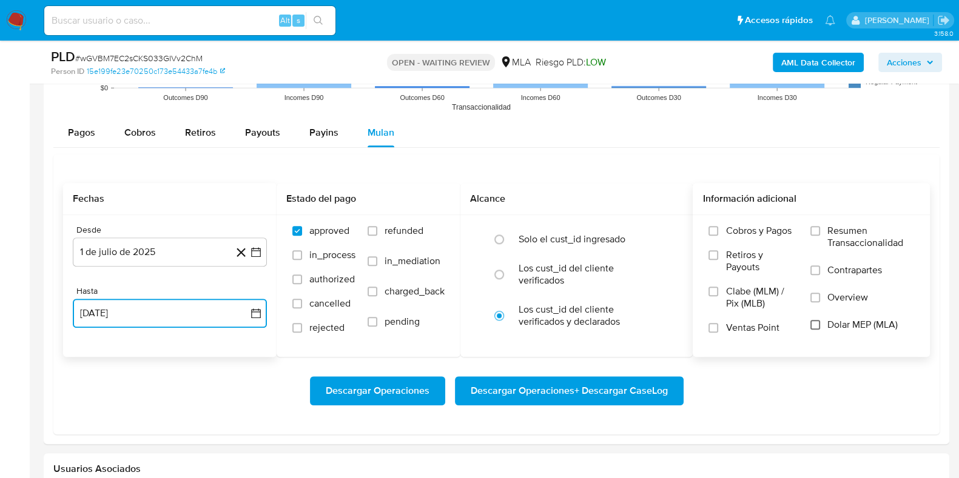
click at [817, 326] on input "Dolar MEP (MLA)" at bounding box center [815, 325] width 10 height 10
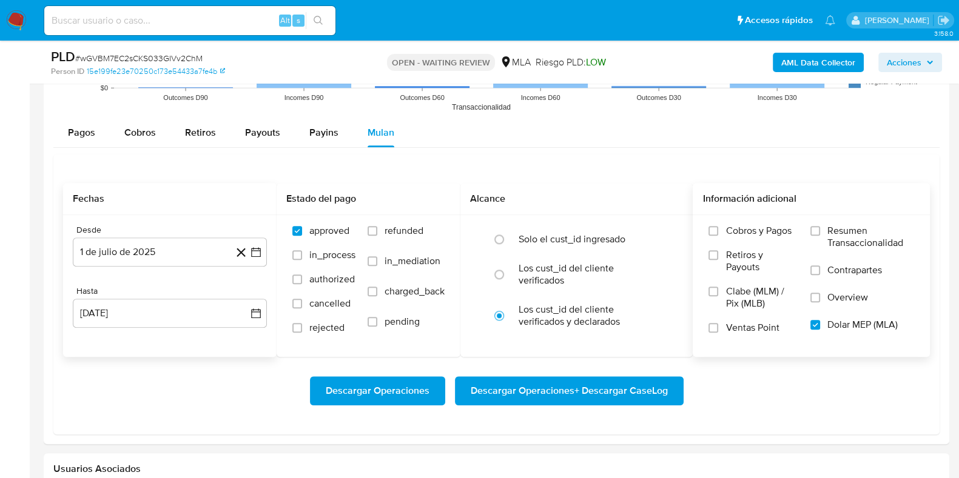
click at [600, 392] on span "Descargar Operaciones + Descargar CaseLog" at bounding box center [569, 391] width 197 height 27
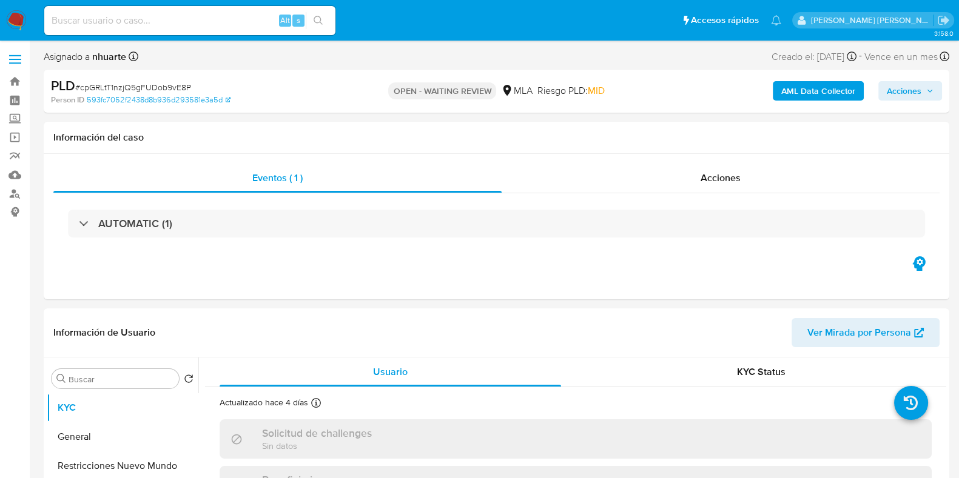
select select "10"
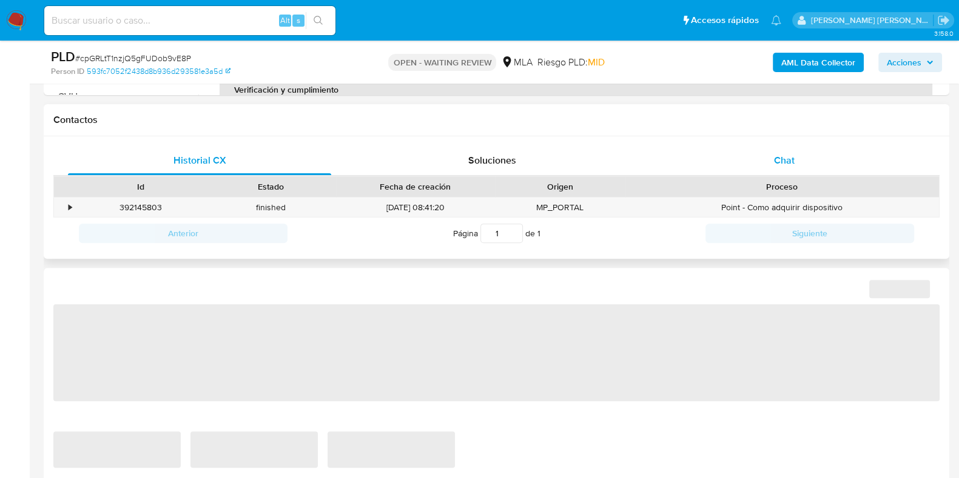
click at [786, 162] on span "Chat" at bounding box center [784, 160] width 21 height 14
select select "10"
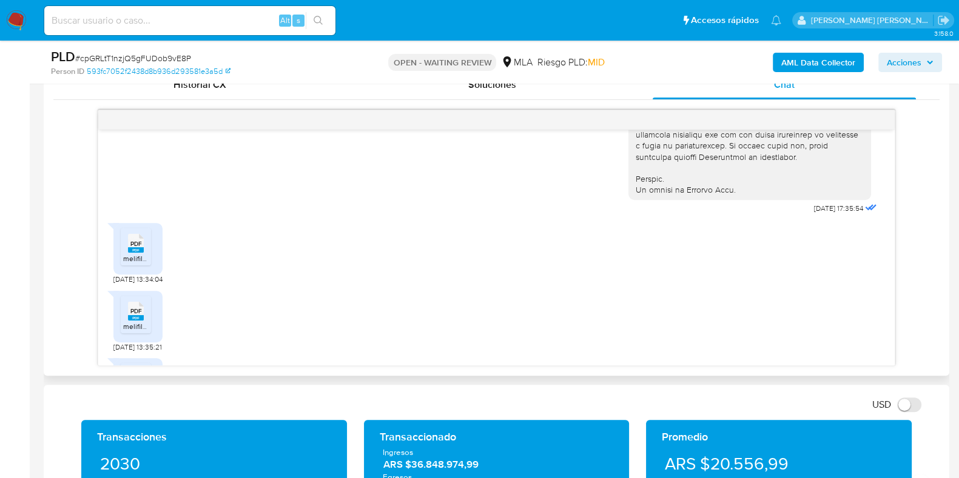
scroll to position [606, 0]
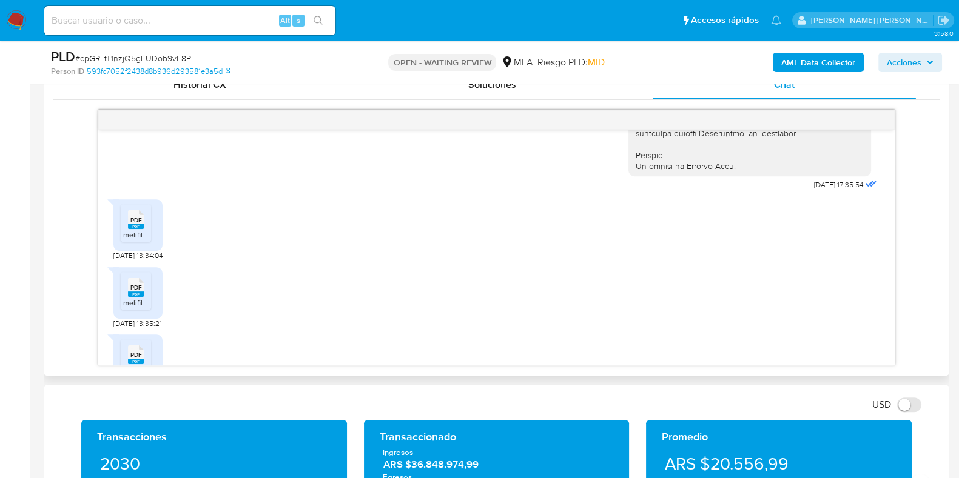
click at [132, 224] on span "PDF" at bounding box center [136, 220] width 12 height 8
click at [137, 292] on span "PDF" at bounding box center [136, 288] width 12 height 8
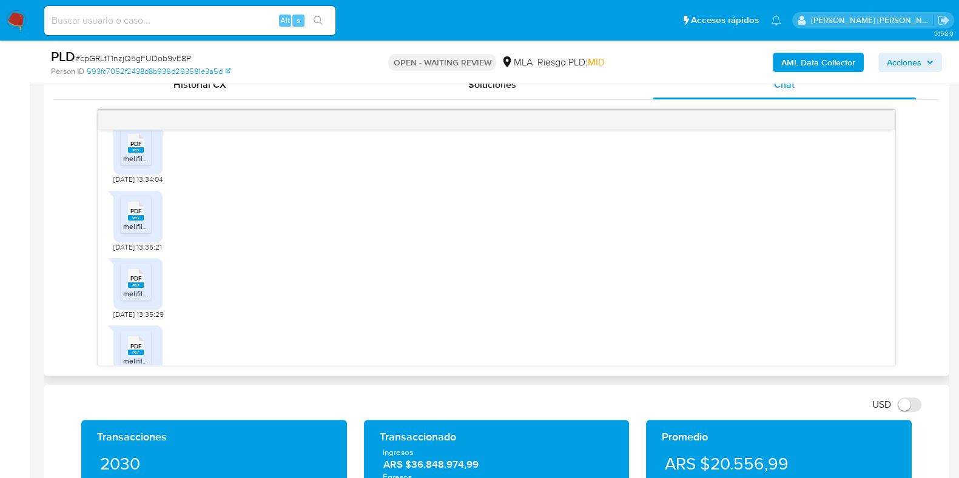
click at [139, 283] on span "PDF" at bounding box center [136, 279] width 12 height 8
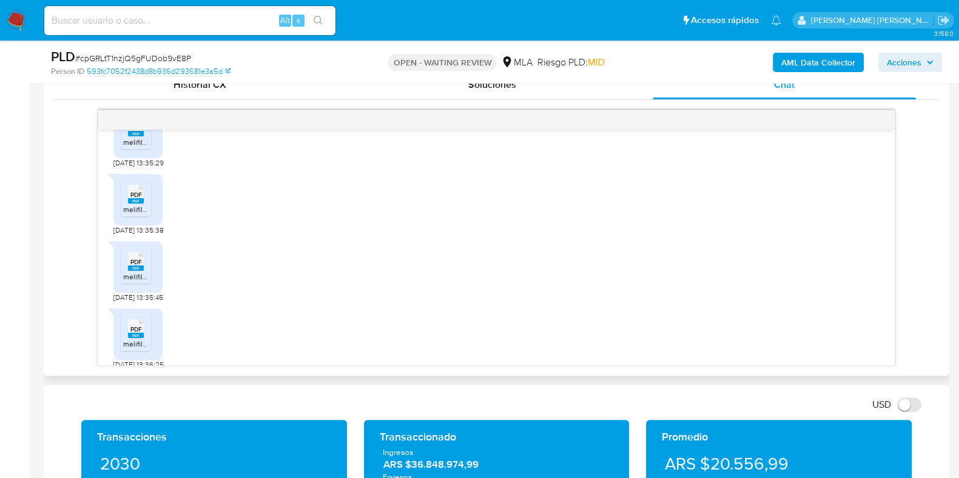
drag, startPoint x: 135, startPoint y: 227, endPoint x: 145, endPoint y: 271, distance: 45.3
click at [135, 215] on span "melifile2119330234278219666.pdf" at bounding box center [178, 209] width 110 height 10
click at [147, 272] on div "PDF PDF" at bounding box center [135, 261] width 25 height 24
click at [143, 340] on icon "PDF" at bounding box center [136, 328] width 16 height 21
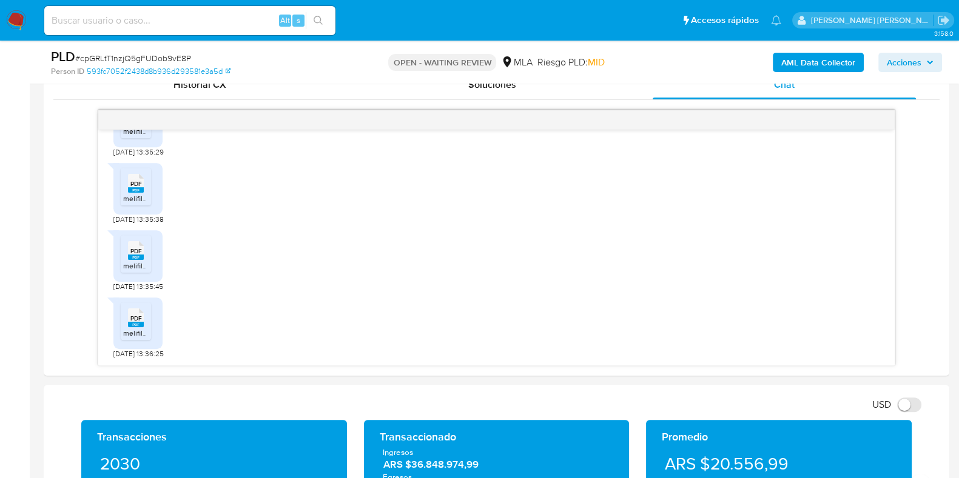
click at [119, 56] on span "# cpGRLtT1nzjQ5gFUDob9vE8P" at bounding box center [133, 58] width 116 height 12
copy span "cpGRLtT1nzjQ5gFUDob9vE8P"
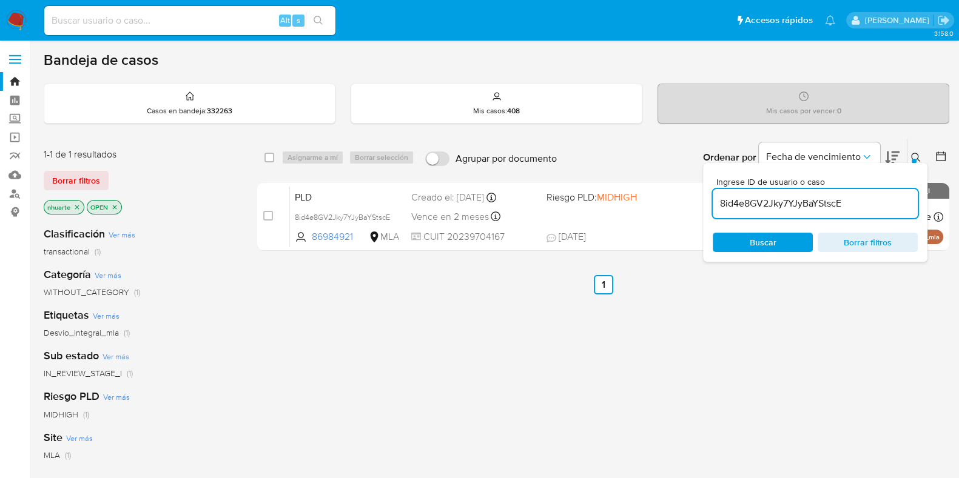
drag, startPoint x: 854, startPoint y: 203, endPoint x: 718, endPoint y: 206, distance: 136.4
click at [718, 206] on input "8id4e8GV2Jky7YJyBaYStscE" at bounding box center [814, 204] width 205 height 16
paste input "cpGRLtT1nzjQ5gFUDob9vE8P"
type input "cpGRLtT1nzjQ5gFUDob9vE8P"
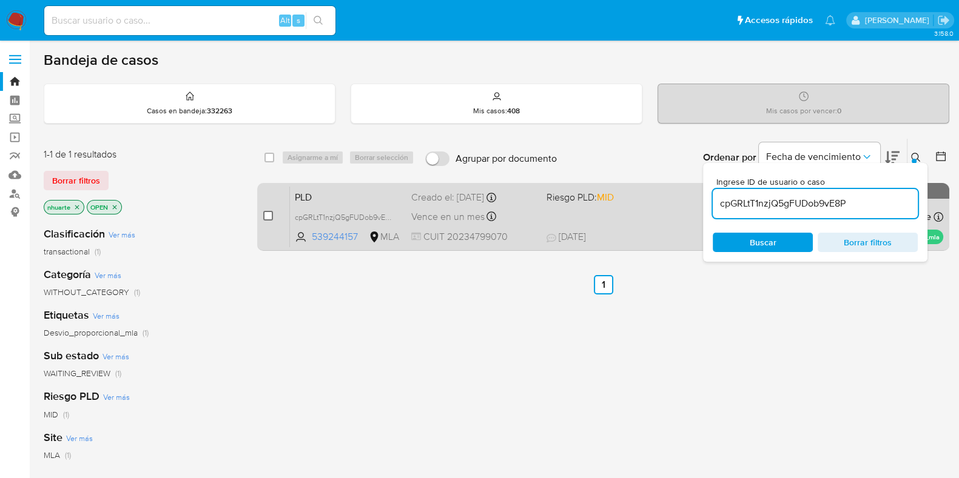
click at [267, 213] on input "checkbox" at bounding box center [268, 216] width 10 height 10
checkbox input "true"
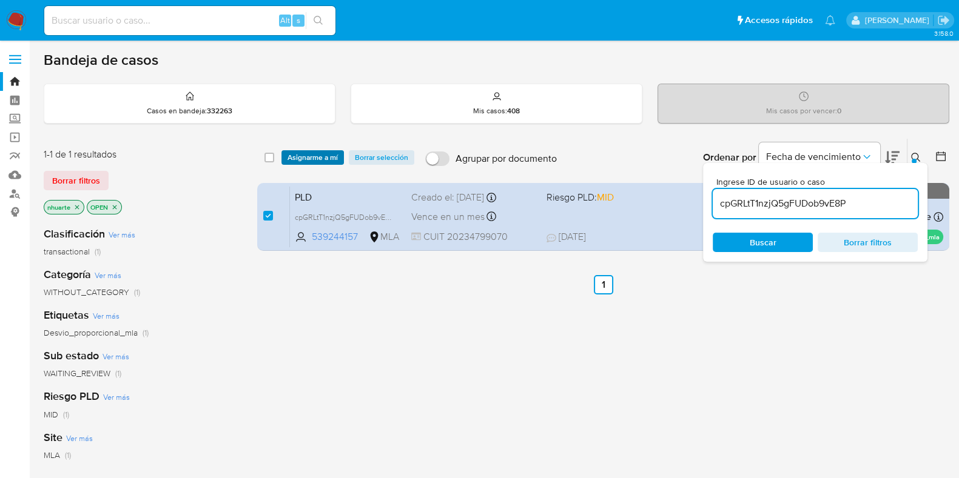
click at [311, 154] on span "Asignarme a mí" at bounding box center [312, 158] width 50 height 12
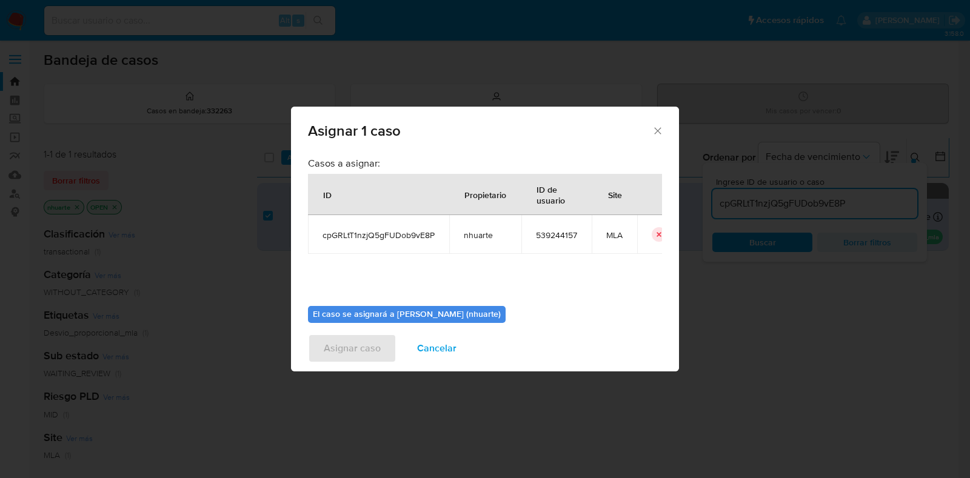
scroll to position [62, 0]
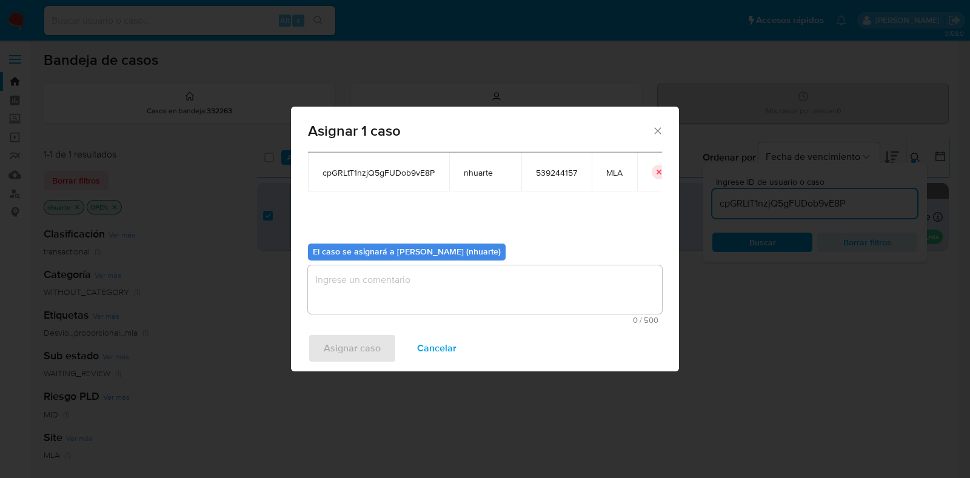
click at [421, 276] on textarea "assign-modal" at bounding box center [485, 290] width 354 height 49
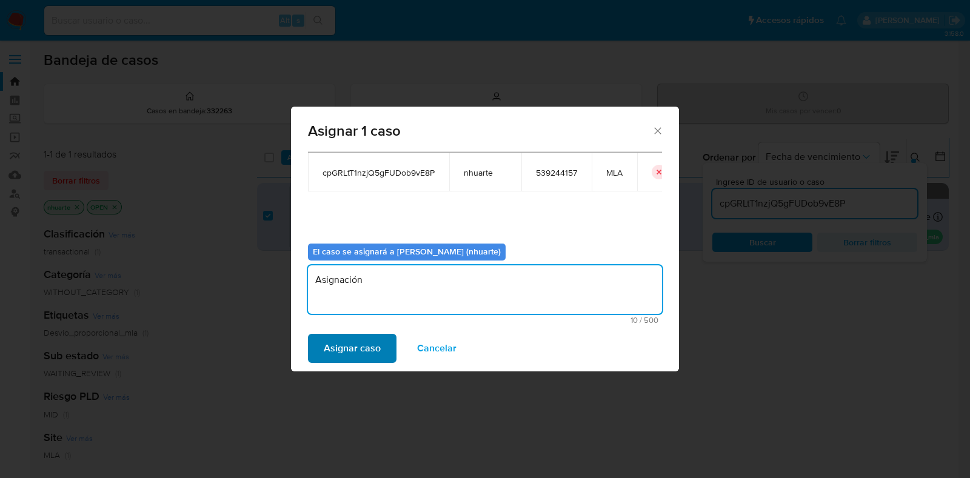
type textarea "Asignación"
click at [365, 352] on span "Asignar caso" at bounding box center [352, 348] width 57 height 27
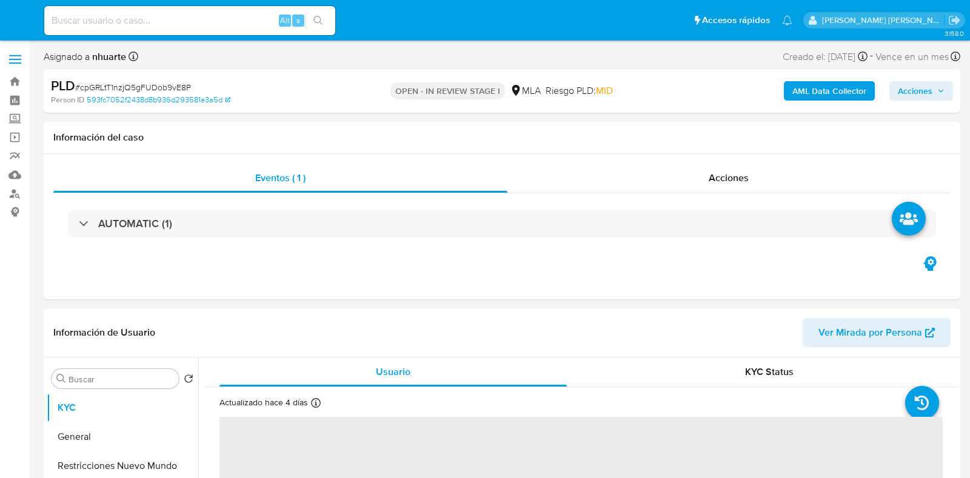
select select "10"
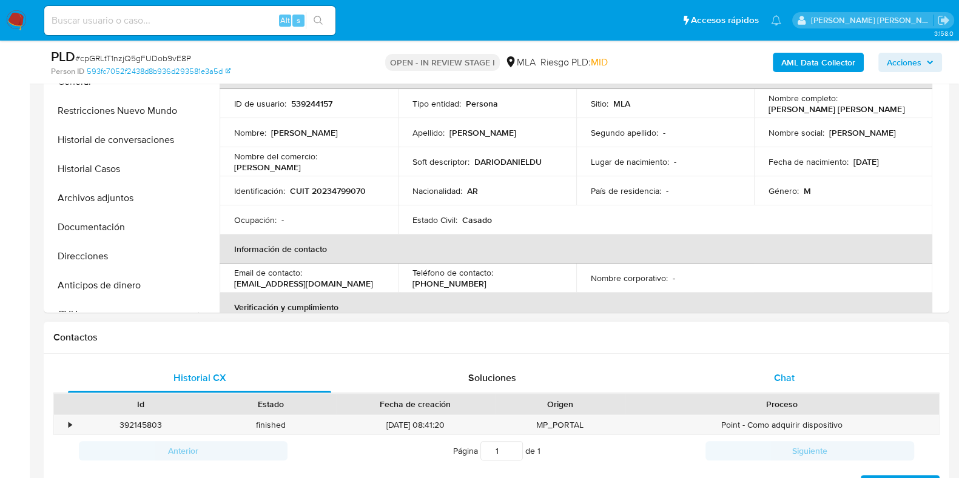
scroll to position [379, 0]
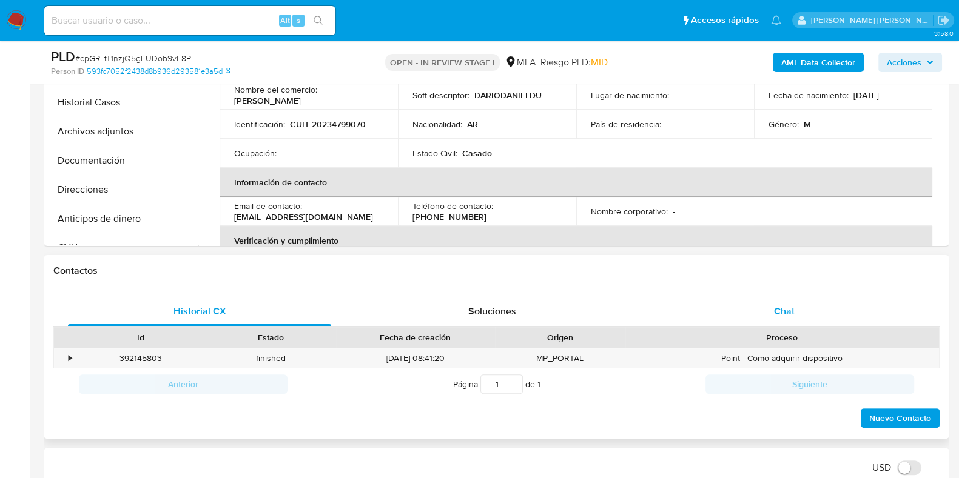
click at [782, 310] on span "Chat" at bounding box center [784, 311] width 21 height 14
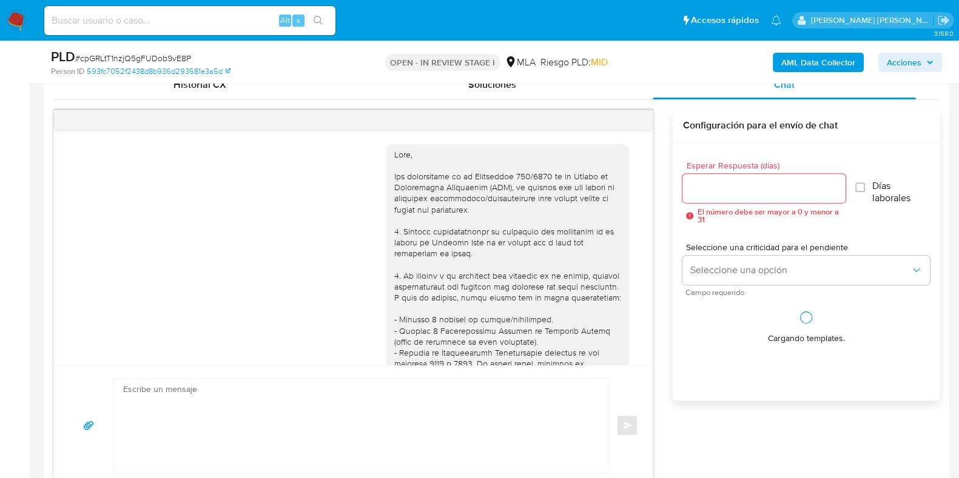
scroll to position [866, 0]
